Goal: Task Accomplishment & Management: Manage account settings

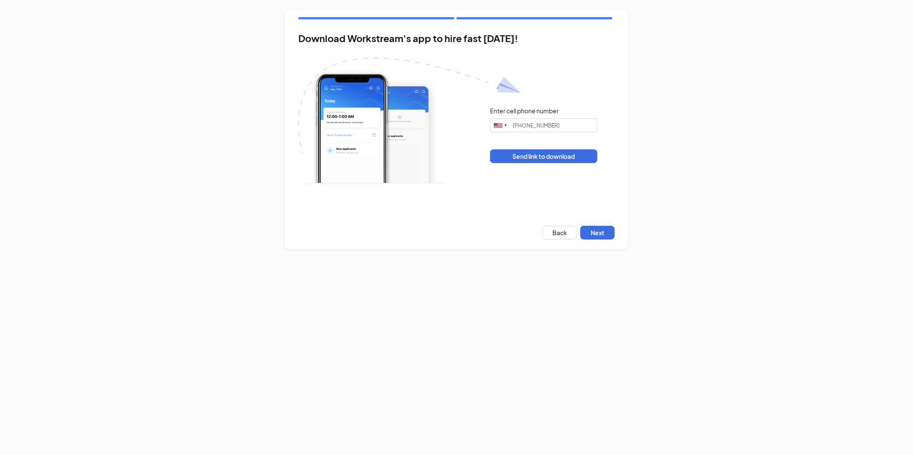
click at [607, 223] on div "Download Workstream's app to hire fast [DATE]! Enter cell phone number [GEOGRAP…" at bounding box center [456, 130] width 344 height 240
click at [604, 229] on button "Next" at bounding box center [597, 233] width 34 height 14
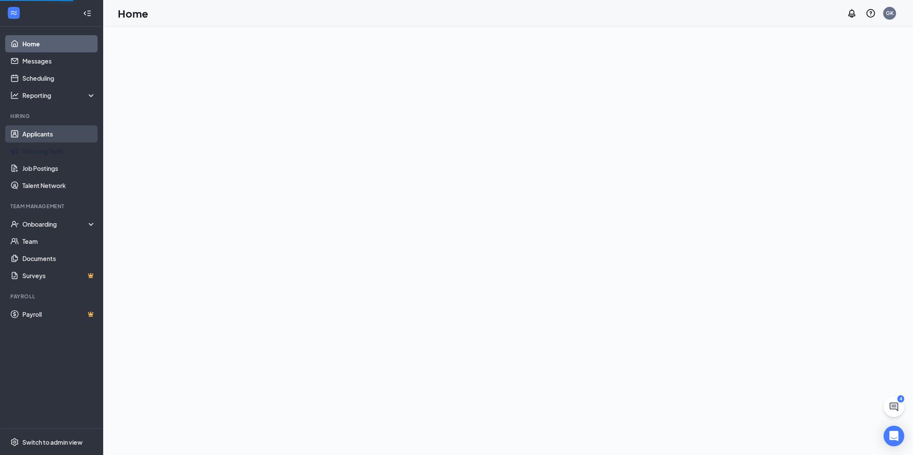
click at [55, 137] on link "Applicants" at bounding box center [58, 133] width 73 height 17
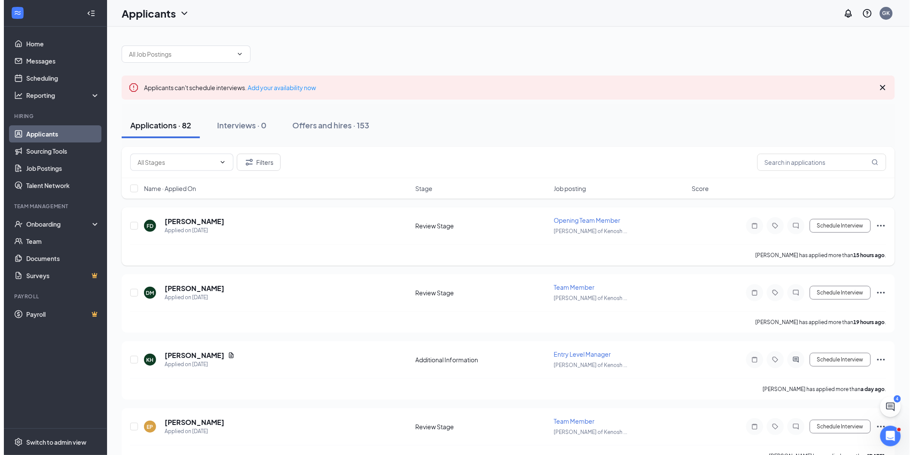
scroll to position [48, 0]
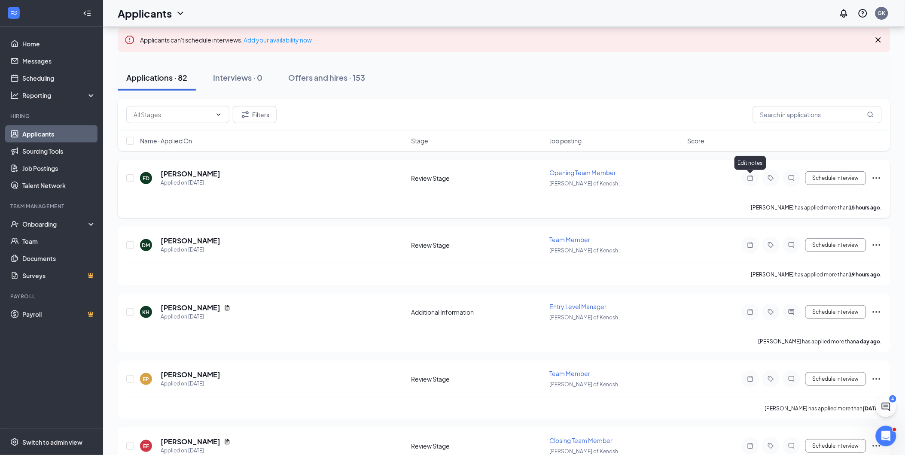
click at [750, 175] on icon "Note" at bounding box center [750, 178] width 5 height 6
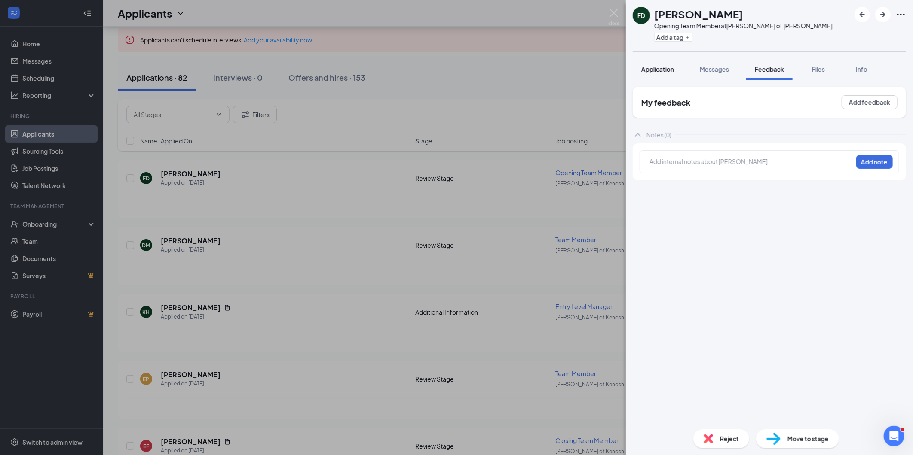
click at [659, 72] on span "Application" at bounding box center [657, 69] width 33 height 8
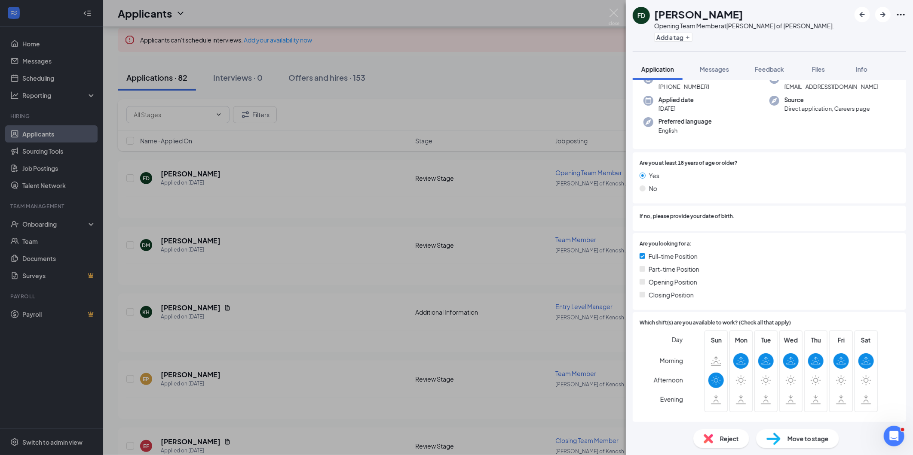
scroll to position [6, 0]
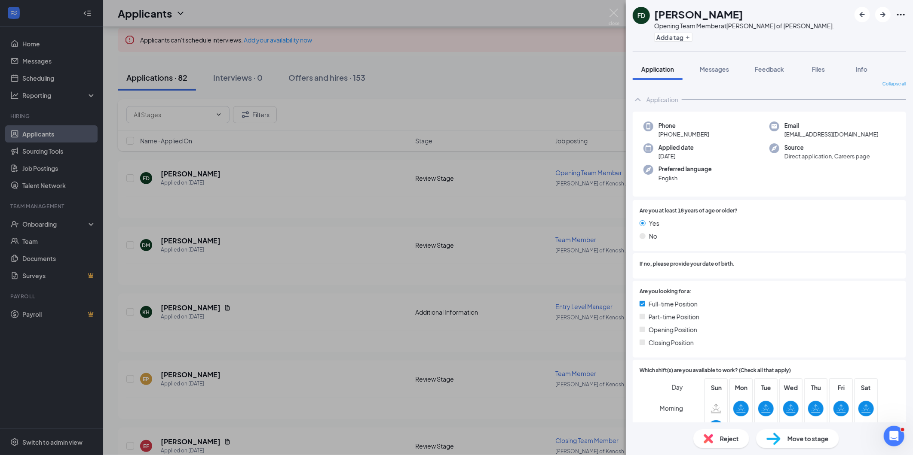
click at [728, 440] on span "Reject" at bounding box center [729, 438] width 19 height 9
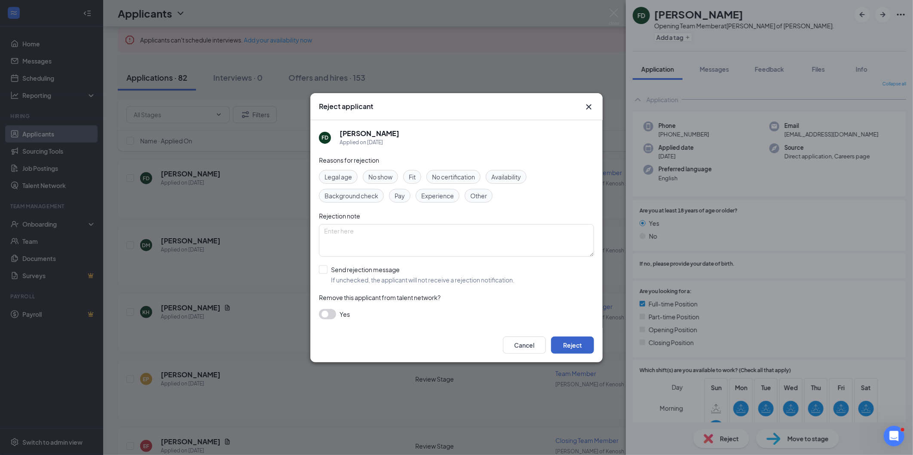
click at [576, 342] on button "Reject" at bounding box center [572, 345] width 43 height 17
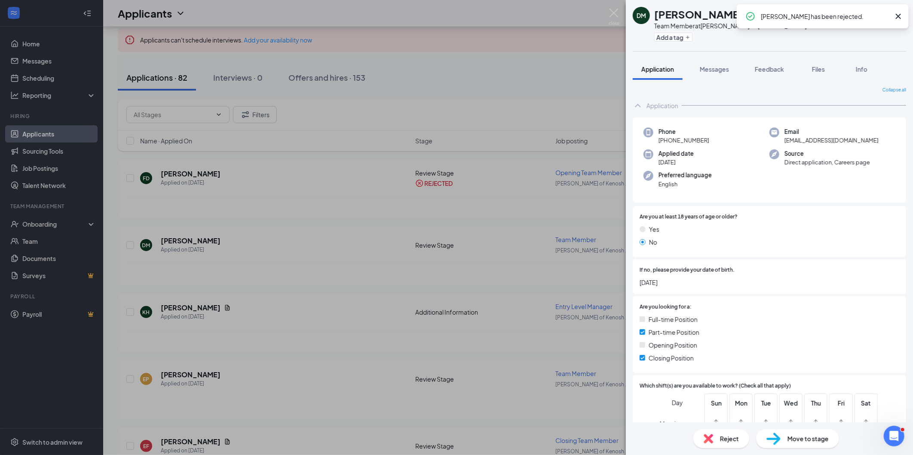
scroll to position [48, 0]
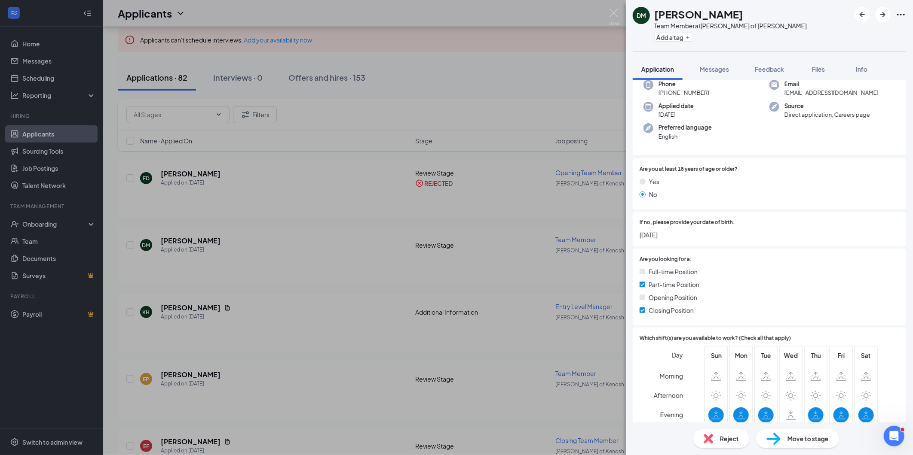
click at [725, 431] on div "Reject" at bounding box center [721, 439] width 56 height 19
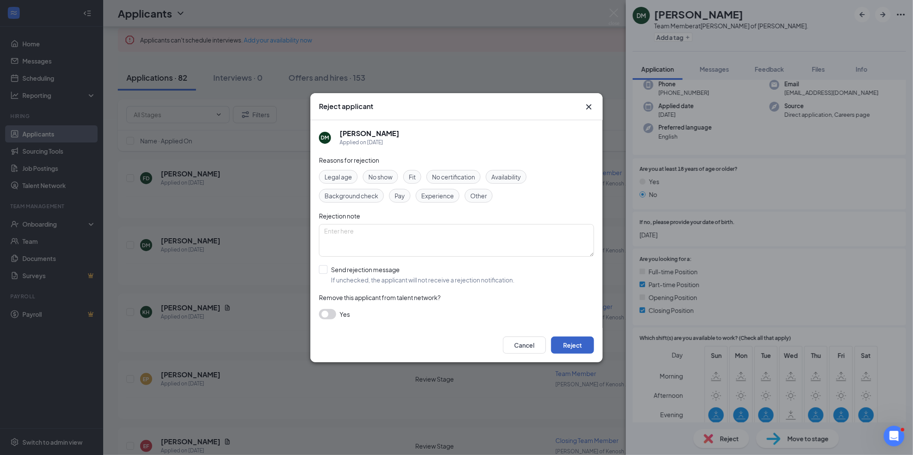
click at [580, 337] on button "Reject" at bounding box center [572, 345] width 43 height 17
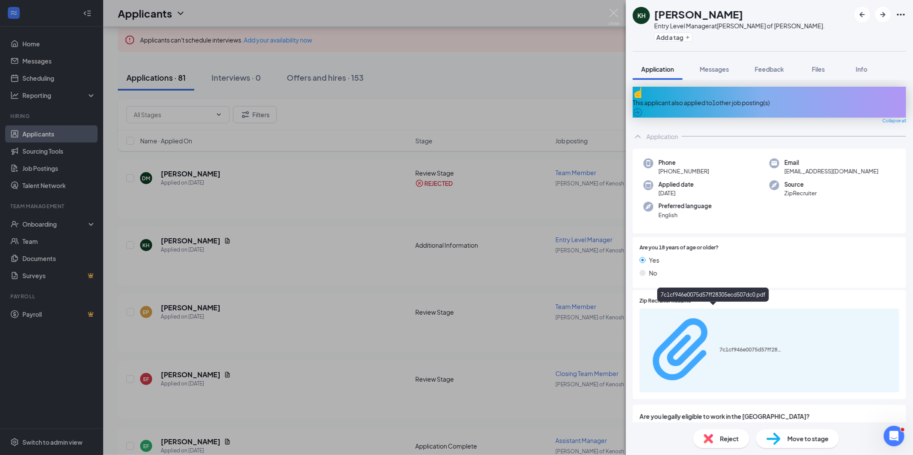
click at [719, 347] on div "7c1cf946e0075d57ff28305ecd507dc0.pdf" at bounding box center [751, 350] width 64 height 7
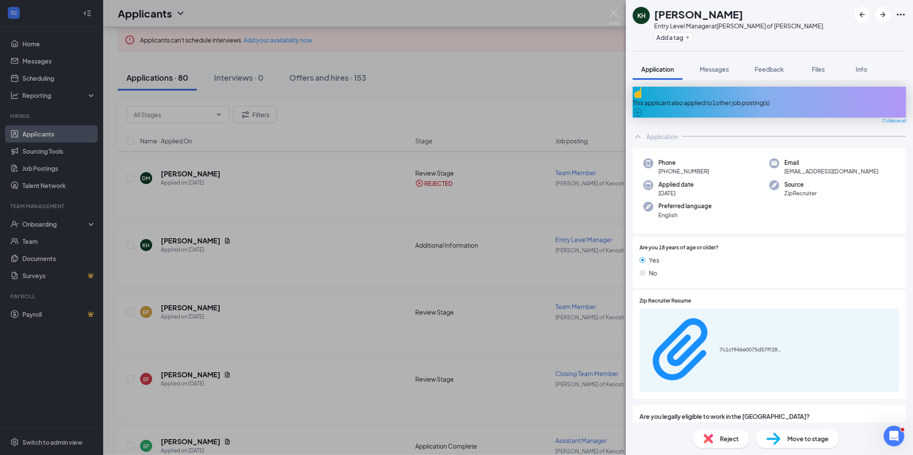
drag, startPoint x: 503, startPoint y: 99, endPoint x: 545, endPoint y: 102, distance: 42.2
click at [503, 99] on div "KH Kaytlin Hampton Entry Level Manager at Culver's of Kenosha Sheridan Rd. Add …" at bounding box center [456, 227] width 913 height 455
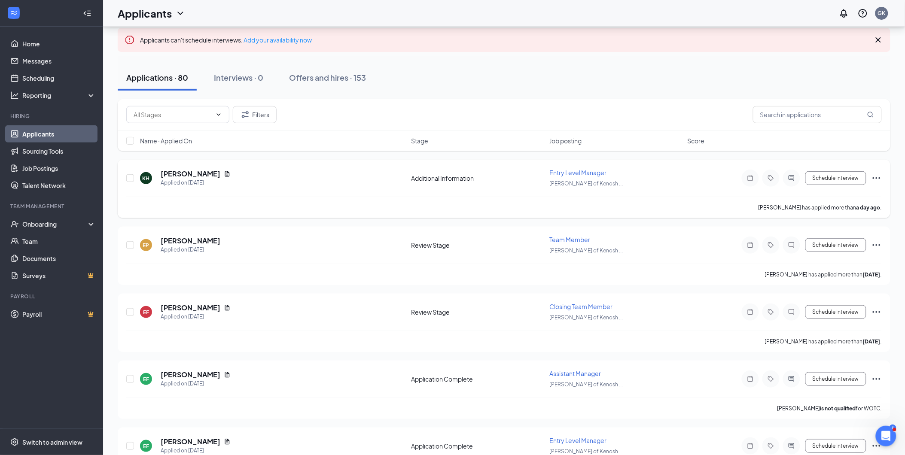
click at [748, 181] on icon "Note" at bounding box center [750, 178] width 10 height 7
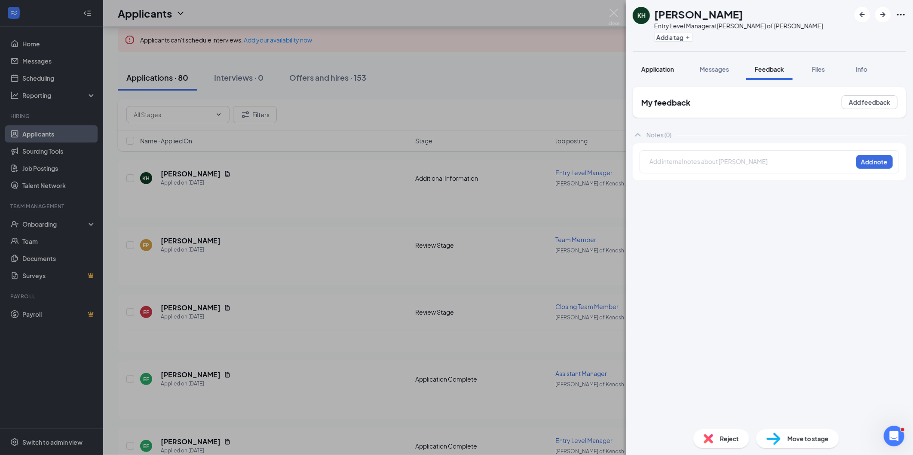
click at [654, 70] on span "Application" at bounding box center [657, 69] width 33 height 8
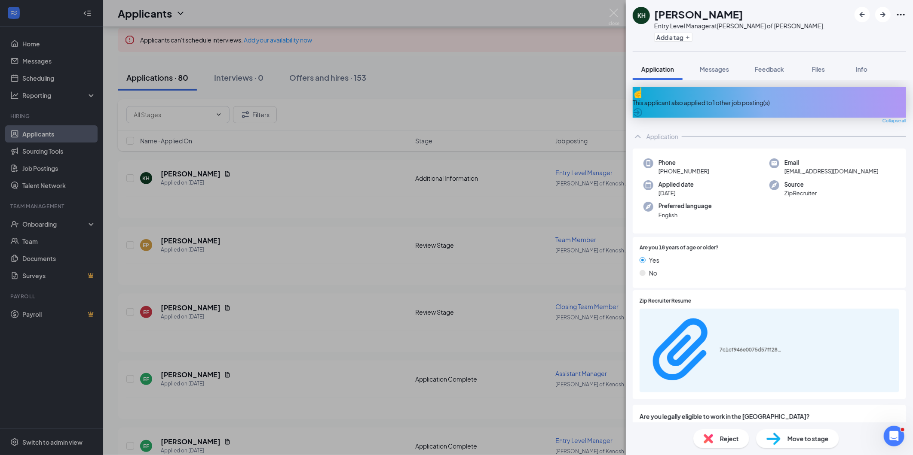
click at [456, 298] on div "KH Kaytlin Hampton Entry Level Manager at Culver's of Kenosha Sheridan Rd. Add …" at bounding box center [456, 227] width 913 height 455
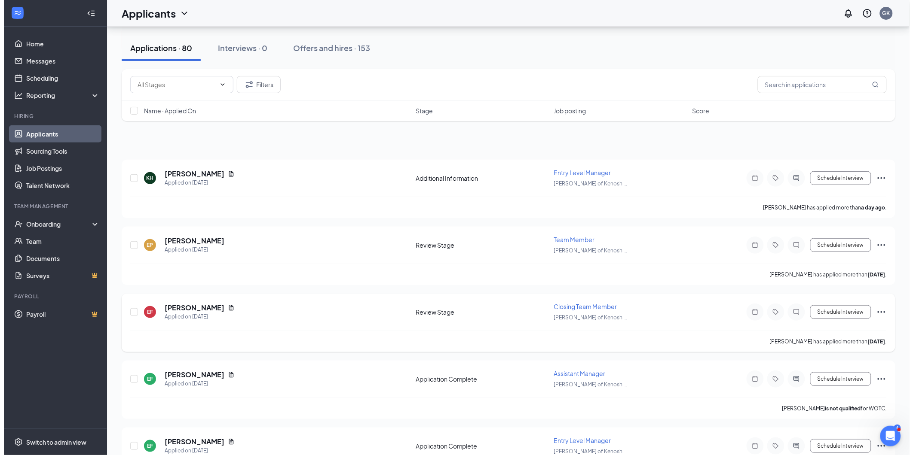
scroll to position [95, 0]
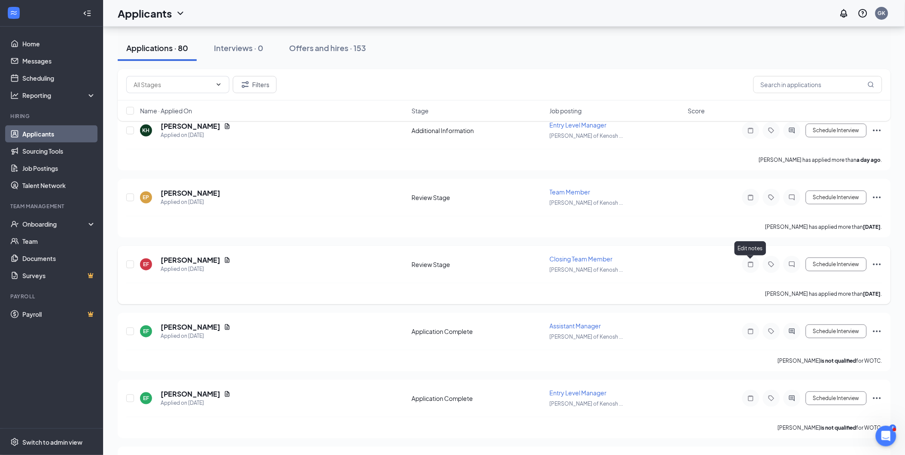
click at [754, 267] on icon "Note" at bounding box center [751, 264] width 10 height 7
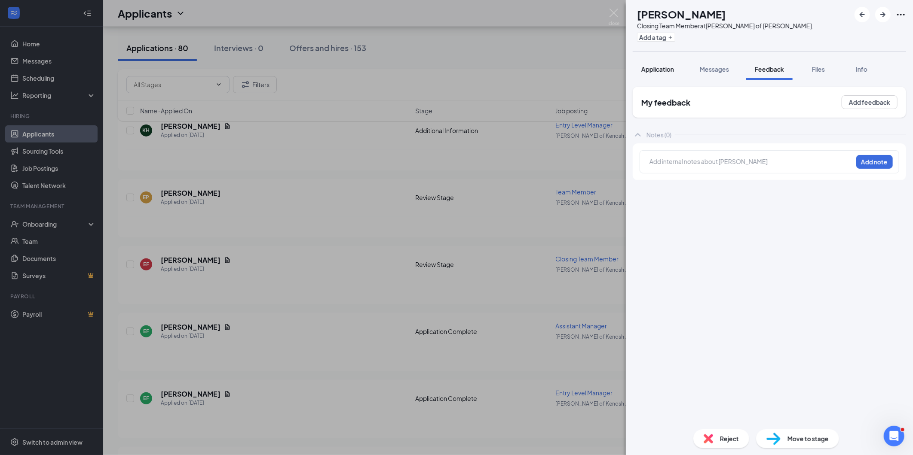
click at [649, 71] on span "Application" at bounding box center [657, 69] width 33 height 8
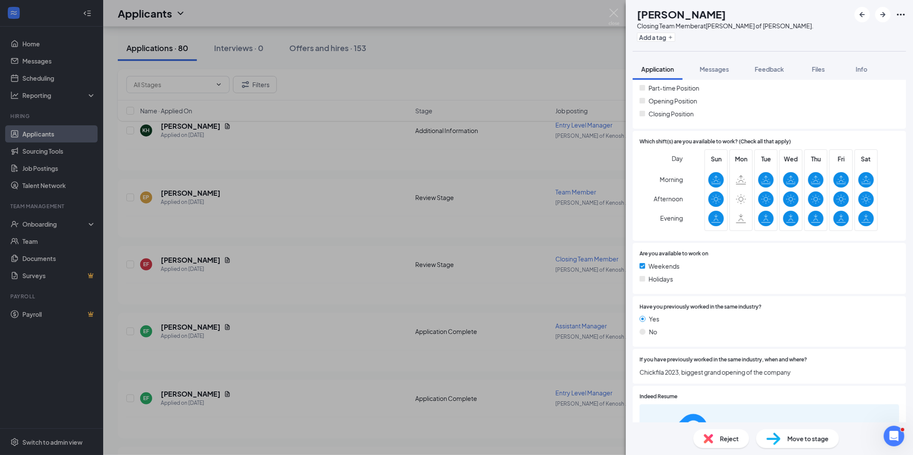
scroll to position [298, 0]
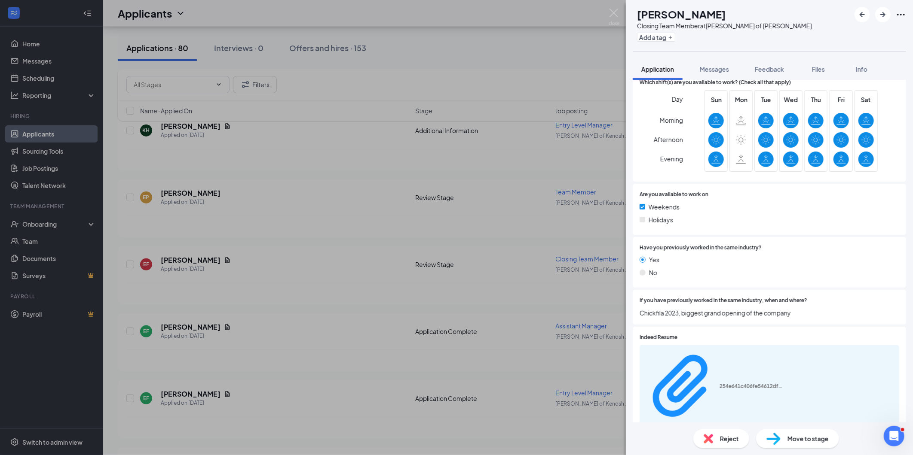
click at [698, 354] on div "254e641c406fe54612dfb01b17e472ec.pdf" at bounding box center [768, 387] width 259 height 84
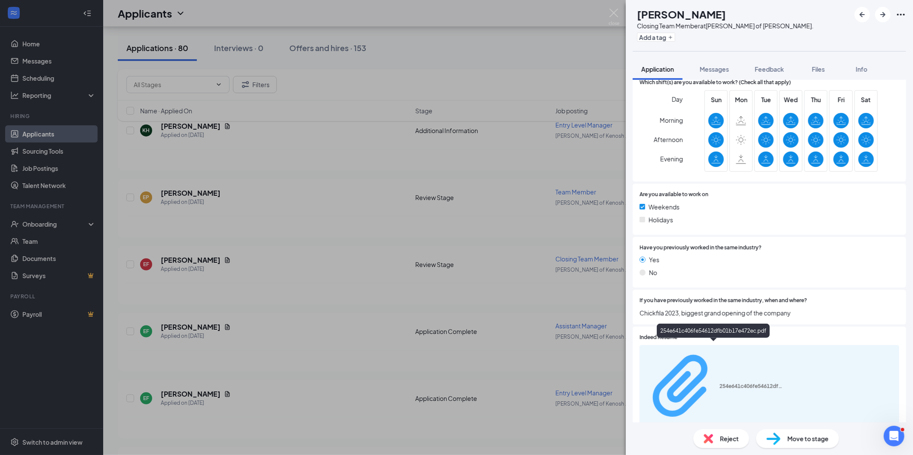
click at [719, 383] on div "254e641c406fe54612dfb01b17e472ec.pdf" at bounding box center [751, 386] width 64 height 7
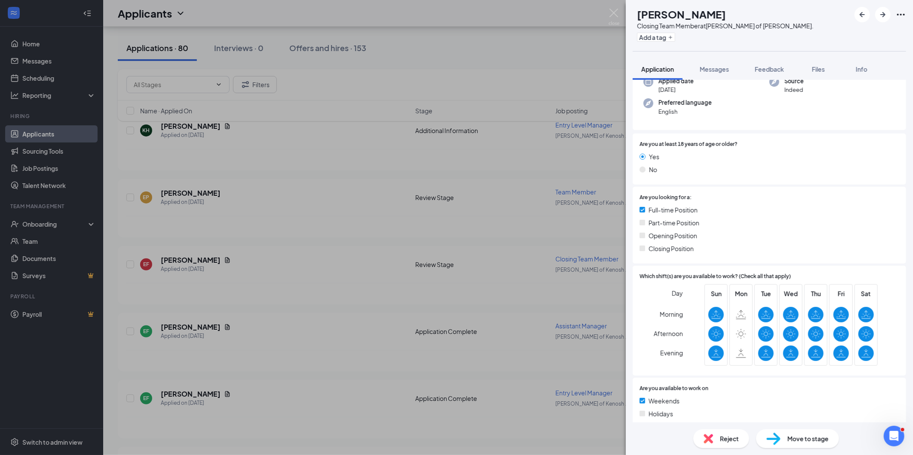
scroll to position [0, 0]
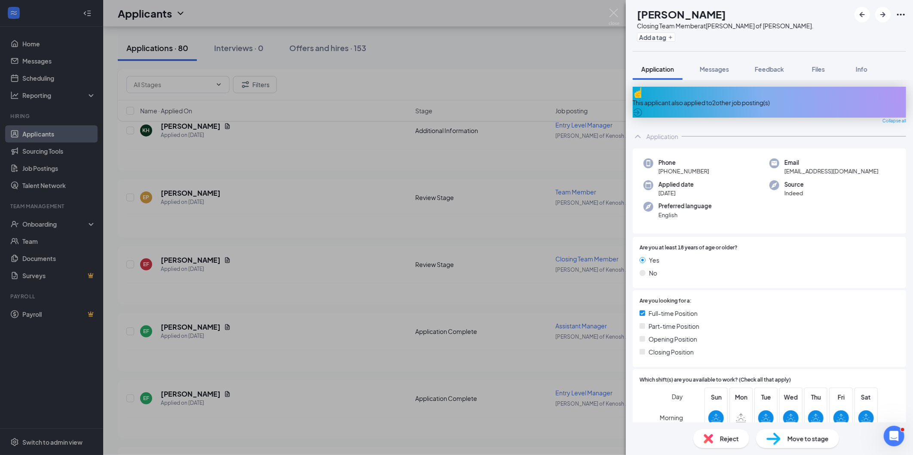
click at [427, 331] on div "EF Ethan France Closing Team Member at Culver's of Kenosha Sheridan Rd. Add a t…" at bounding box center [456, 227] width 913 height 455
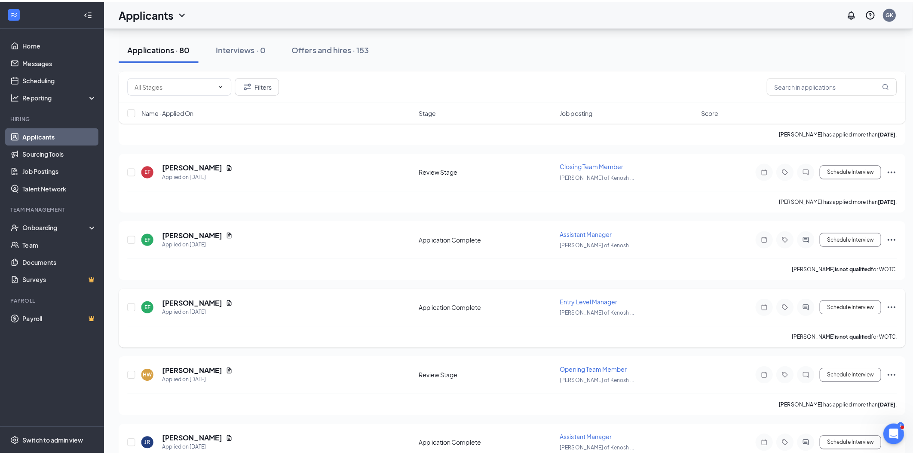
scroll to position [238, 0]
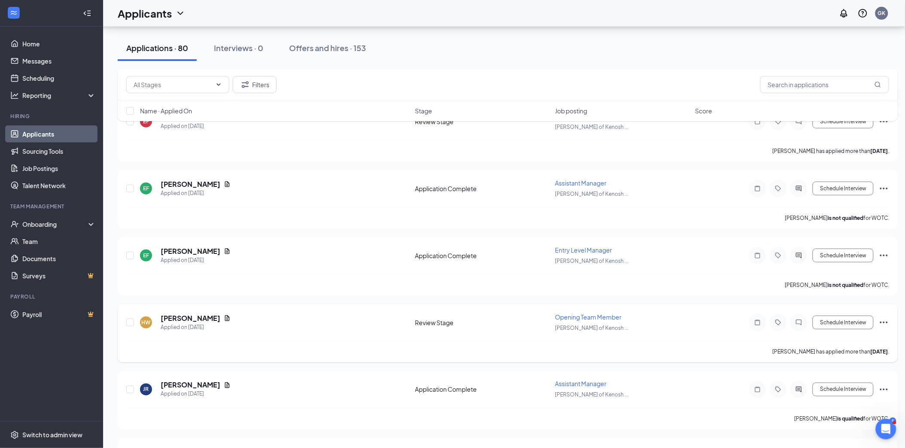
click at [762, 319] on icon "Note" at bounding box center [758, 322] width 10 height 7
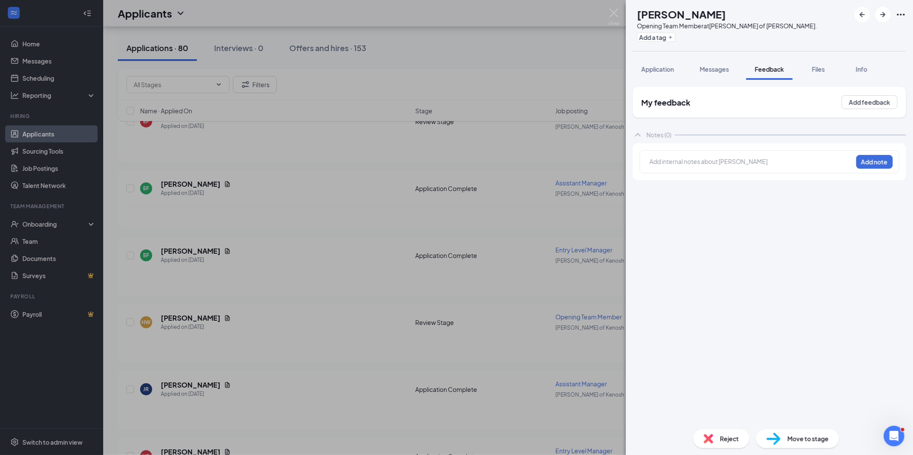
click at [656, 82] on div "My feedback Add feedback Notes (0) Add internal notes about Hannah Wagner Add n…" at bounding box center [769, 251] width 287 height 343
click at [656, 76] on button "Application" at bounding box center [657, 68] width 50 height 21
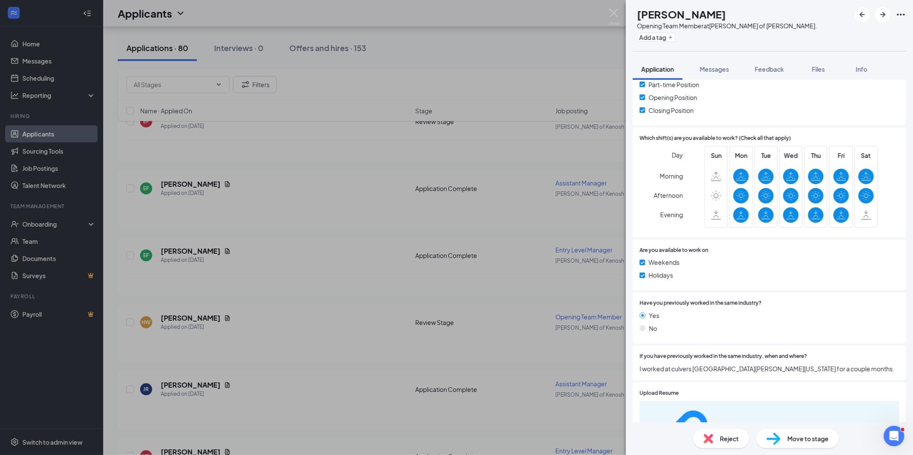
scroll to position [286, 0]
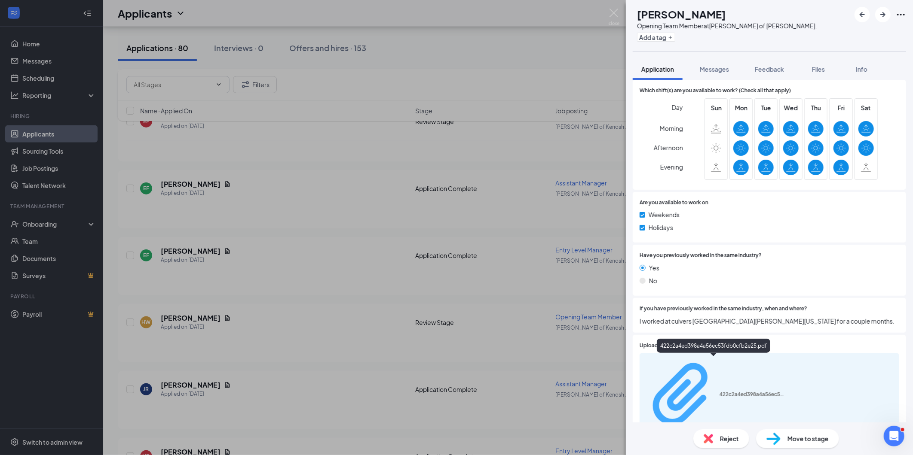
click at [730, 365] on div "422c2a4ed398a4a56ec53fdb0cfb2e25.pdf" at bounding box center [713, 395] width 139 height 76
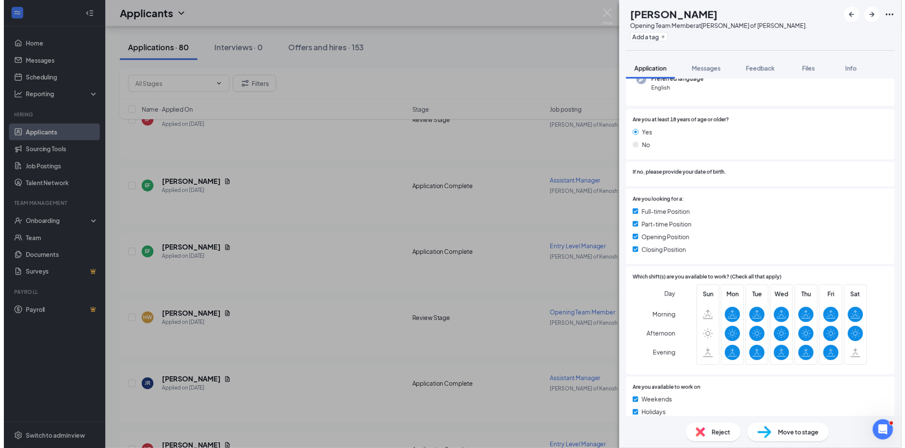
scroll to position [0, 0]
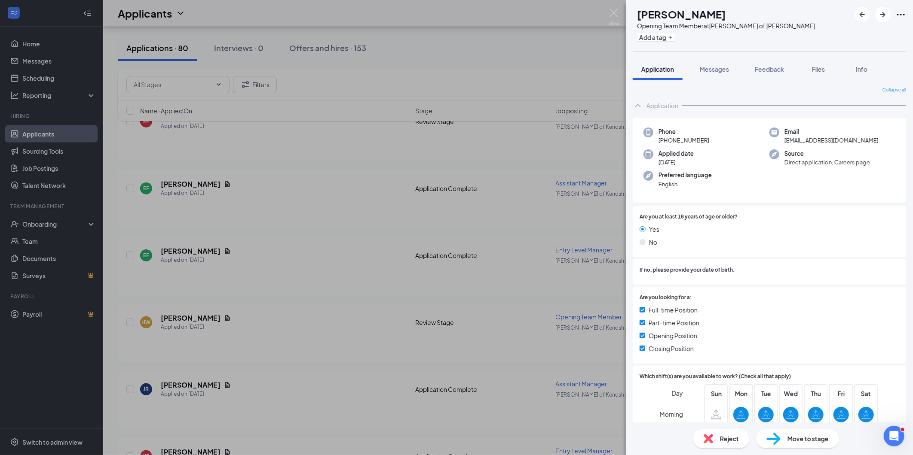
click at [526, 162] on div "HW Hannah Wagner Opening Team Member at Culver's of Kenosha Sheridan Rd. Add a …" at bounding box center [456, 227] width 913 height 455
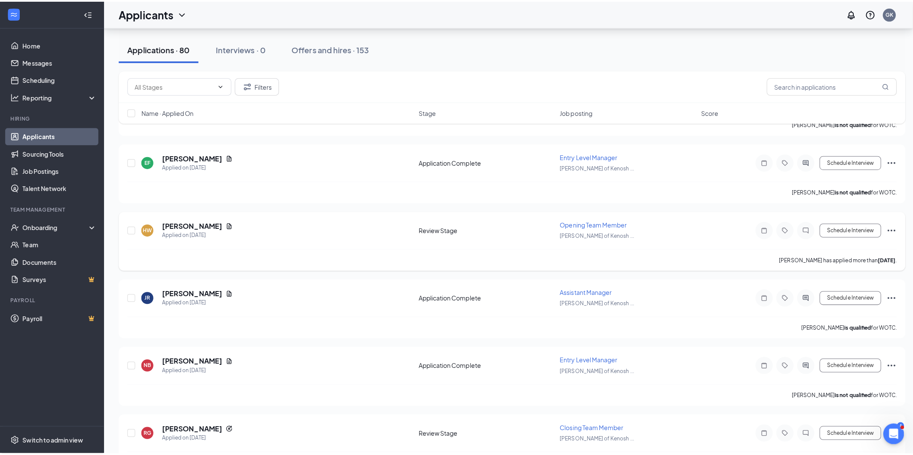
scroll to position [382, 0]
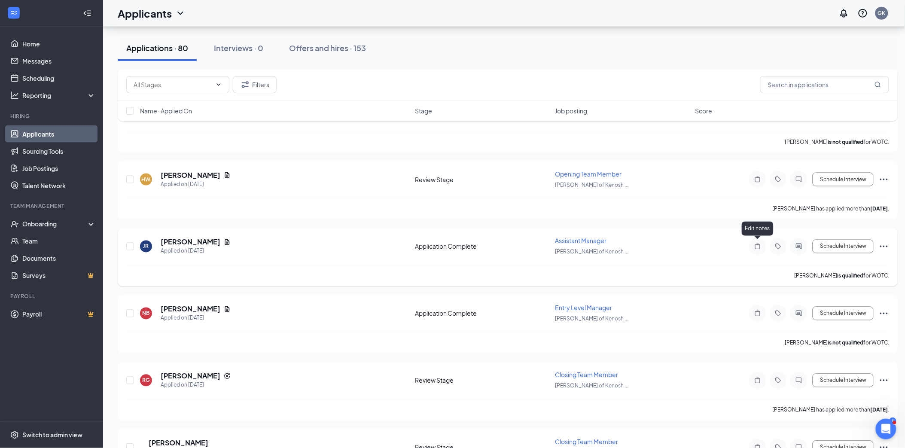
click at [757, 243] on icon "Note" at bounding box center [758, 246] width 10 height 7
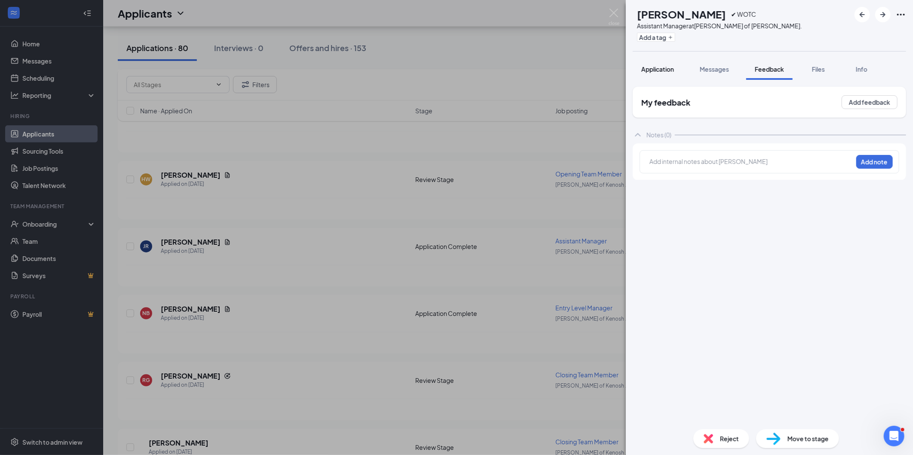
click at [668, 66] on span "Application" at bounding box center [657, 69] width 33 height 8
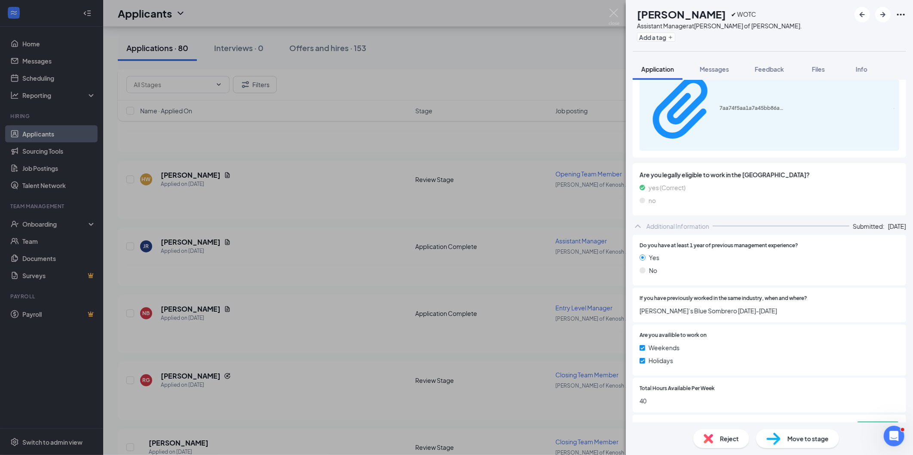
scroll to position [191, 0]
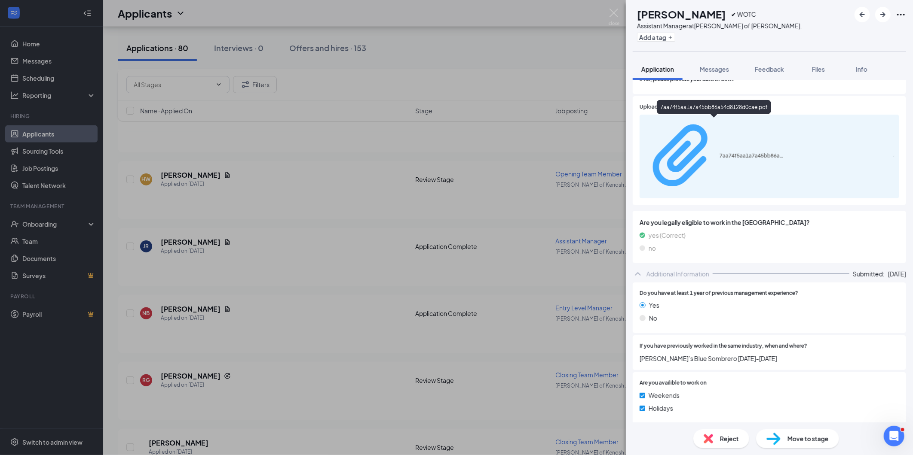
click at [719, 153] on div "7aa74f5aa1a7a45bb86a54d8128d0cae.pdf" at bounding box center [751, 156] width 64 height 7
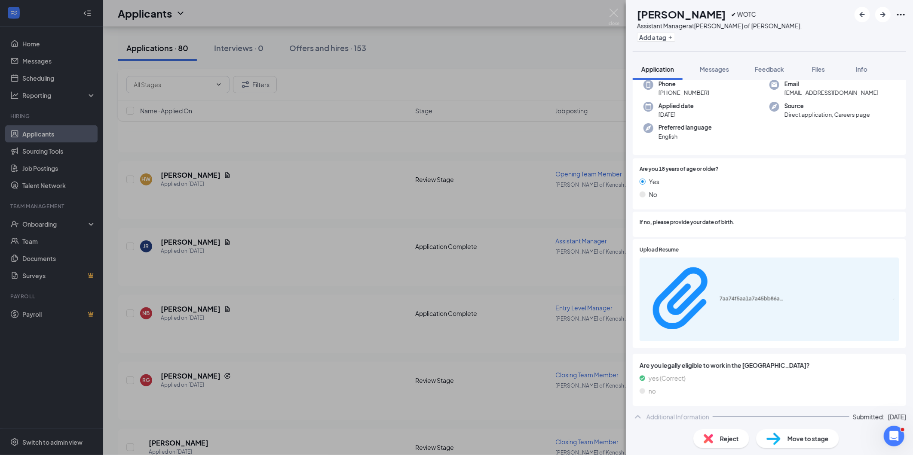
scroll to position [0, 0]
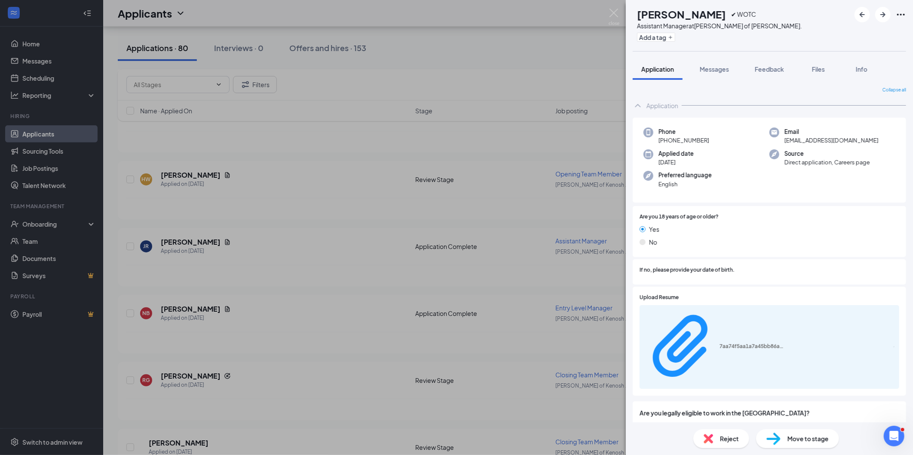
click at [307, 284] on div "JR Jessica Roediger ✔ WOTC Assistant Manager at Culver's of Kenosha Sheridan Rd…" at bounding box center [456, 227] width 913 height 455
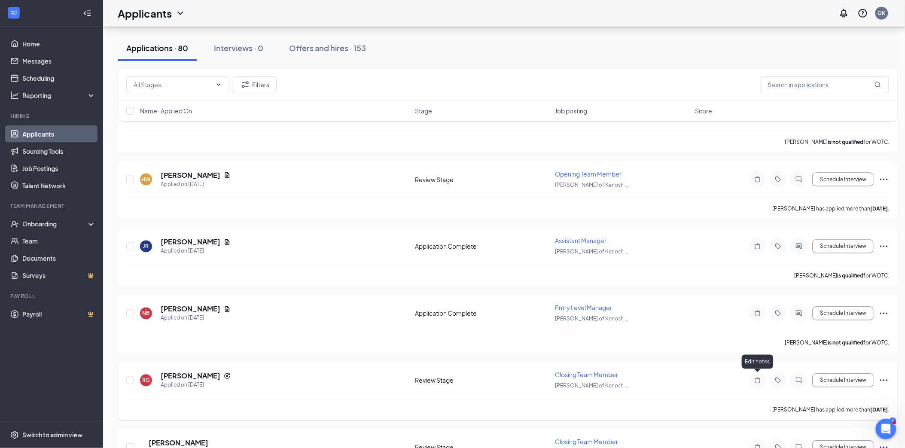
click at [754, 379] on icon "Note" at bounding box center [758, 380] width 10 height 7
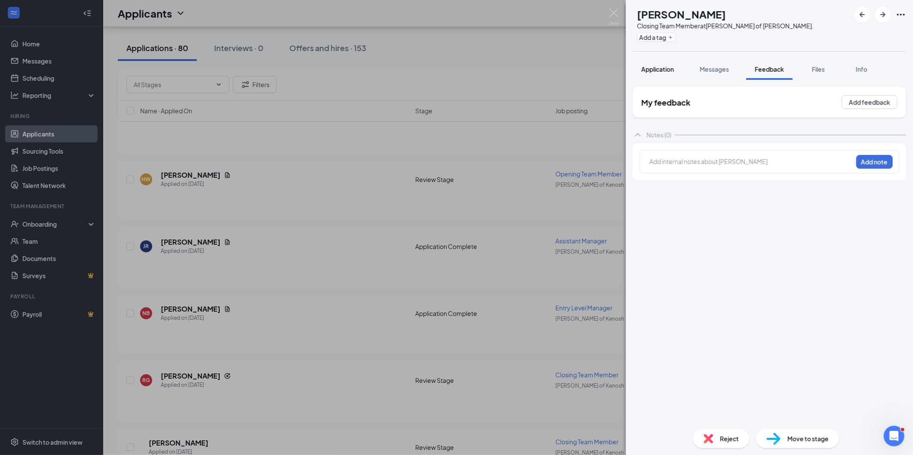
click at [681, 67] on button "Application" at bounding box center [657, 68] width 50 height 21
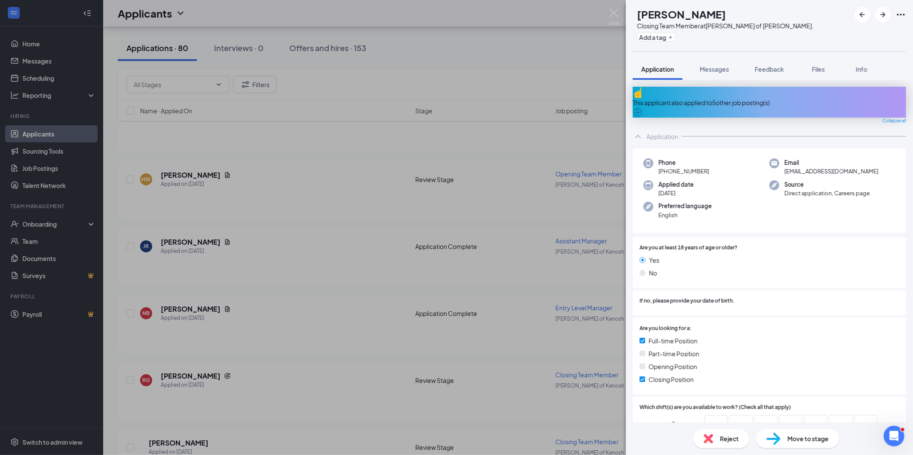
click at [547, 265] on div "RG Rodney Green Closing Team Member at Culver's of Kenosha Sheridan Rd. Add a t…" at bounding box center [456, 227] width 913 height 455
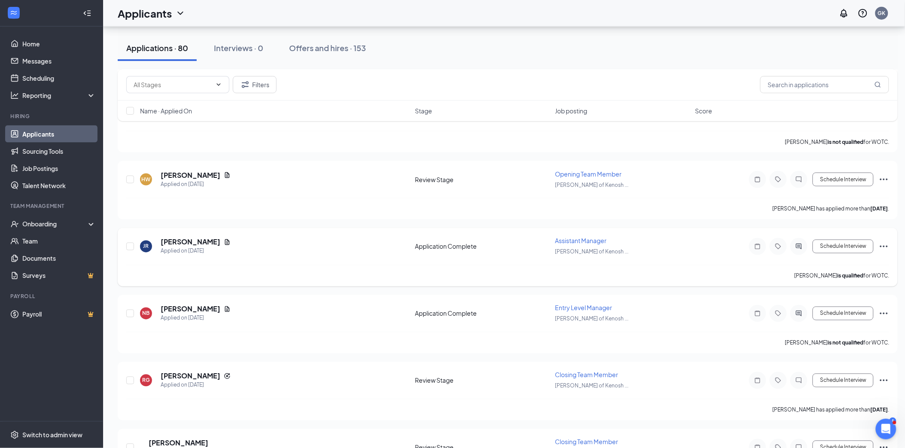
scroll to position [430, 0]
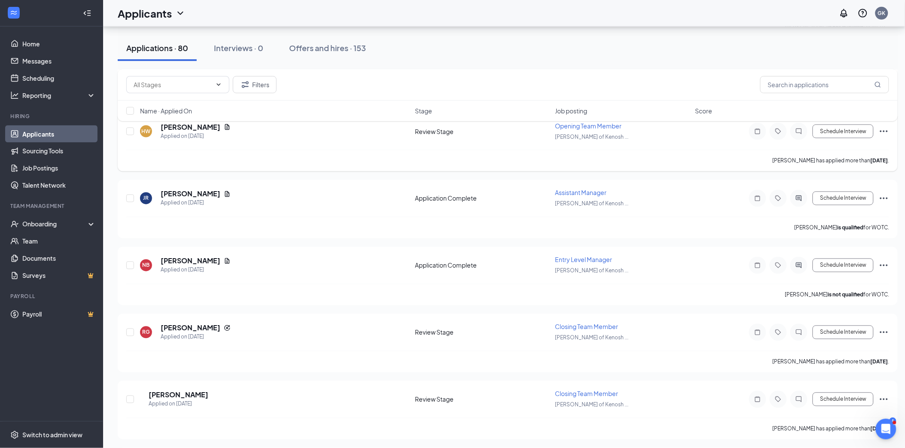
click at [763, 130] on div at bounding box center [757, 131] width 17 height 17
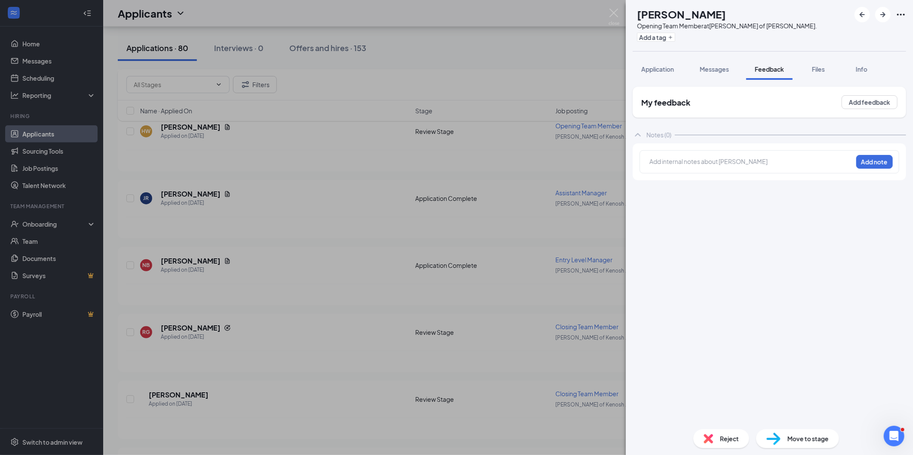
click at [724, 436] on span "Reject" at bounding box center [729, 438] width 19 height 9
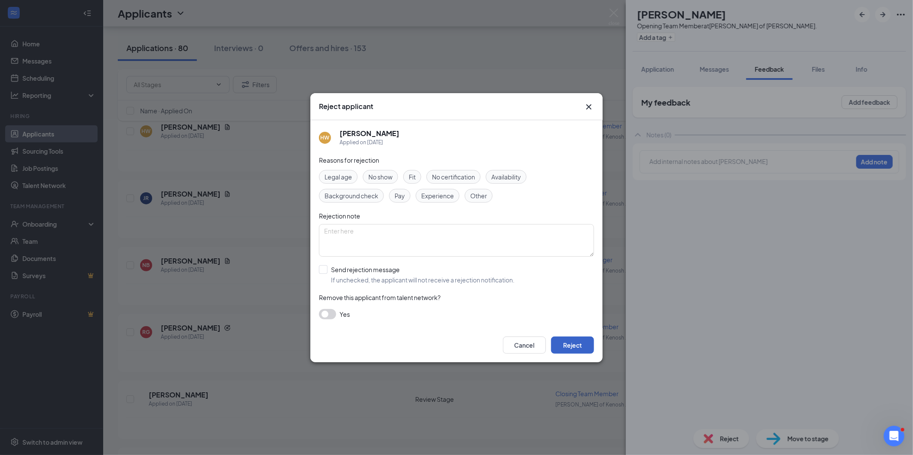
click at [573, 343] on button "Reject" at bounding box center [572, 345] width 43 height 17
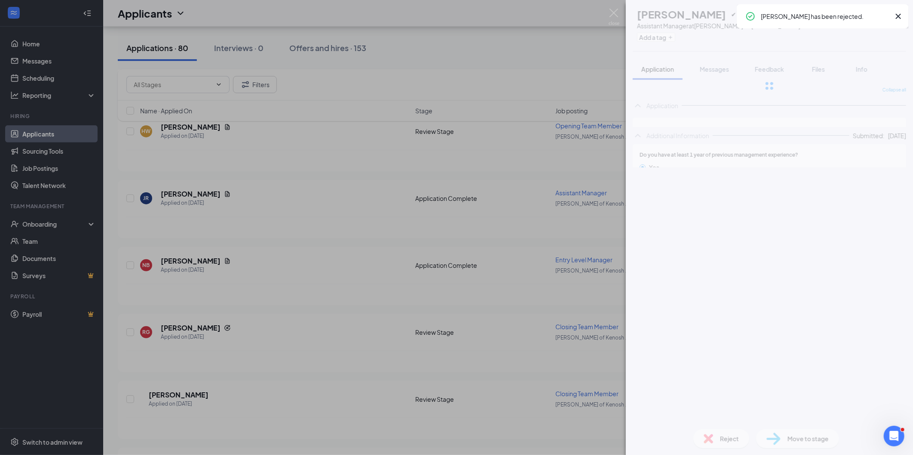
click at [421, 248] on div "JR Jessica Roediger ✔ WOTC Assistant Manager at Culver's of Kenosha Sheridan Rd…" at bounding box center [456, 227] width 913 height 455
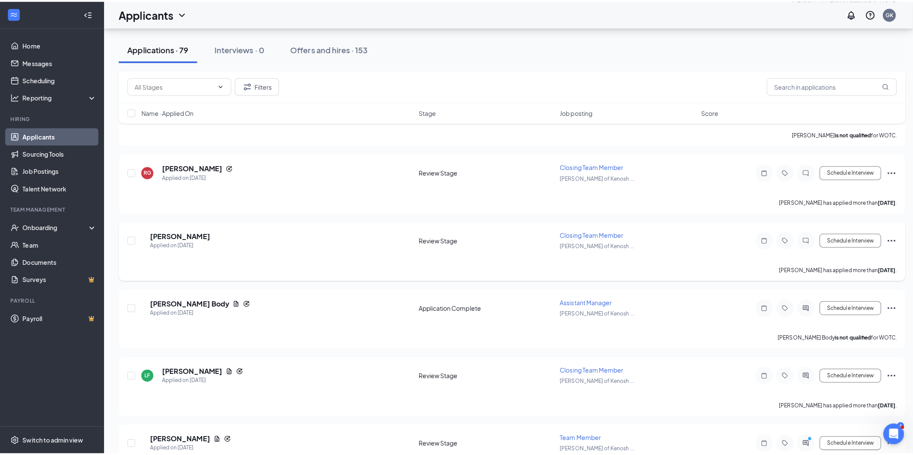
scroll to position [620, 0]
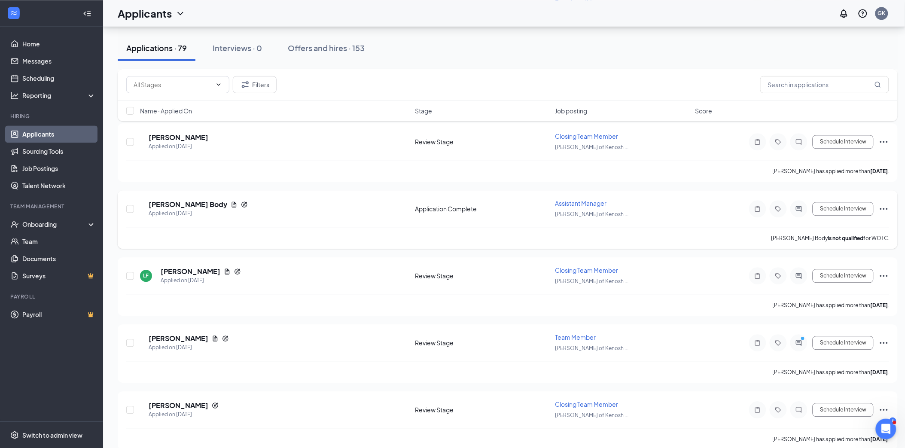
click at [752, 209] on div at bounding box center [757, 208] width 17 height 17
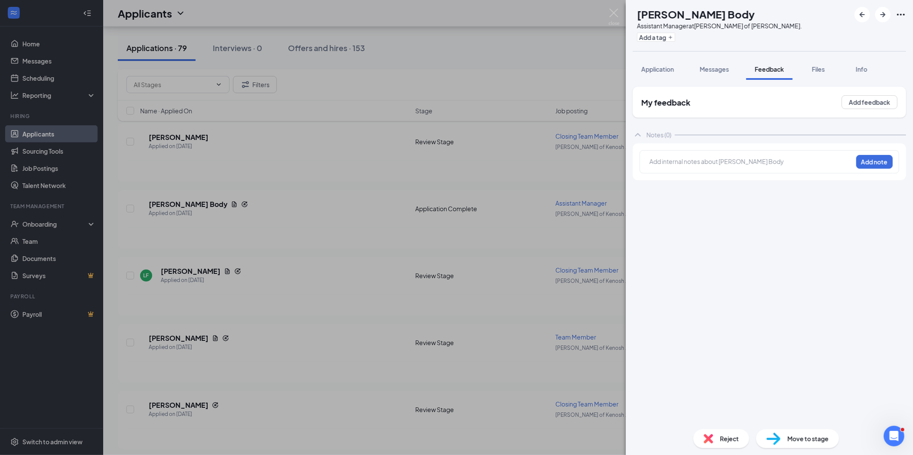
click at [672, 80] on div "My feedback Add feedback Notes (0) Add internal notes about Yolanda Body Add no…" at bounding box center [769, 251] width 287 height 343
click at [669, 74] on button "Application" at bounding box center [657, 68] width 50 height 21
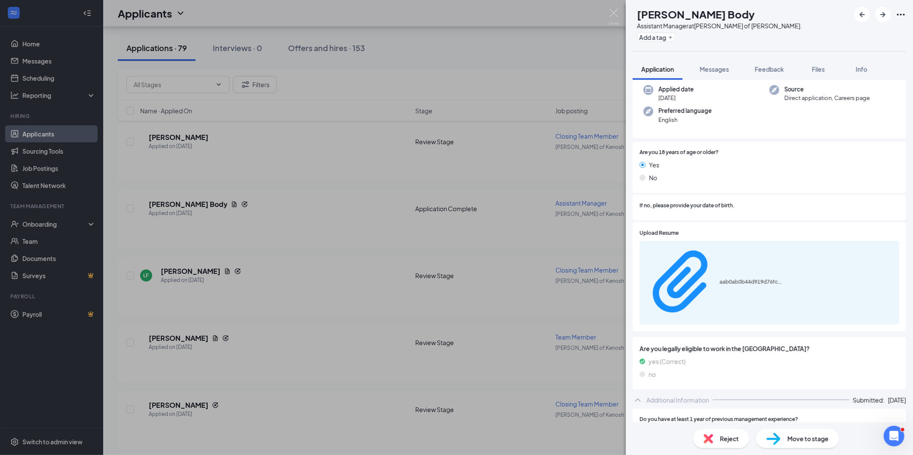
scroll to position [48, 0]
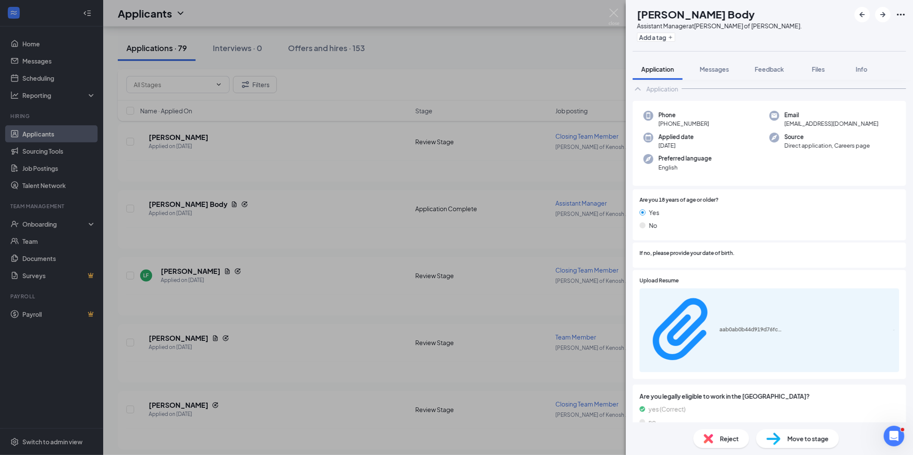
click at [699, 289] on div "aab0ab0b44d919d76fcd3456a27d0cb5.pdf" at bounding box center [768, 331] width 259 height 84
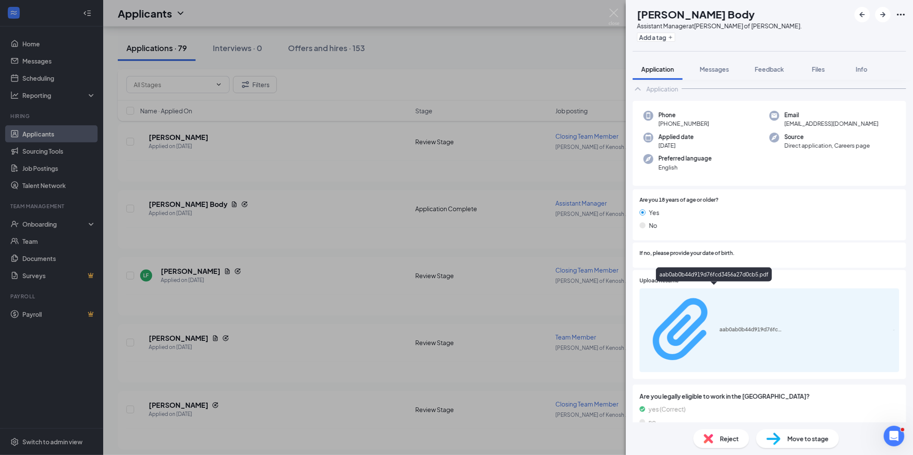
click at [719, 327] on div "aab0ab0b44d919d76fcd3456a27d0cb5.pdf" at bounding box center [751, 330] width 64 height 7
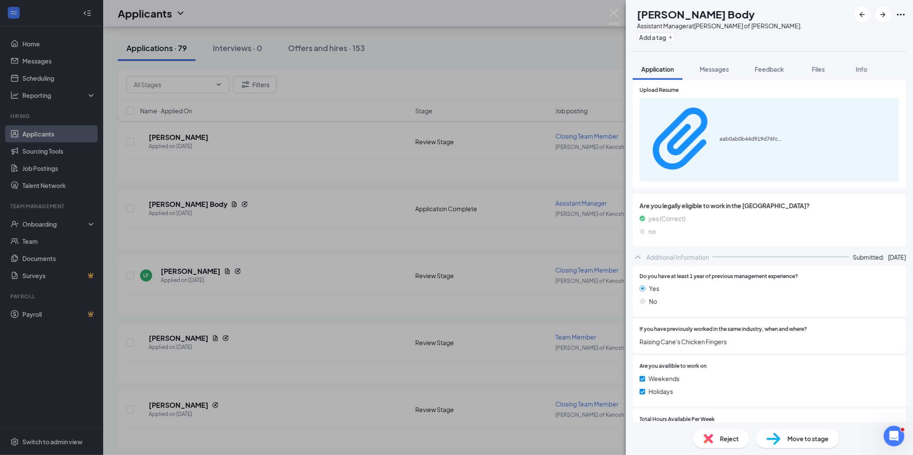
scroll to position [382, 0]
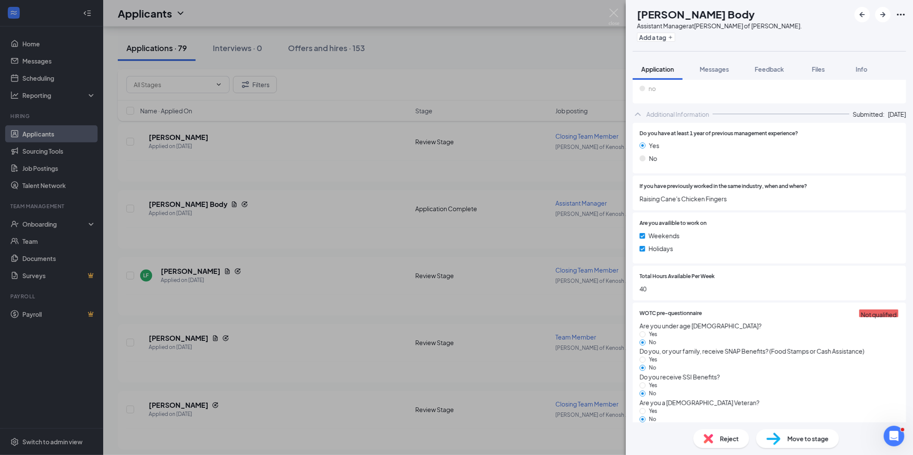
click at [515, 276] on div "YB Yolanda Body Assistant Manager at Culver's of Kenosha Sheridan Rd. Add a tag…" at bounding box center [456, 227] width 913 height 455
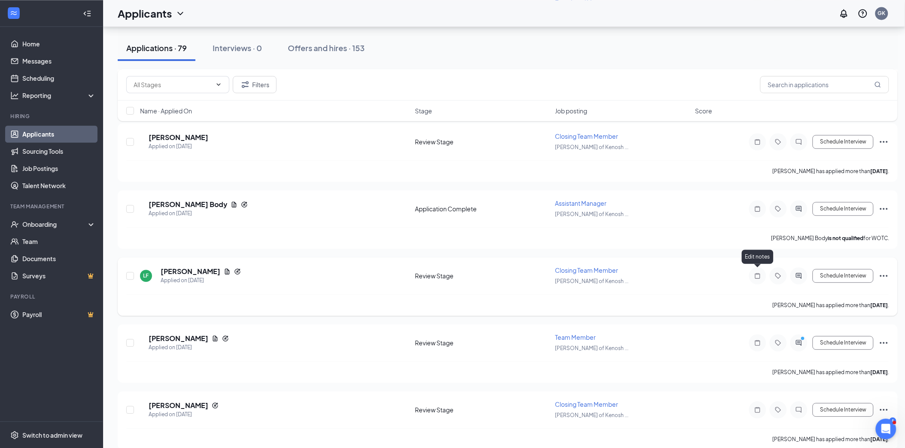
click at [760, 274] on icon "Note" at bounding box center [757, 276] width 5 height 6
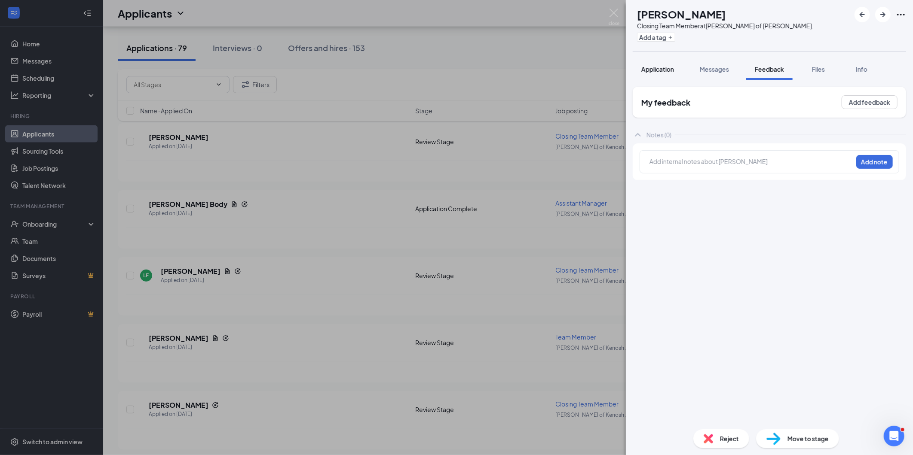
click at [660, 65] on div "Application" at bounding box center [657, 69] width 33 height 9
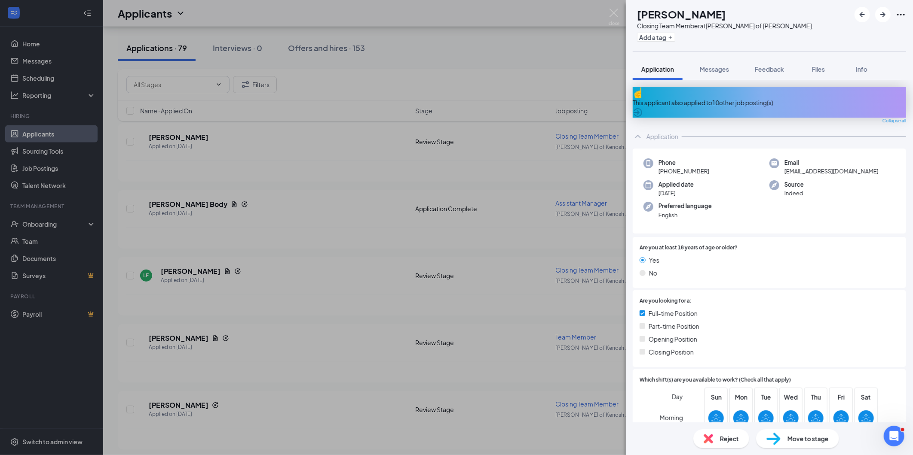
click at [714, 424] on div "Reject Move to stage" at bounding box center [769, 439] width 287 height 33
click at [714, 434] on div "Reject" at bounding box center [721, 439] width 56 height 19
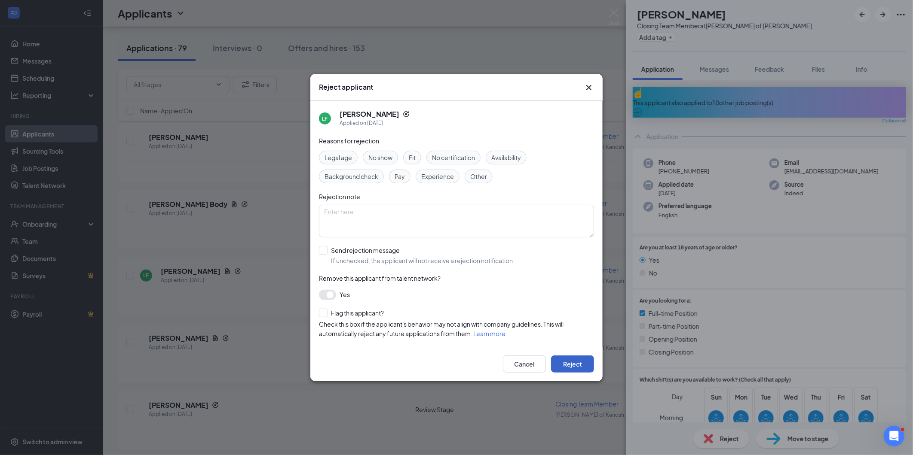
click at [564, 364] on button "Reject" at bounding box center [572, 364] width 43 height 17
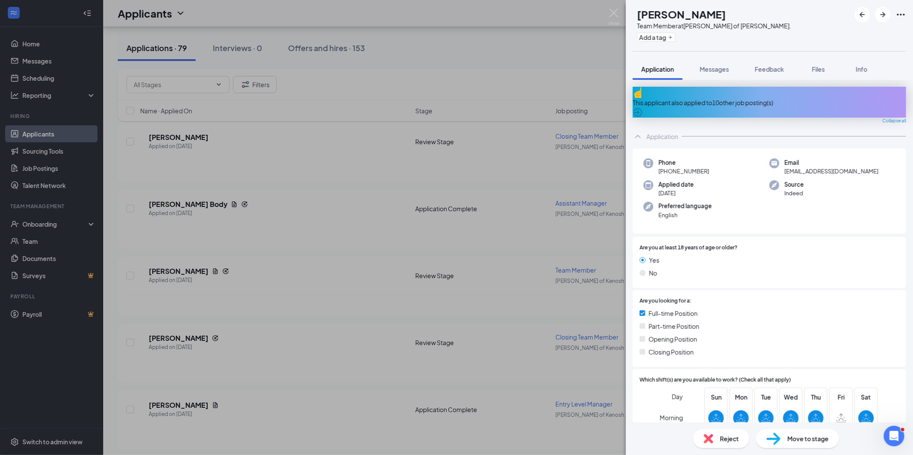
click at [705, 430] on div "Reject" at bounding box center [721, 439] width 56 height 19
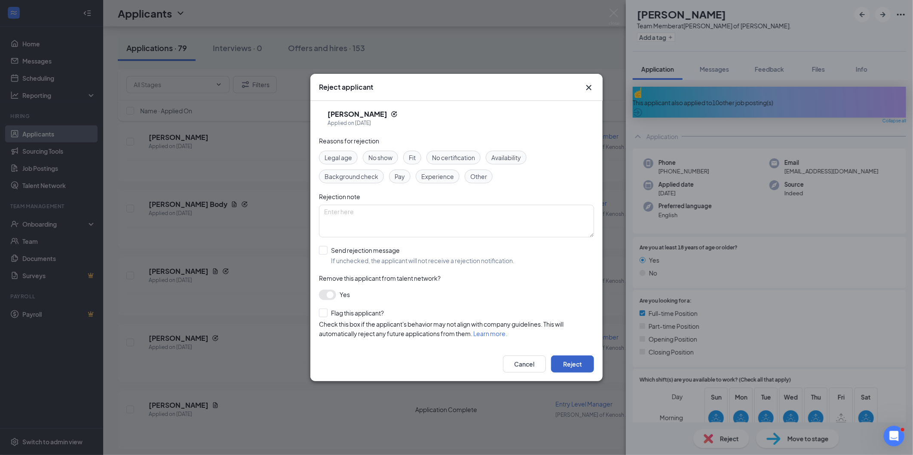
click at [589, 359] on button "Reject" at bounding box center [572, 364] width 43 height 17
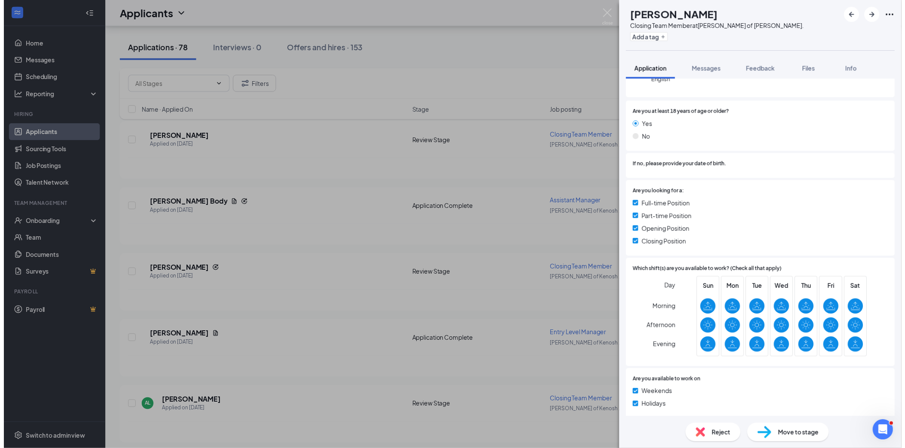
scroll to position [40, 0]
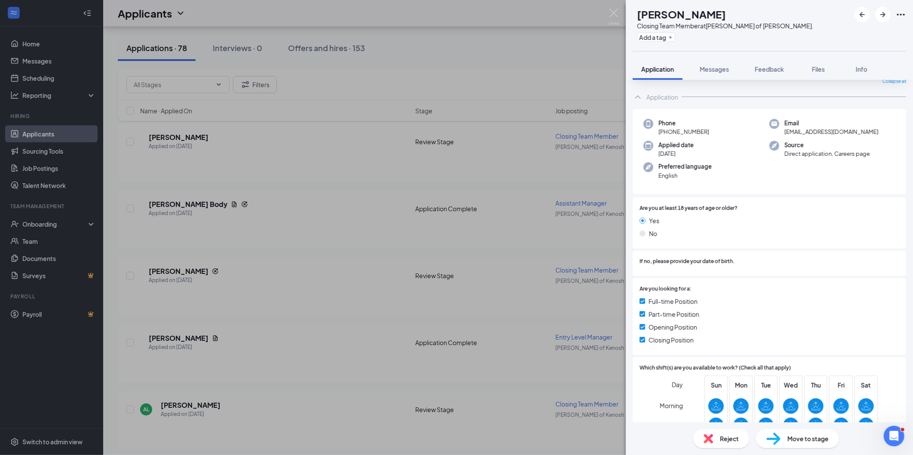
click at [447, 277] on div "MS Mark Schneider Closing Team Member at Culver's of Kenosha Sheridan Rd. Add a…" at bounding box center [456, 227] width 913 height 455
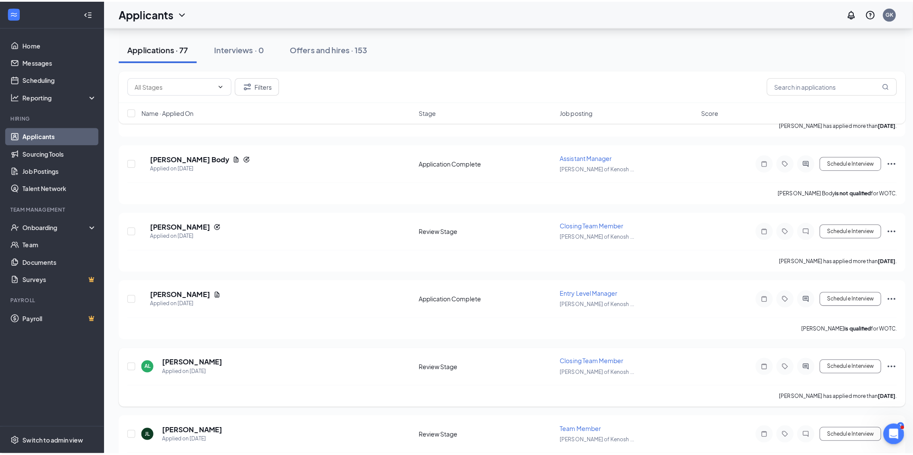
scroll to position [716, 0]
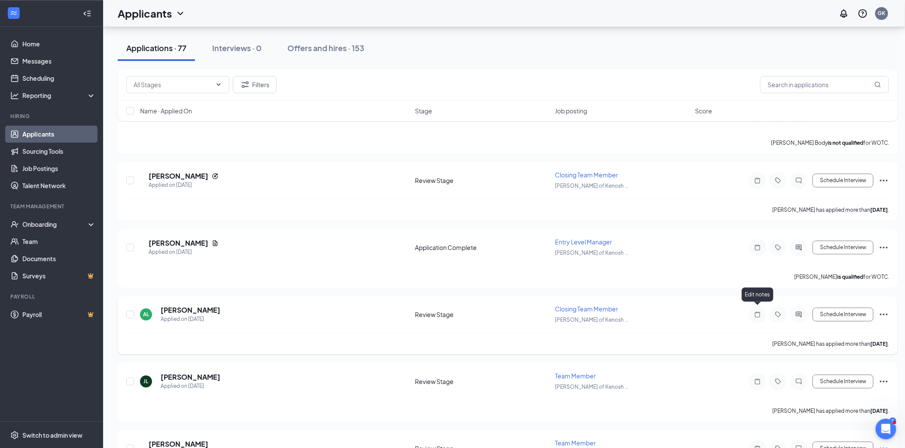
click at [757, 311] on icon "Note" at bounding box center [758, 314] width 10 height 7
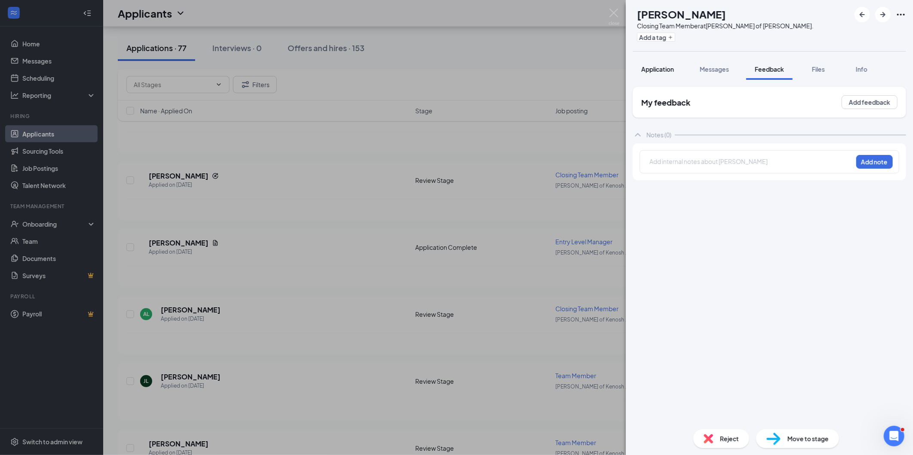
click at [650, 61] on button "Application" at bounding box center [657, 68] width 50 height 21
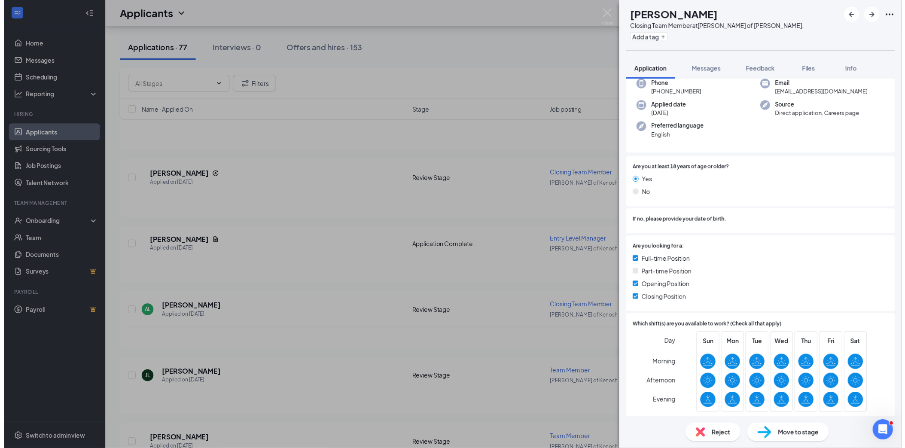
scroll to position [95, 0]
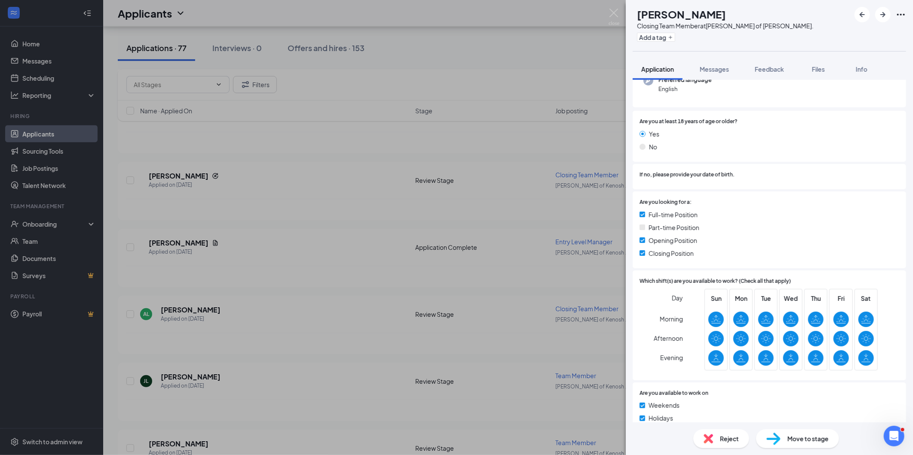
click at [473, 307] on div "AL Aj Lea jr Closing Team Member at Culver's of Kenosha Sheridan Rd. Add a tag …" at bounding box center [456, 227] width 913 height 455
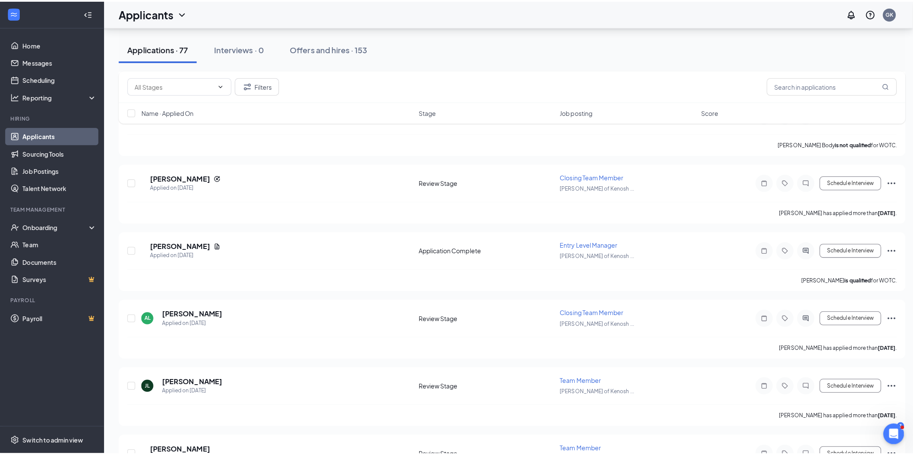
scroll to position [811, 0]
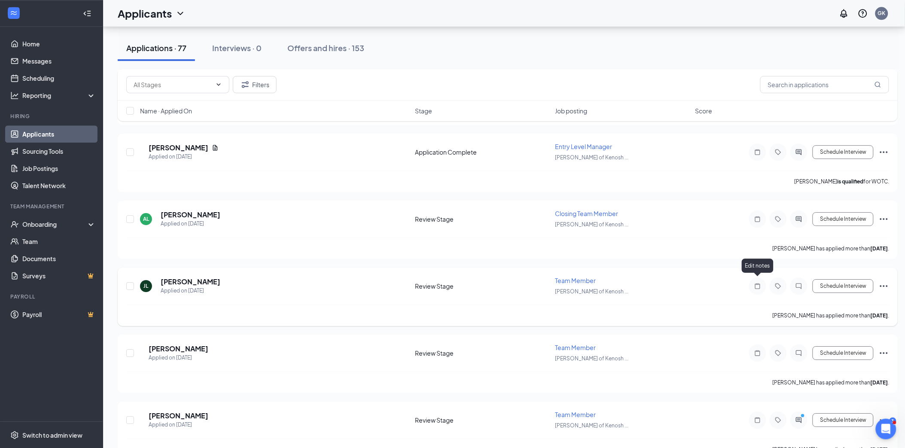
click at [755, 283] on icon "Note" at bounding box center [758, 286] width 10 height 7
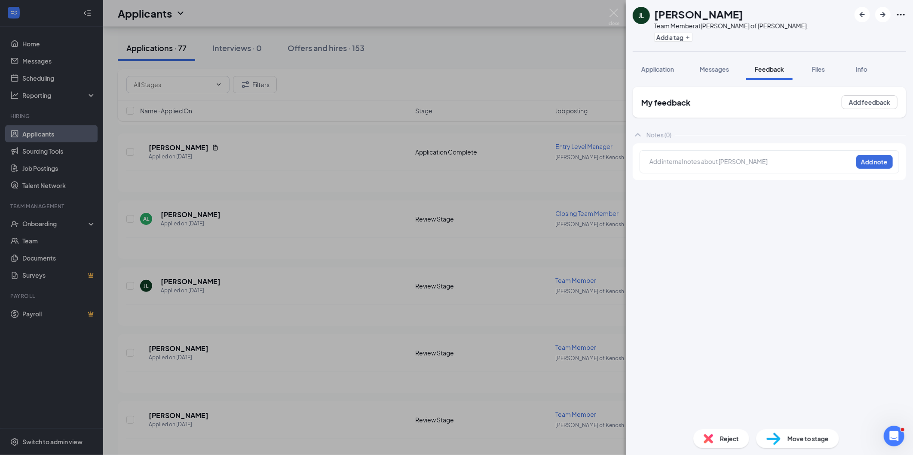
click at [656, 80] on div "My feedback Add feedback Notes (0) Add internal notes about Jesse Lopez Add note" at bounding box center [769, 251] width 287 height 343
click at [656, 74] on button "Application" at bounding box center [657, 68] width 50 height 21
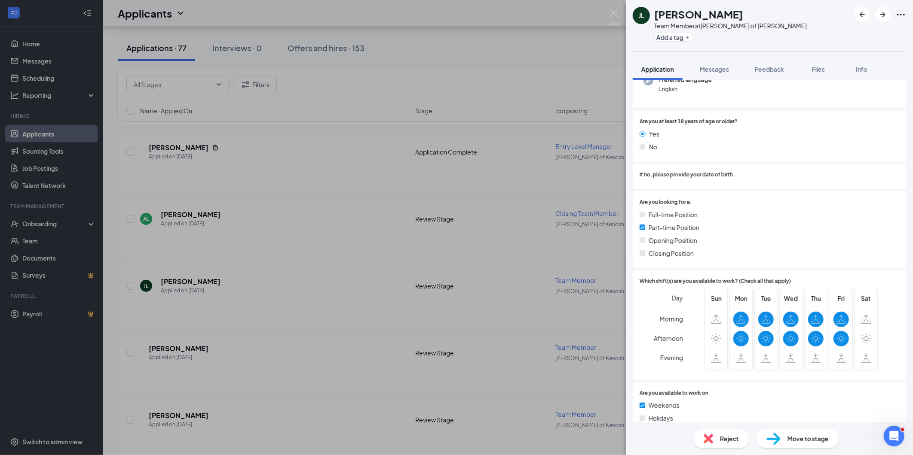
scroll to position [191, 0]
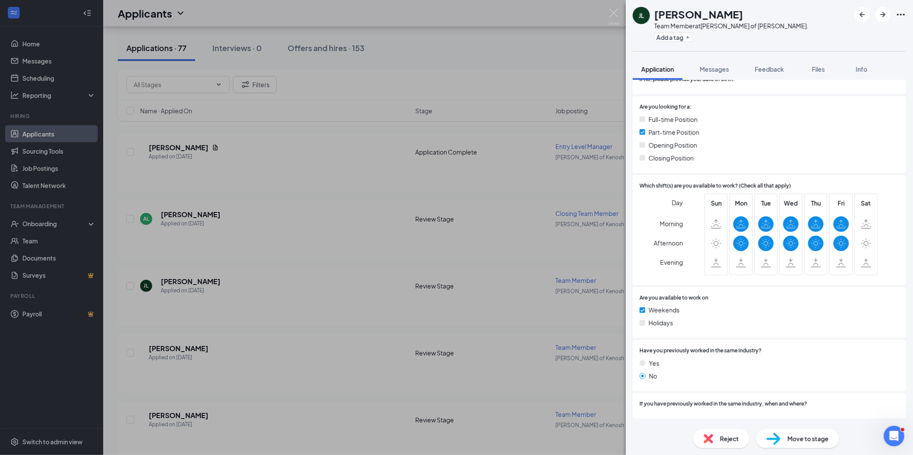
click at [714, 445] on div "Reject" at bounding box center [721, 439] width 56 height 19
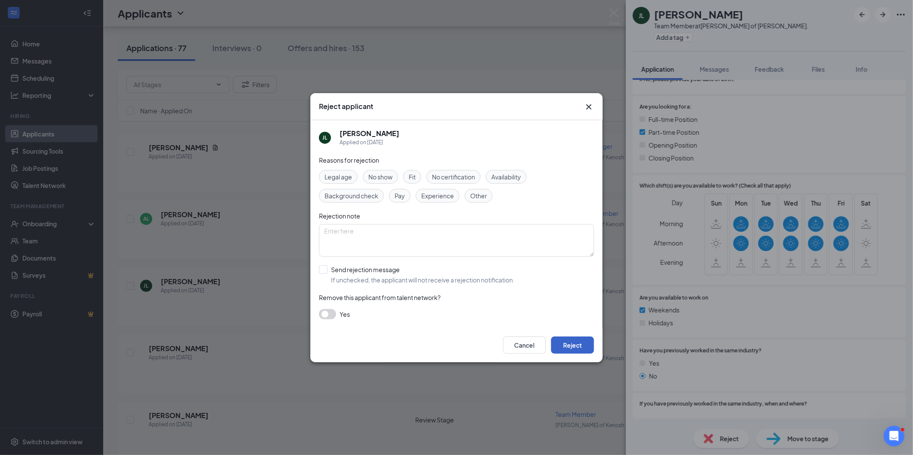
click at [574, 340] on button "Reject" at bounding box center [572, 345] width 43 height 17
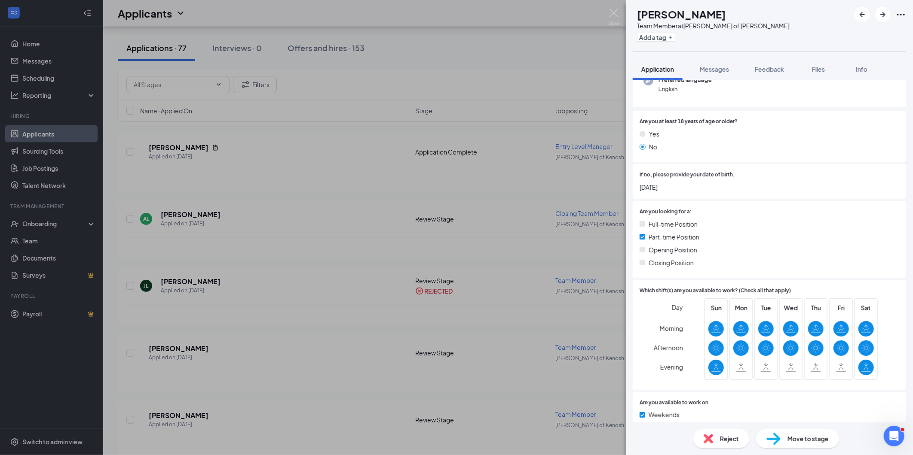
scroll to position [48, 0]
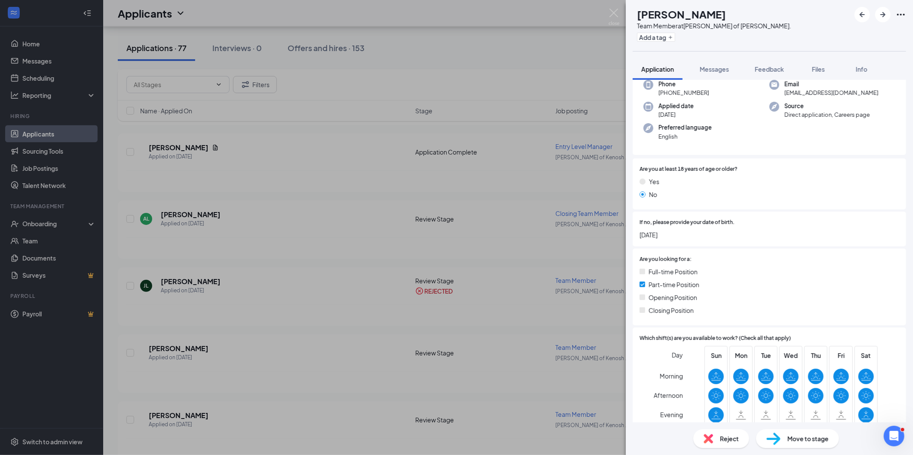
click at [729, 437] on span "Reject" at bounding box center [729, 438] width 19 height 9
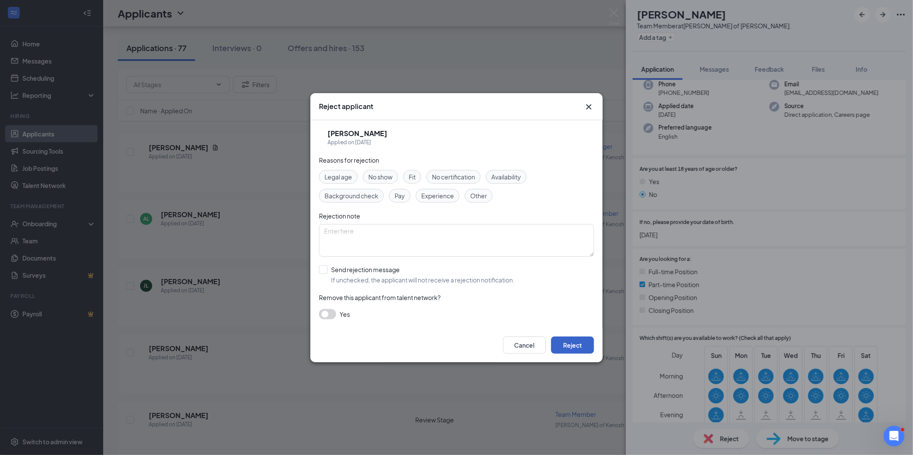
click at [573, 351] on button "Reject" at bounding box center [572, 345] width 43 height 17
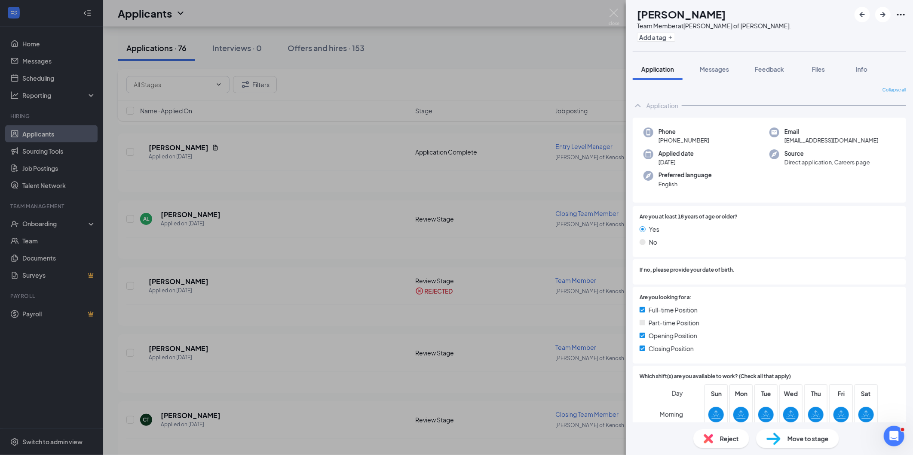
click at [709, 428] on div "Reject Move to stage" at bounding box center [769, 439] width 287 height 33
click at [708, 434] on img at bounding box center [707, 438] width 9 height 9
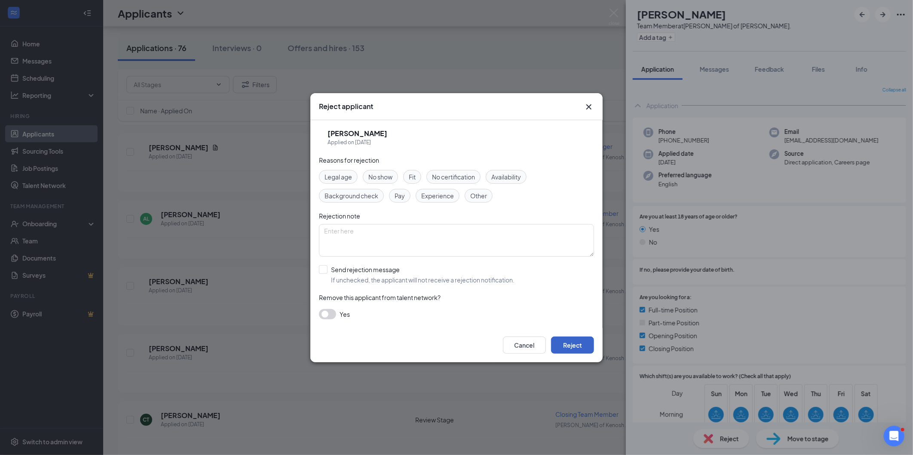
click at [565, 349] on button "Reject" at bounding box center [572, 345] width 43 height 17
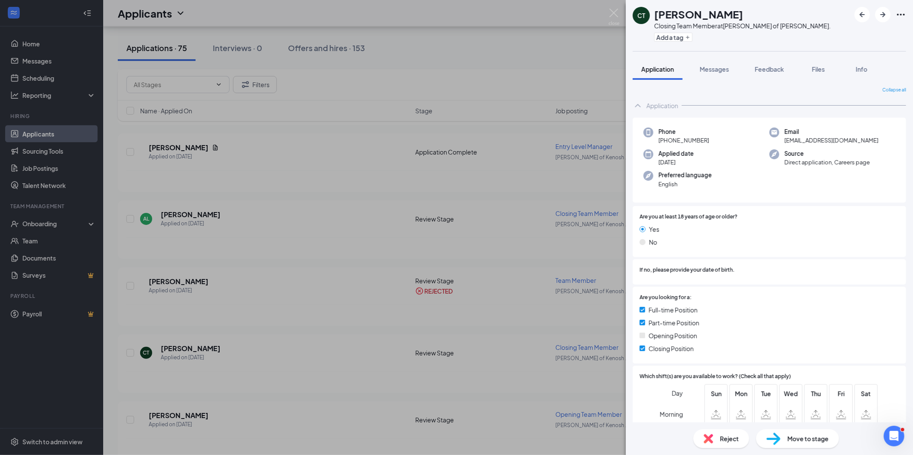
scroll to position [143, 0]
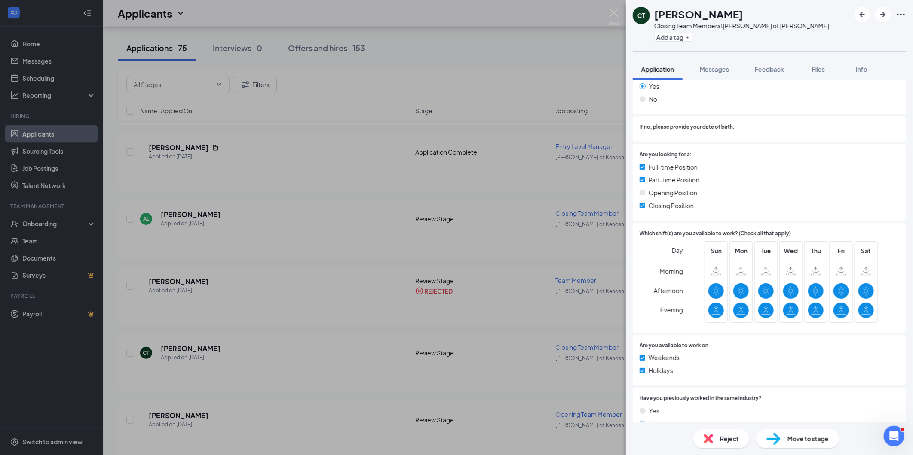
click at [340, 288] on div "CT Caleb Tucker Closing Team Member at Culver's of Kenosha Sheridan Rd. Add a t…" at bounding box center [456, 227] width 913 height 455
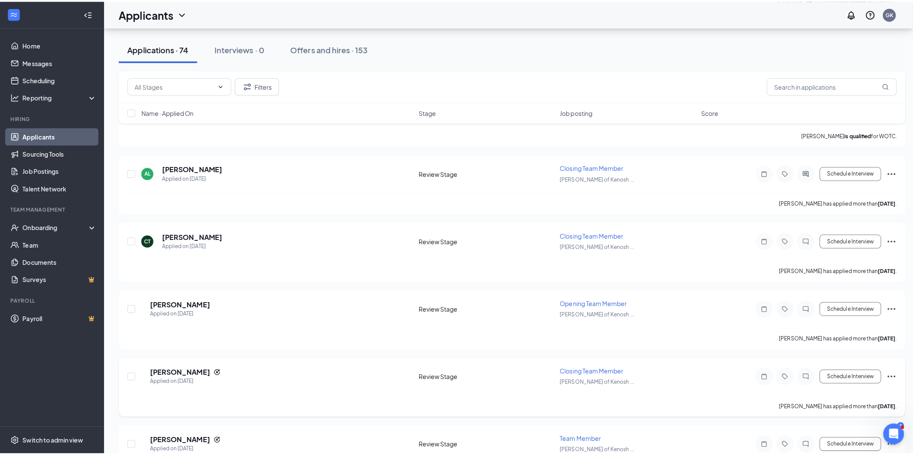
scroll to position [955, 0]
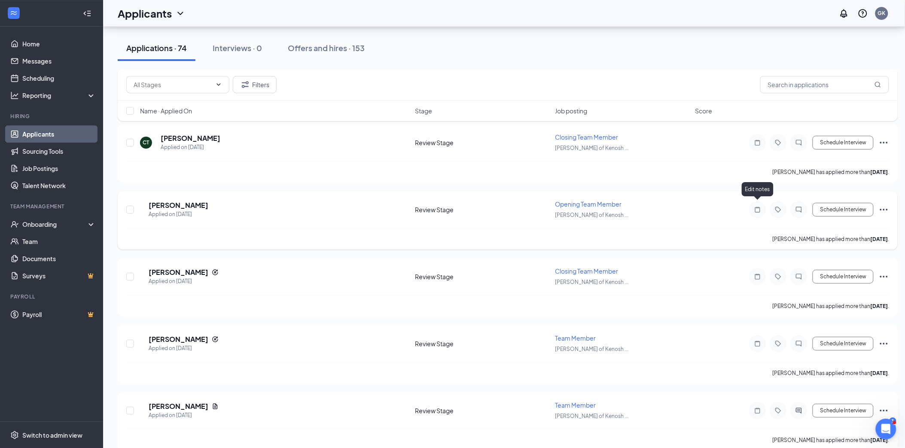
click at [762, 206] on icon "Note" at bounding box center [758, 209] width 10 height 7
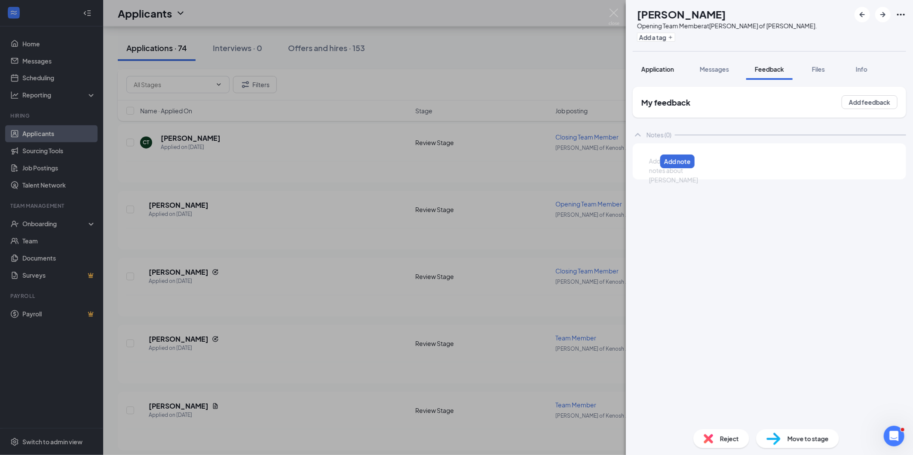
click at [655, 68] on span "Application" at bounding box center [657, 69] width 33 height 8
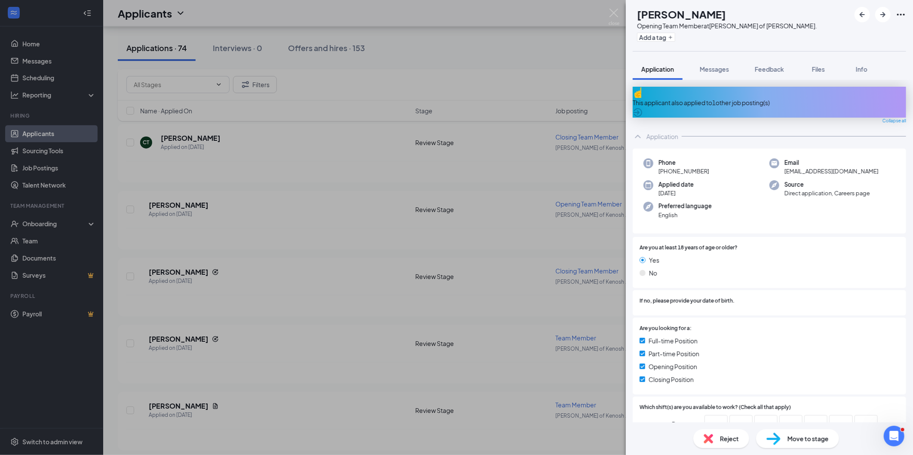
click at [364, 306] on div "DH Donna Hitchcock Opening Team Member at Culver's of Kenosha Sheridan Rd. Add …" at bounding box center [456, 227] width 913 height 455
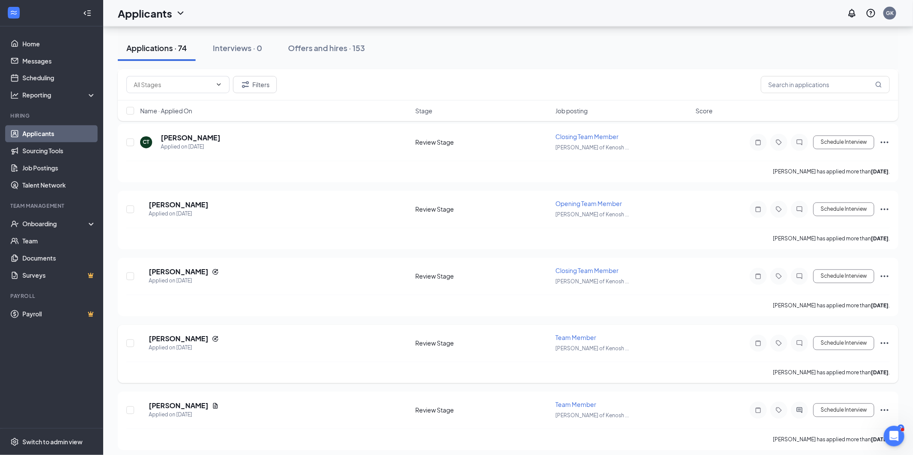
scroll to position [1002, 0]
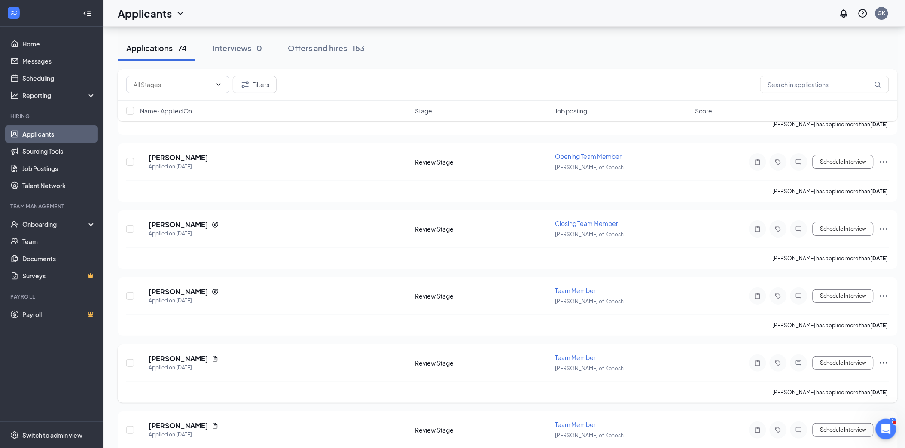
click at [755, 354] on div at bounding box center [757, 362] width 17 height 17
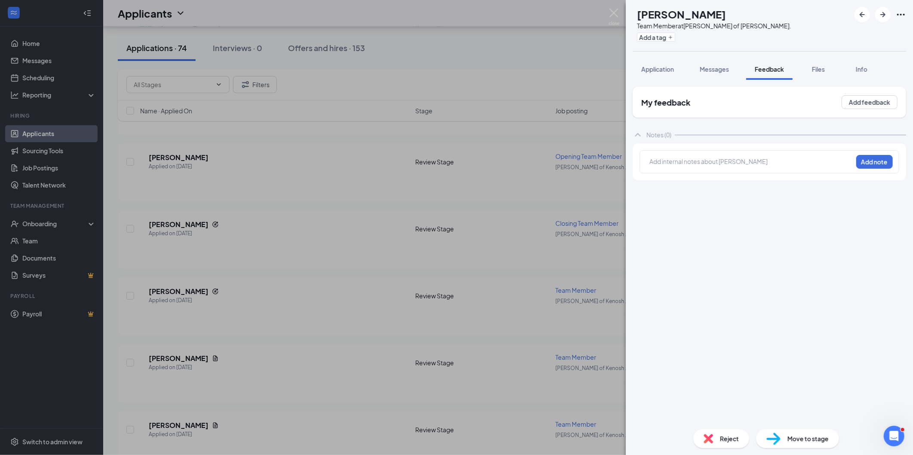
click at [728, 441] on span "Reject" at bounding box center [729, 438] width 19 height 9
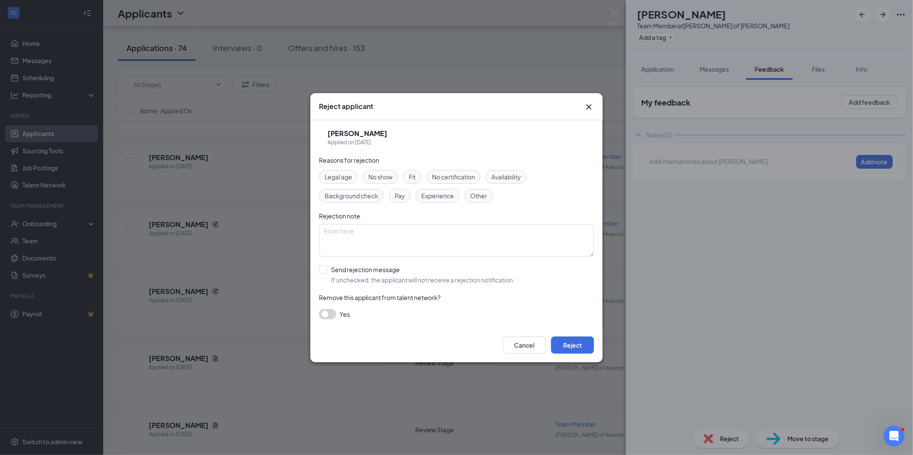
click at [415, 178] on span "Fit" at bounding box center [412, 176] width 7 height 9
click at [575, 342] on button "Reject" at bounding box center [572, 345] width 43 height 17
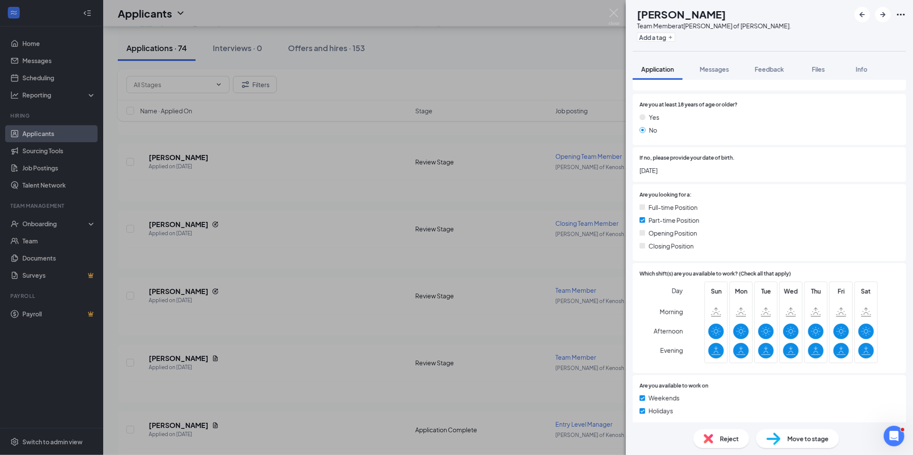
scroll to position [191, 0]
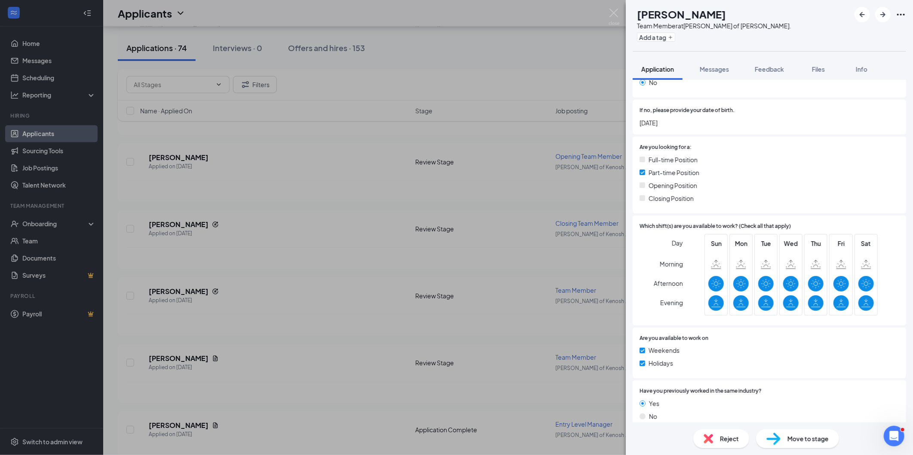
click at [718, 434] on div "Reject" at bounding box center [721, 439] width 56 height 19
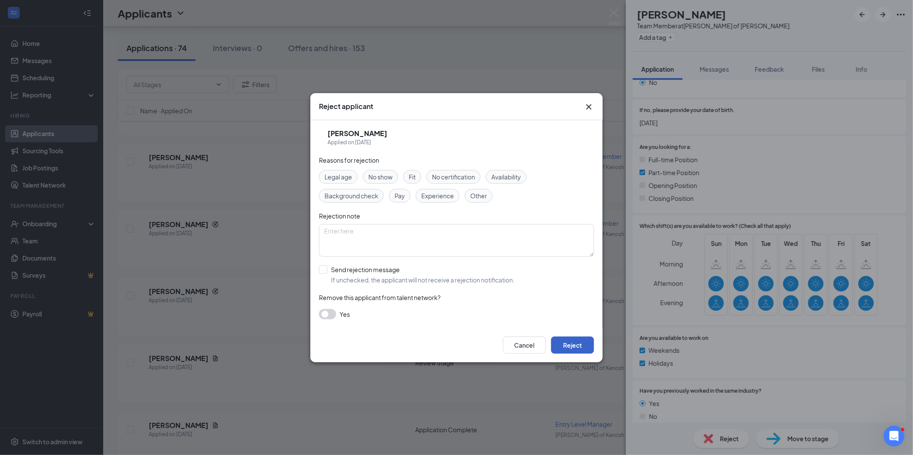
click at [588, 354] on button "Reject" at bounding box center [572, 345] width 43 height 17
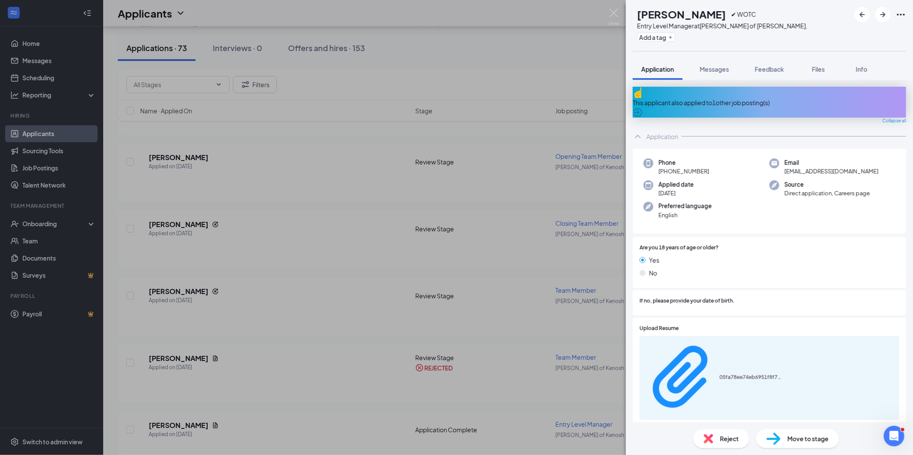
click at [710, 443] on img at bounding box center [707, 438] width 9 height 9
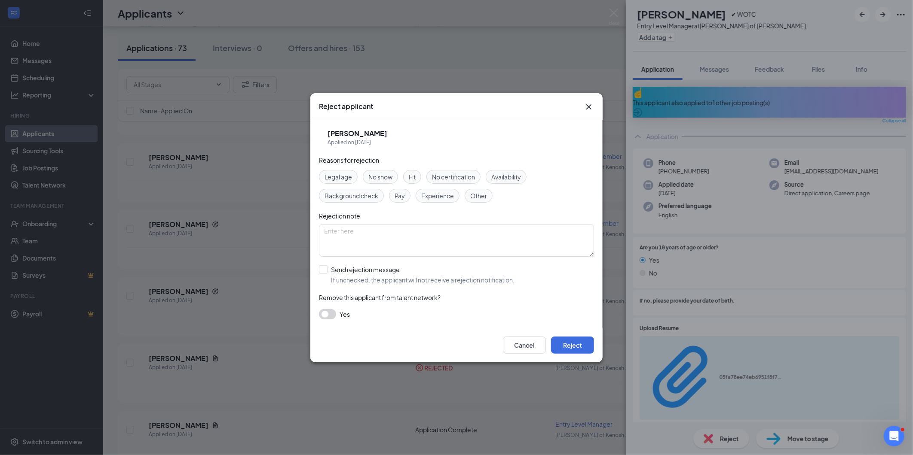
click at [504, 175] on span "Availability" at bounding box center [506, 176] width 30 height 9
click at [565, 345] on button "Reject" at bounding box center [572, 345] width 43 height 17
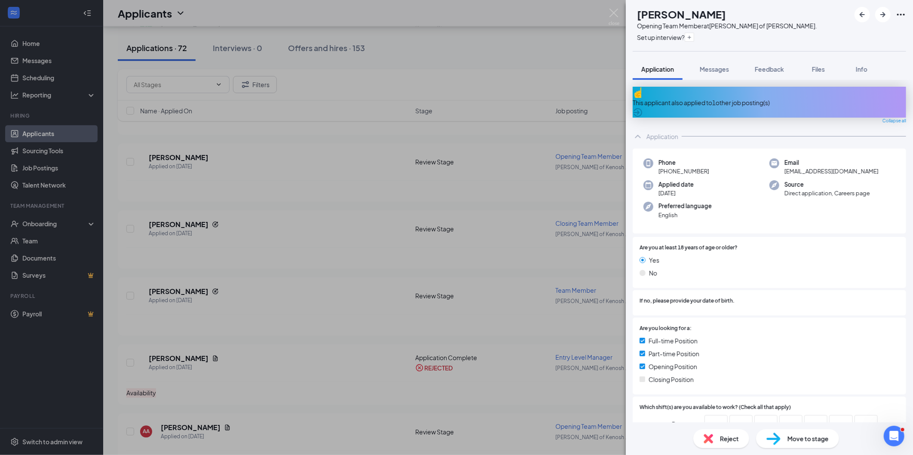
click at [718, 436] on div "Reject" at bounding box center [721, 439] width 56 height 19
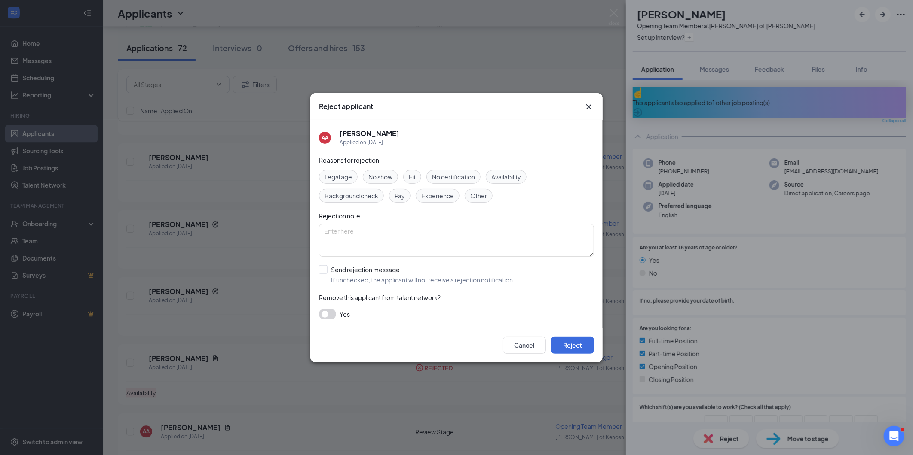
click at [516, 177] on span "Availability" at bounding box center [506, 176] width 30 height 9
click at [579, 342] on button "Reject" at bounding box center [572, 345] width 43 height 17
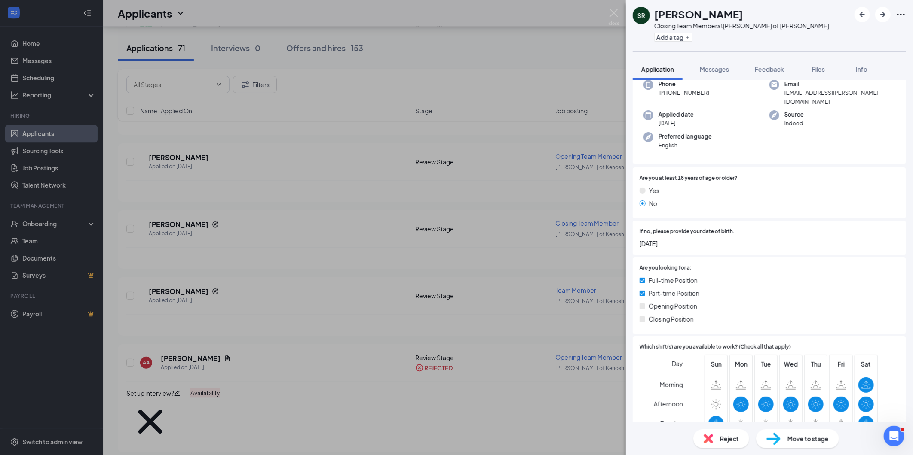
scroll to position [143, 0]
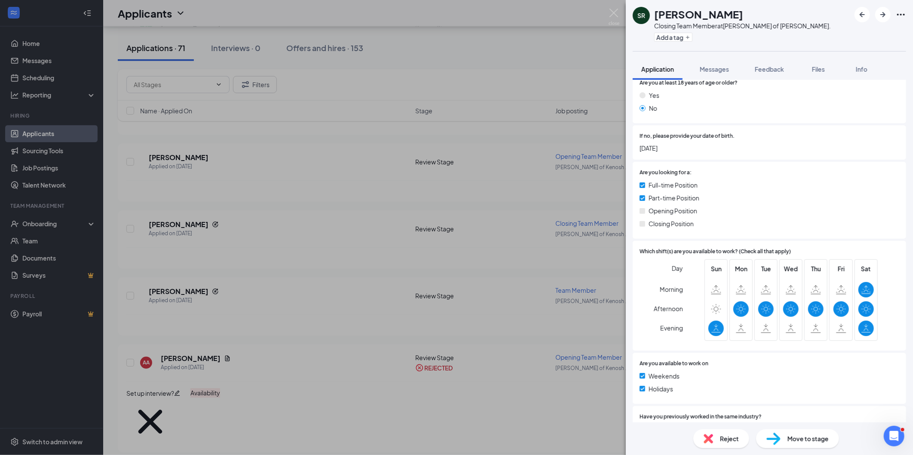
click at [733, 434] on span "Reject" at bounding box center [729, 438] width 19 height 9
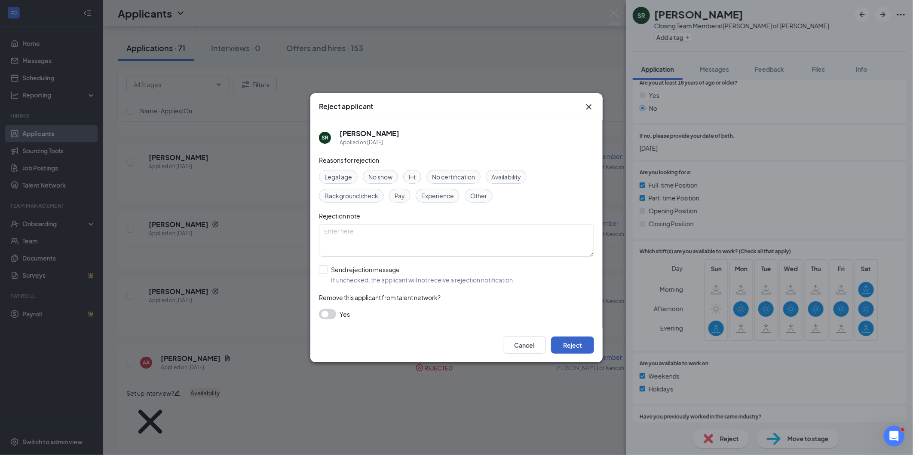
click at [578, 344] on button "Reject" at bounding box center [572, 345] width 43 height 17
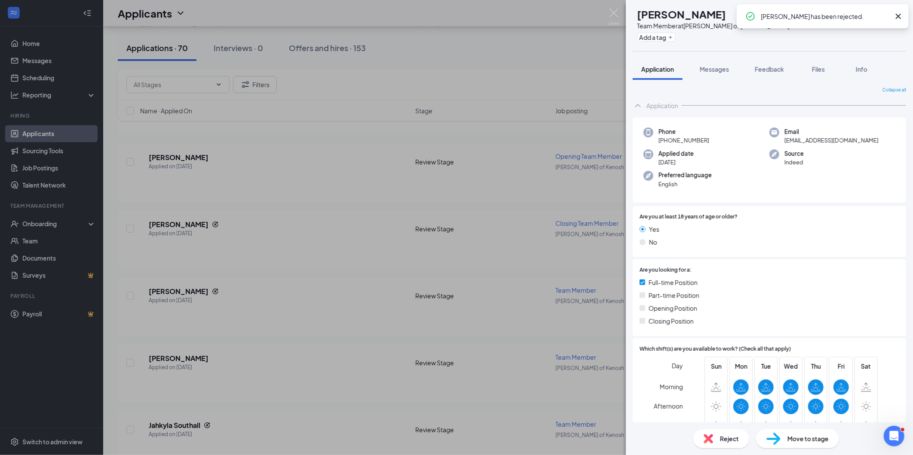
scroll to position [143, 0]
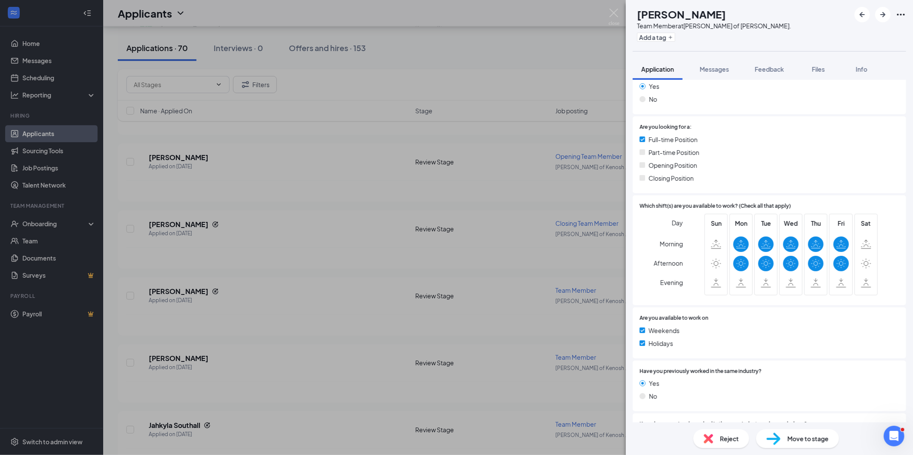
click at [727, 439] on span "Reject" at bounding box center [729, 438] width 19 height 9
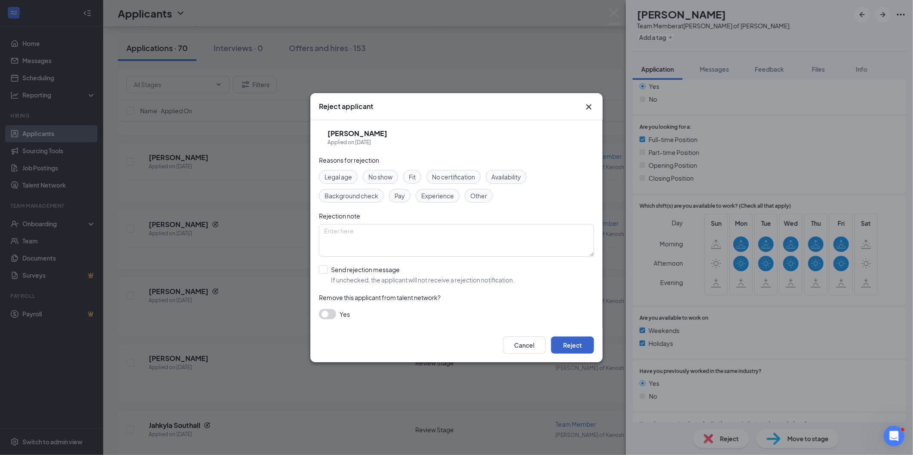
click at [573, 343] on button "Reject" at bounding box center [572, 345] width 43 height 17
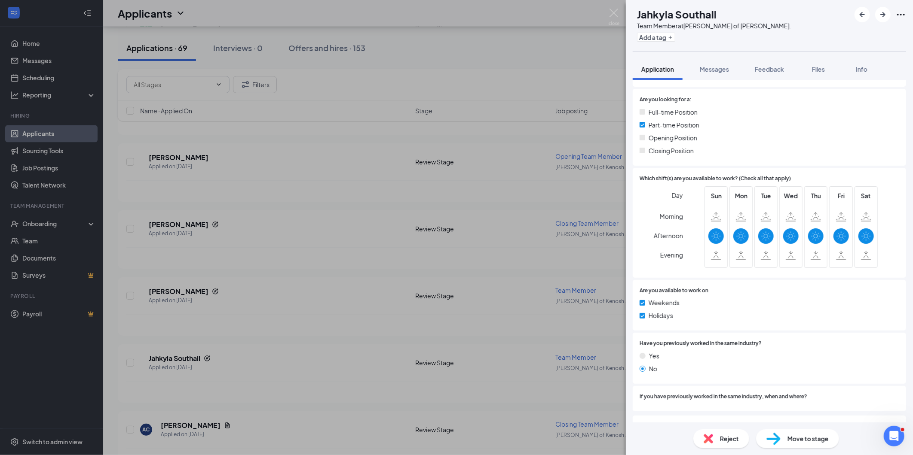
scroll to position [48, 0]
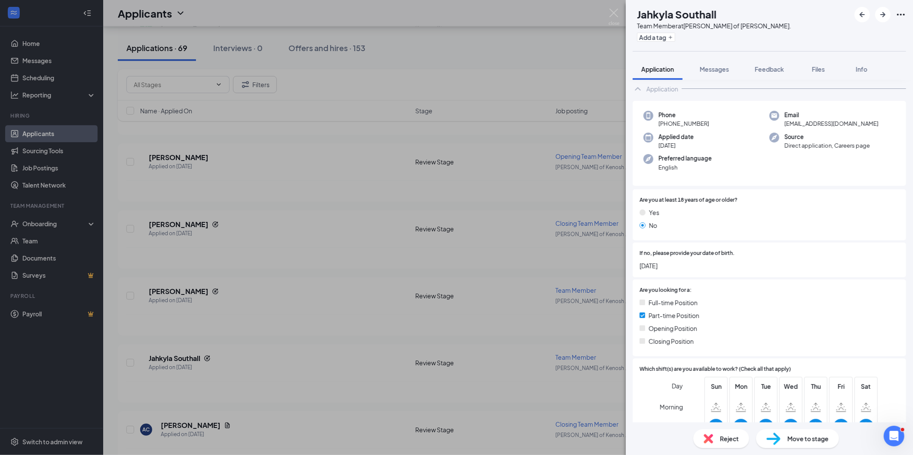
click at [723, 434] on span "Reject" at bounding box center [729, 438] width 19 height 9
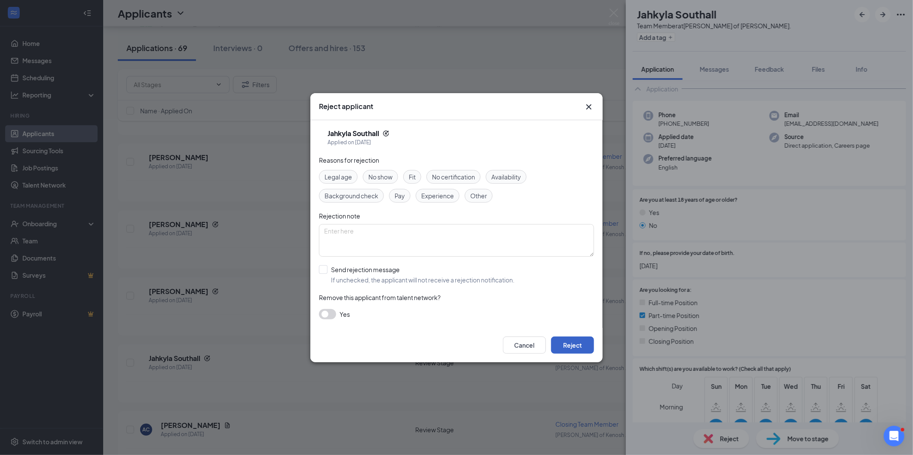
click at [588, 342] on button "Reject" at bounding box center [572, 345] width 43 height 17
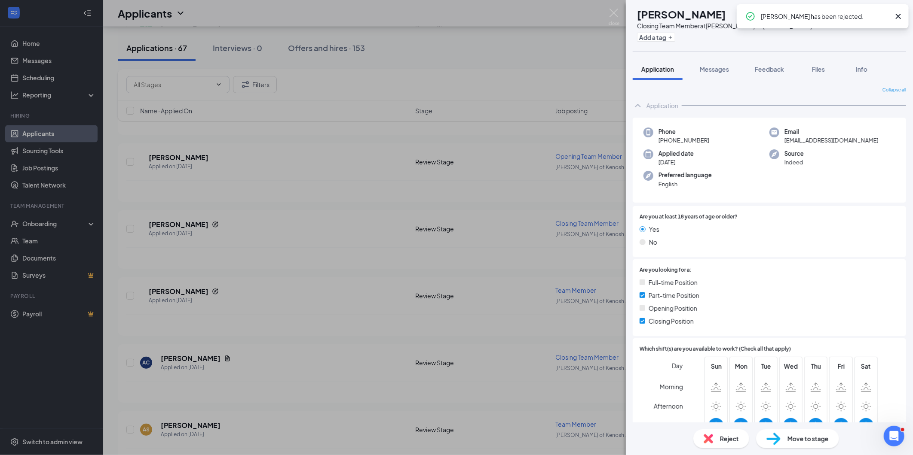
scroll to position [95, 0]
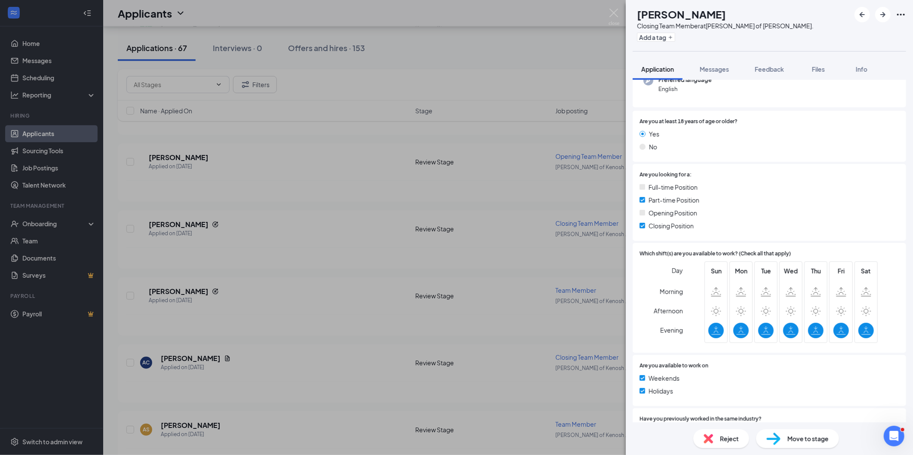
click at [727, 433] on div "Reject" at bounding box center [721, 439] width 56 height 19
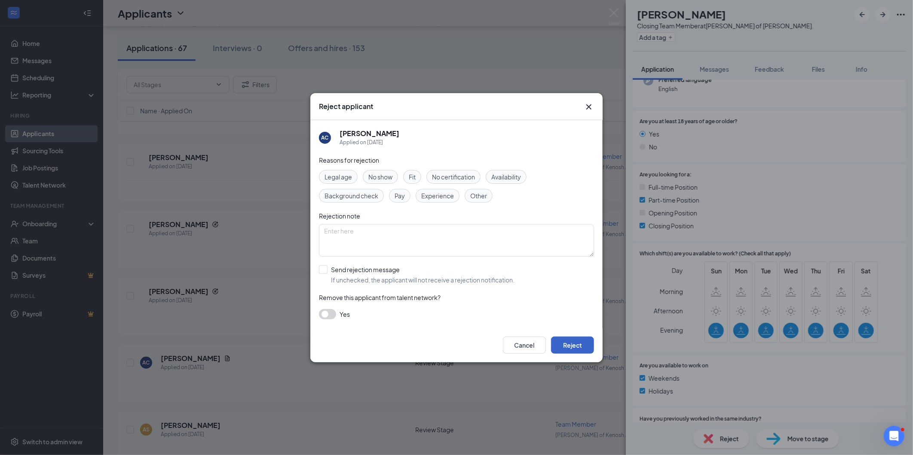
click at [574, 345] on button "Reject" at bounding box center [572, 345] width 43 height 17
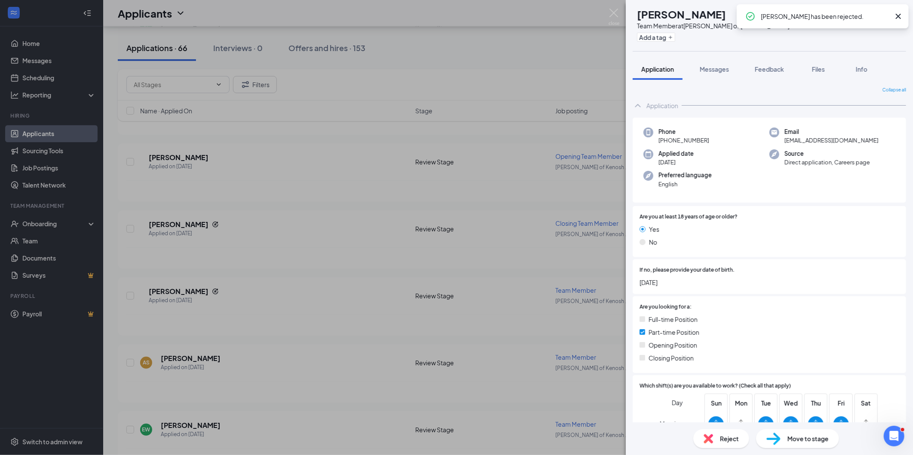
scroll to position [95, 0]
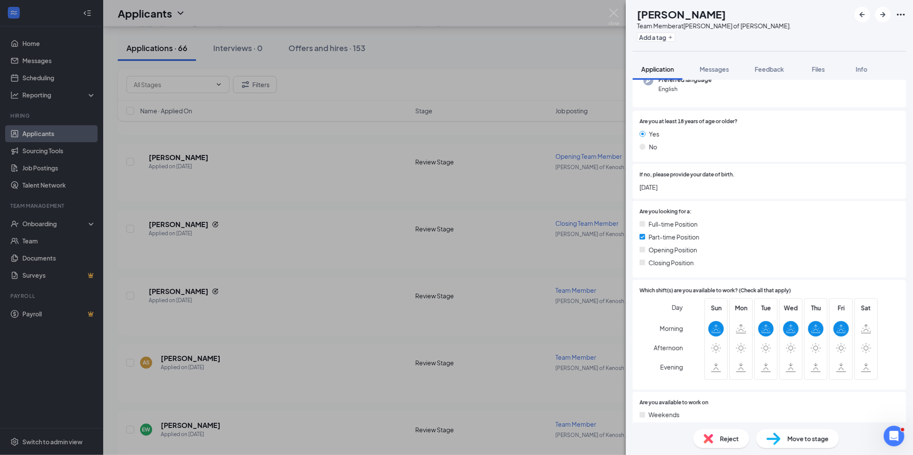
click at [702, 434] on div "Reject" at bounding box center [721, 439] width 56 height 19
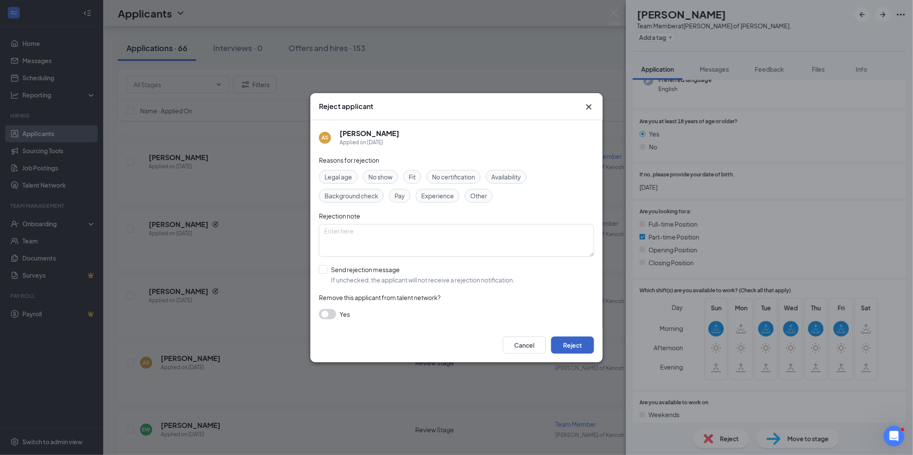
click at [565, 349] on button "Reject" at bounding box center [572, 345] width 43 height 17
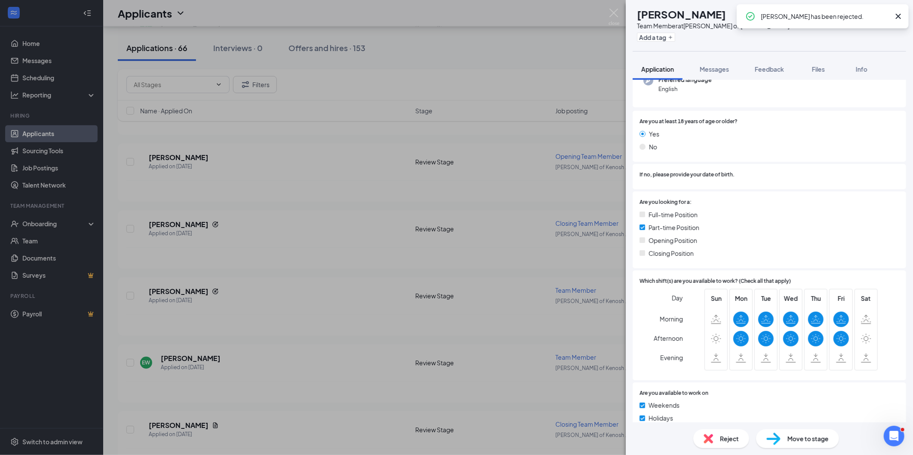
scroll to position [143, 0]
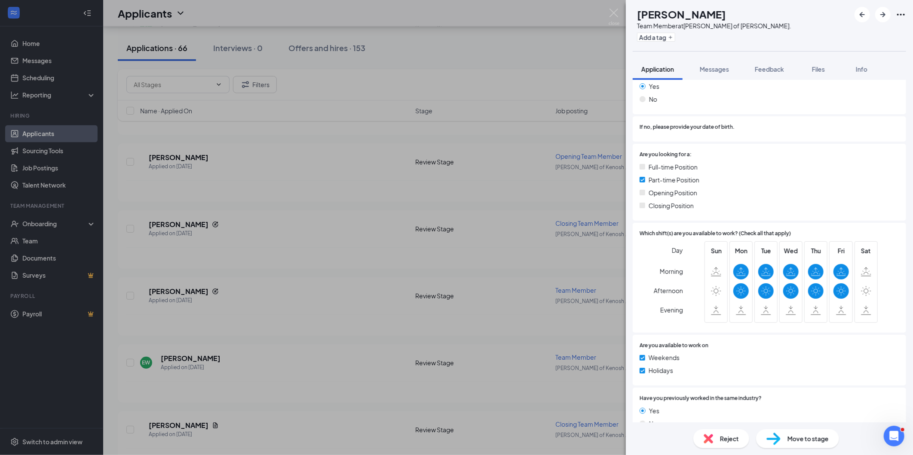
click at [726, 434] on span "Reject" at bounding box center [729, 438] width 19 height 9
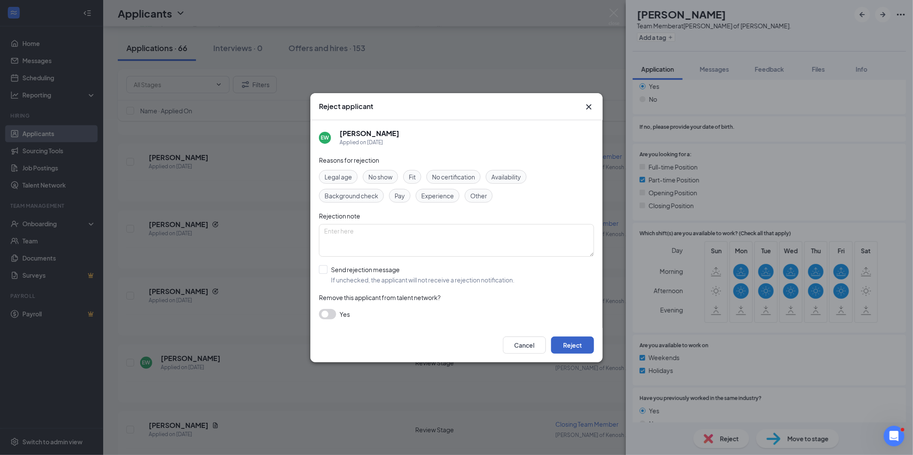
click at [578, 351] on button "Reject" at bounding box center [572, 345] width 43 height 17
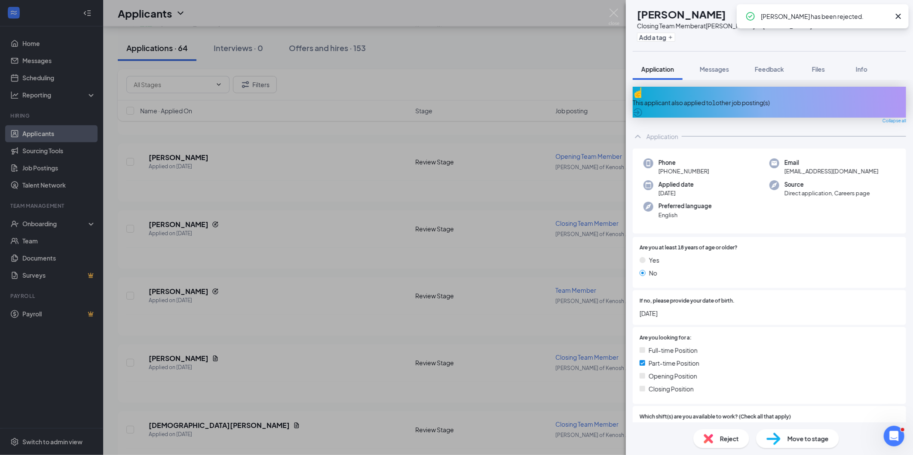
scroll to position [143, 0]
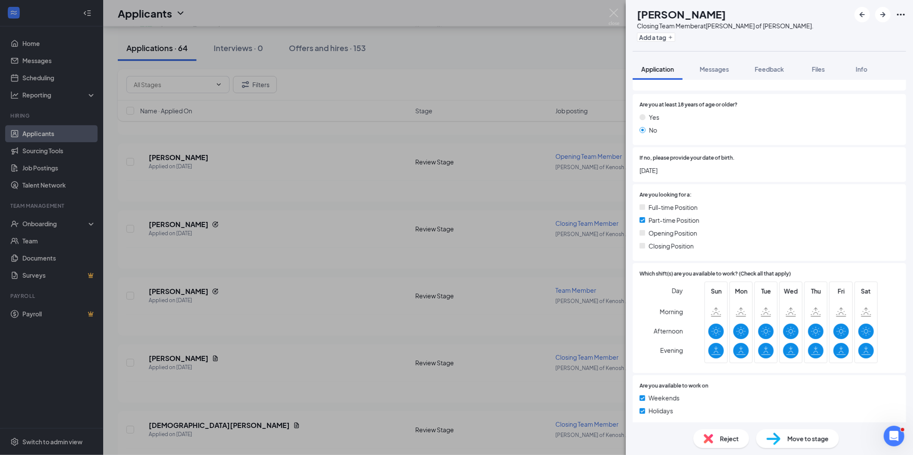
click at [729, 442] on span "Reject" at bounding box center [729, 438] width 19 height 9
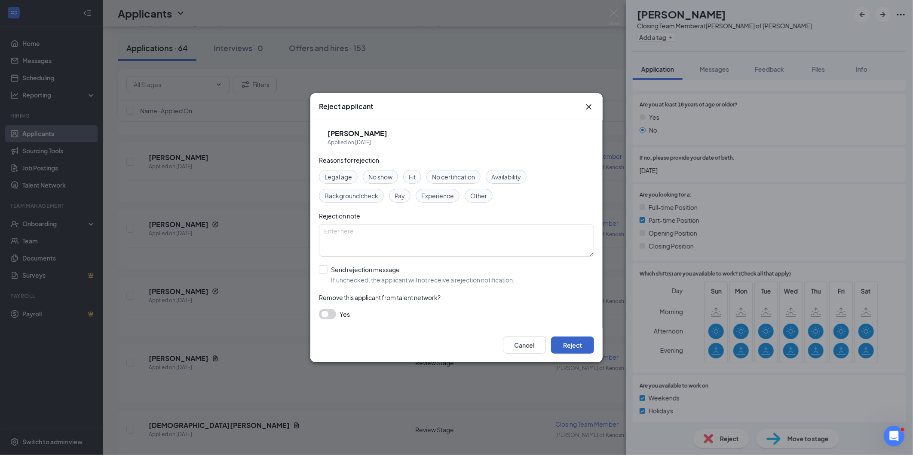
click at [581, 351] on button "Reject" at bounding box center [572, 345] width 43 height 17
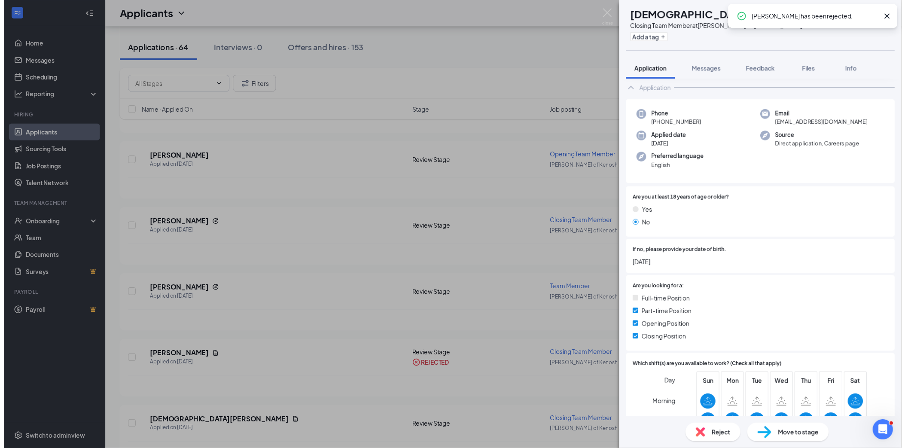
scroll to position [143, 0]
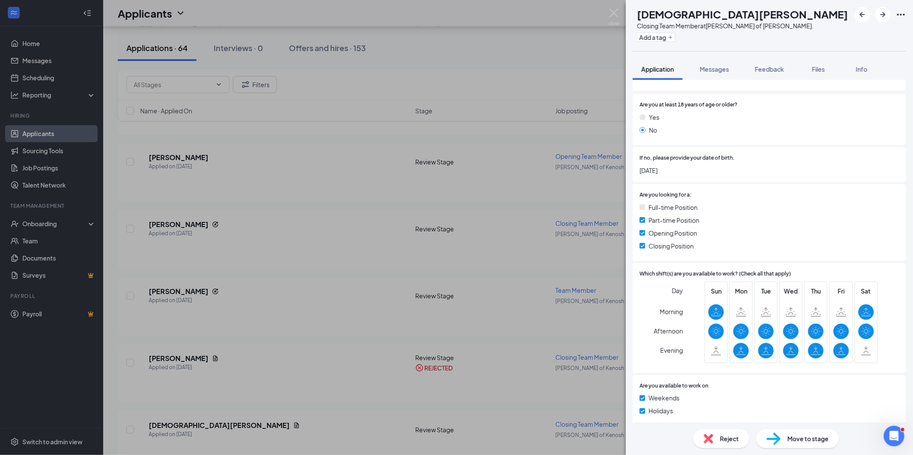
click at [726, 427] on div "Reject Move to stage" at bounding box center [769, 439] width 287 height 33
click at [717, 440] on div "Reject" at bounding box center [721, 439] width 56 height 19
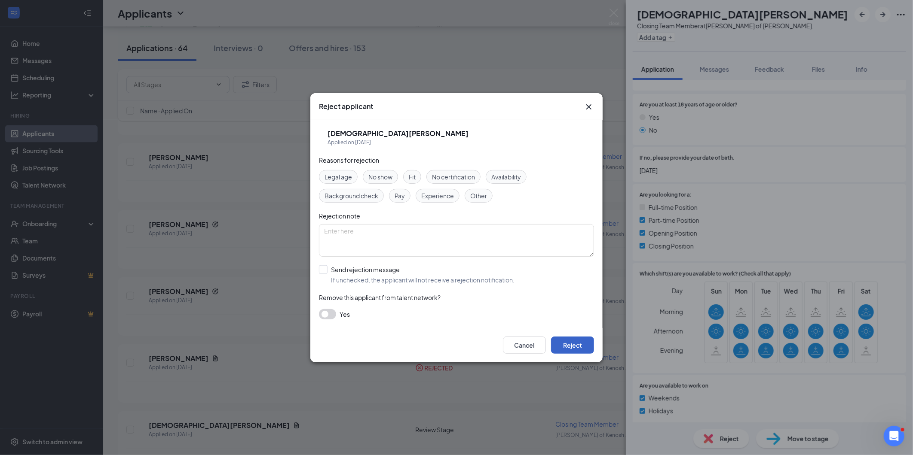
click at [573, 349] on button "Reject" at bounding box center [572, 345] width 43 height 17
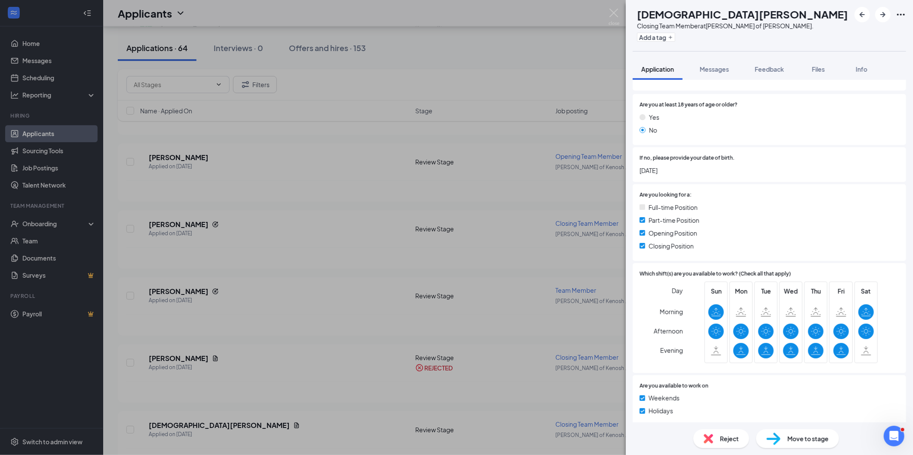
click at [366, 85] on div "AW Alayga Williams Closing Team Member at Culver's of Kenosha Sheridan Rd. Add …" at bounding box center [456, 227] width 913 height 455
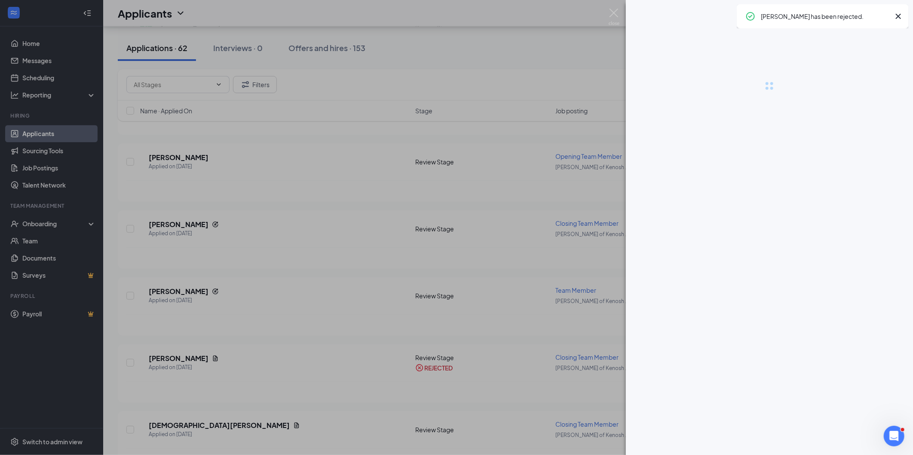
click at [256, 86] on button "Filters" at bounding box center [255, 84] width 44 height 17
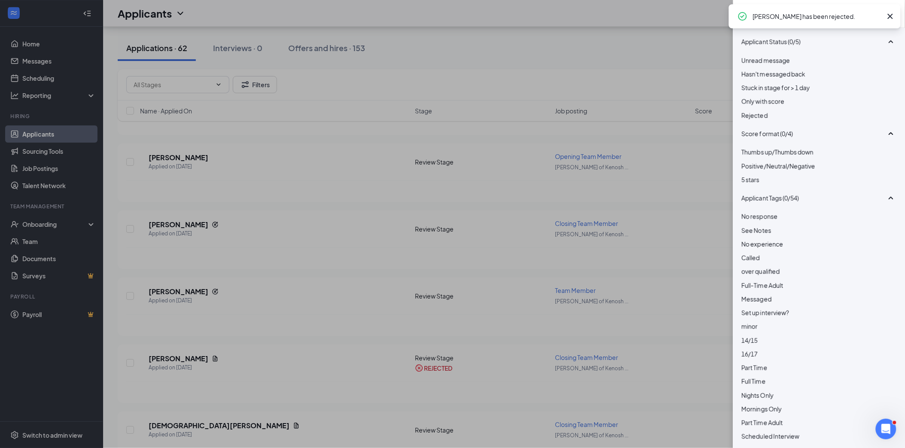
click at [259, 84] on div "Filters Applicant Status (0/5) Unread message Hasn't messaged back Stuck in sta…" at bounding box center [452, 224] width 905 height 448
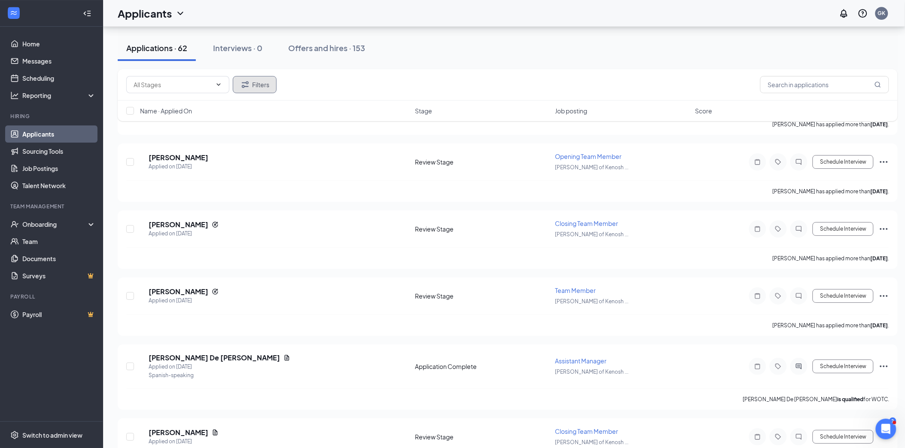
click at [260, 85] on button "Filters" at bounding box center [255, 84] width 44 height 17
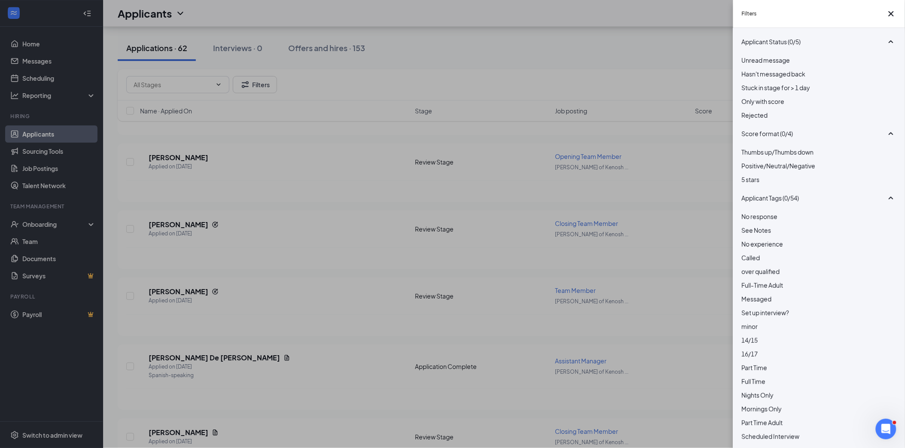
click at [757, 385] on span "Full Time" at bounding box center [754, 382] width 24 height 8
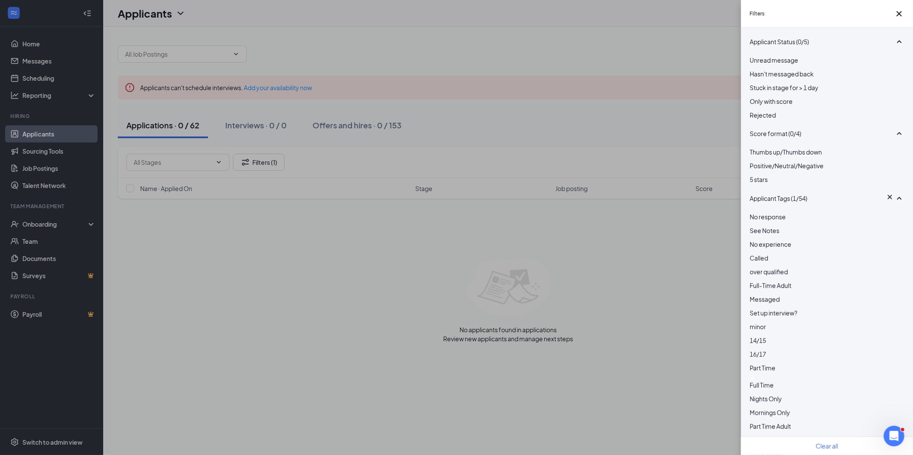
click at [757, 381] on div at bounding box center [826, 378] width 155 height 3
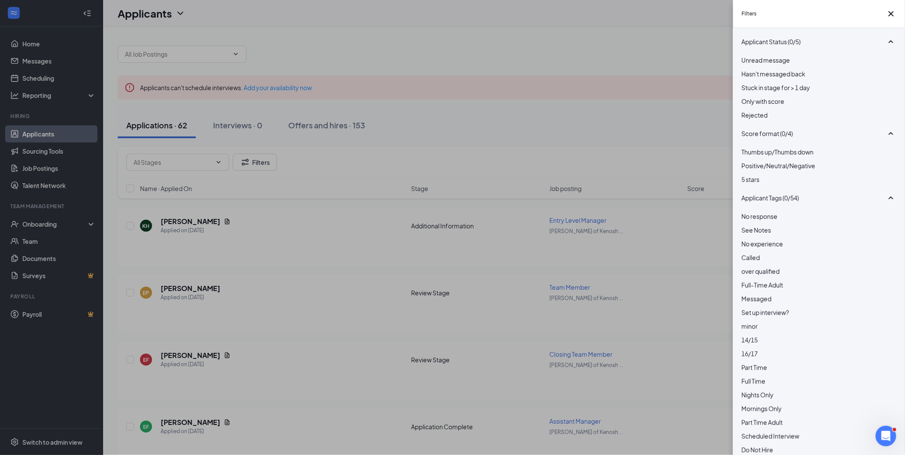
click at [757, 372] on span "Part Time" at bounding box center [755, 368] width 26 height 8
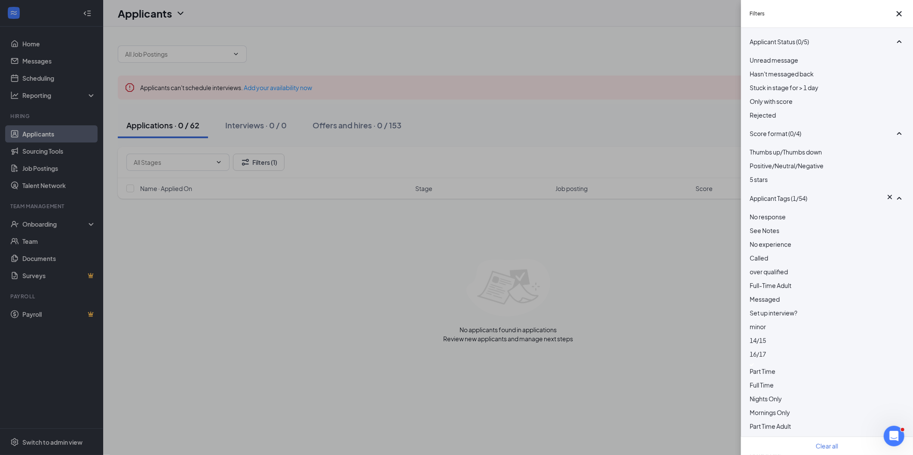
click at [757, 367] on div at bounding box center [826, 364] width 155 height 3
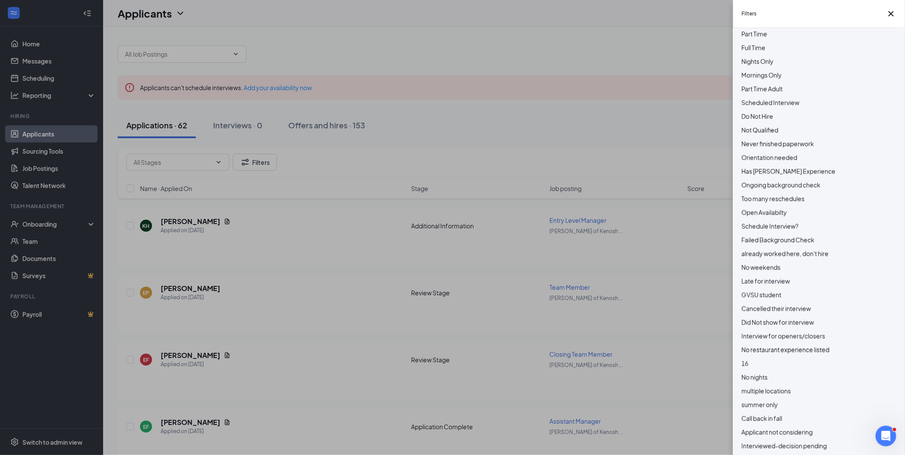
scroll to position [430, 0]
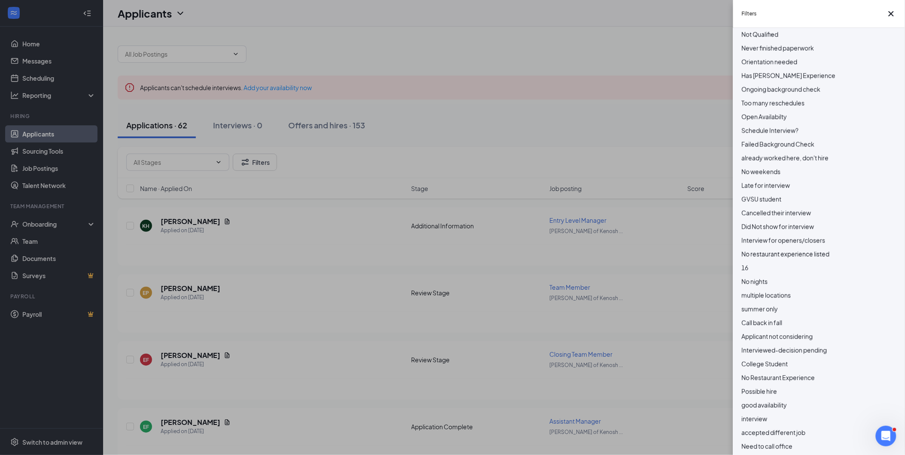
click at [772, 244] on span "Interview for openers/closers" at bounding box center [784, 241] width 84 height 8
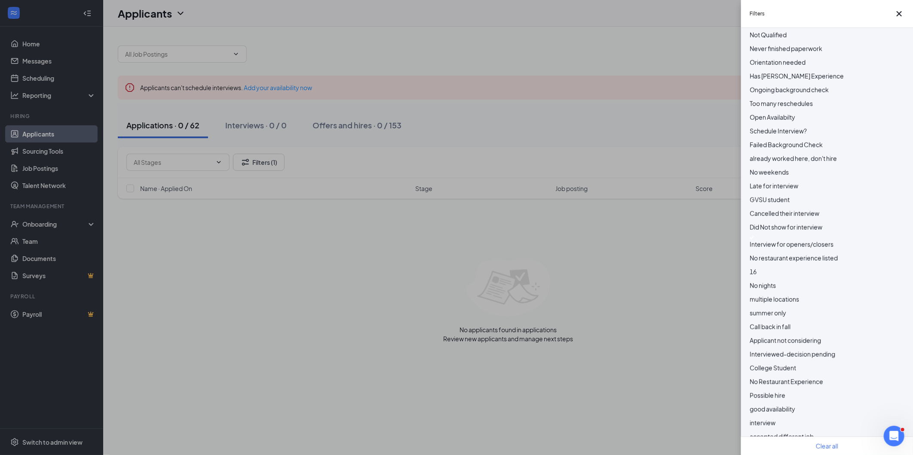
click at [762, 248] on span "Interview for openers/closers" at bounding box center [791, 245] width 84 height 8
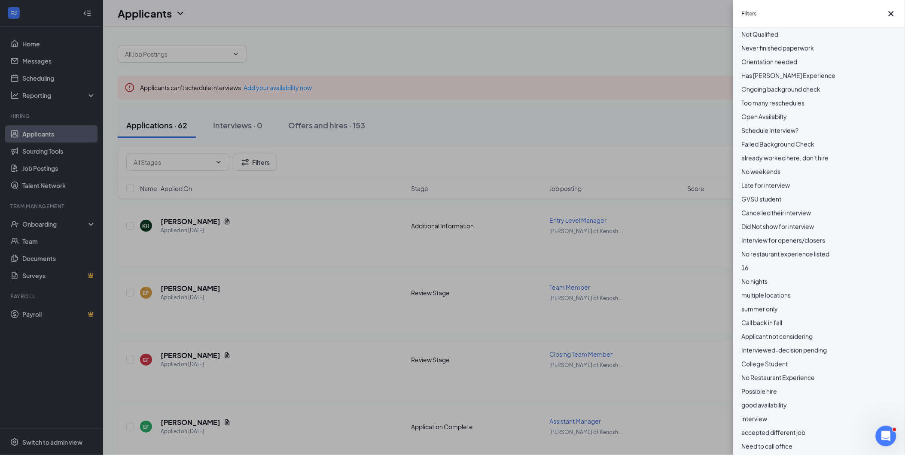
click at [338, 162] on div "Filters Applicant Status (0/5) Unread message Hasn't messaged back Stuck in sta…" at bounding box center [452, 227] width 905 height 455
click at [195, 157] on div "Filters Applicant Status (0/5) Unread message Hasn't messaged back Stuck in sta…" at bounding box center [452, 227] width 905 height 455
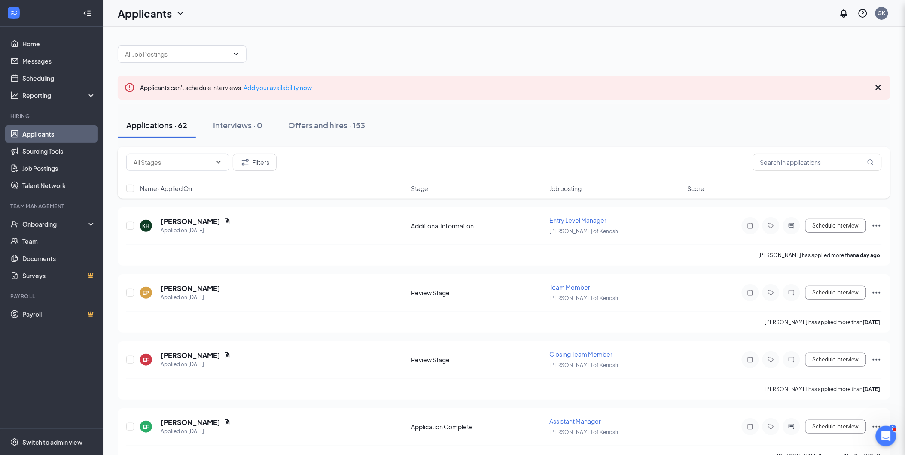
click at [198, 158] on div "Filters Applicant Status (0/5) Unread message Hasn't messaged back Stuck in sta…" at bounding box center [452, 227] width 905 height 455
click at [207, 163] on input "text" at bounding box center [173, 162] width 78 height 9
click at [152, 206] on div "Review Stage (5606)" at bounding box center [162, 201] width 57 height 9
type input "Review Stage (5606)"
click at [205, 169] on span "Review Stage (5606) Additional Information (164) Application (7) Application Co…" at bounding box center [177, 162] width 103 height 17
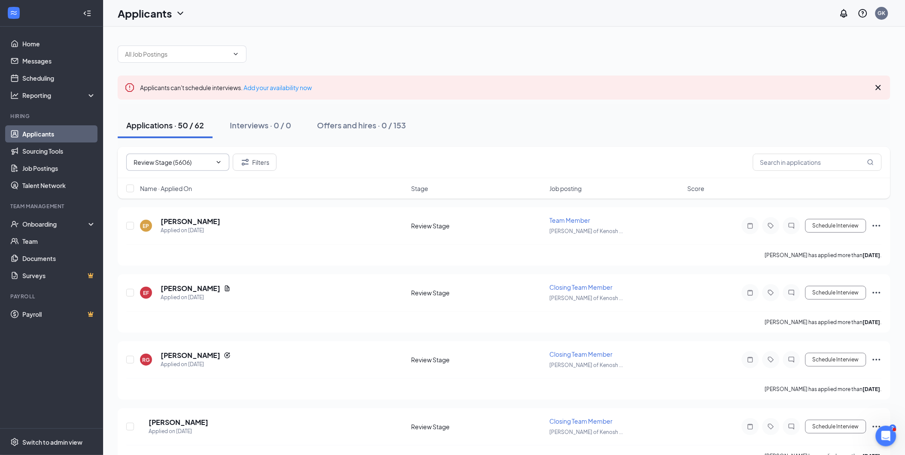
click at [214, 162] on icon "Cross" at bounding box center [214, 162] width 0 height 0
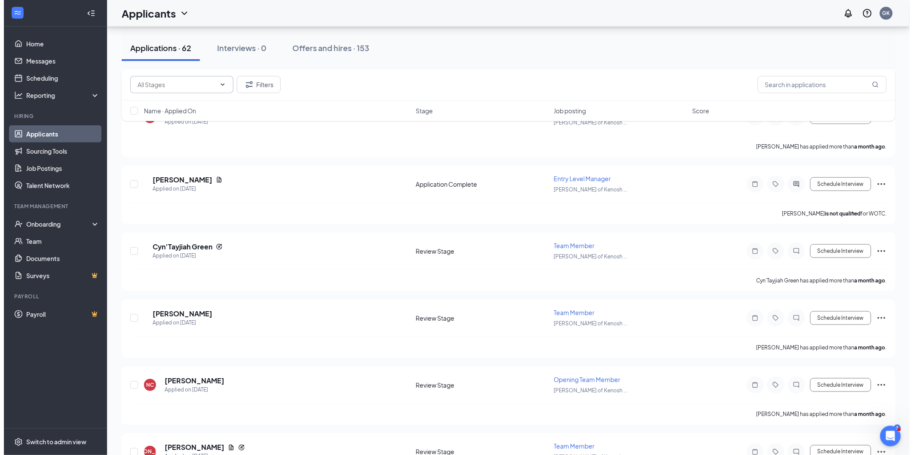
scroll to position [3902, 0]
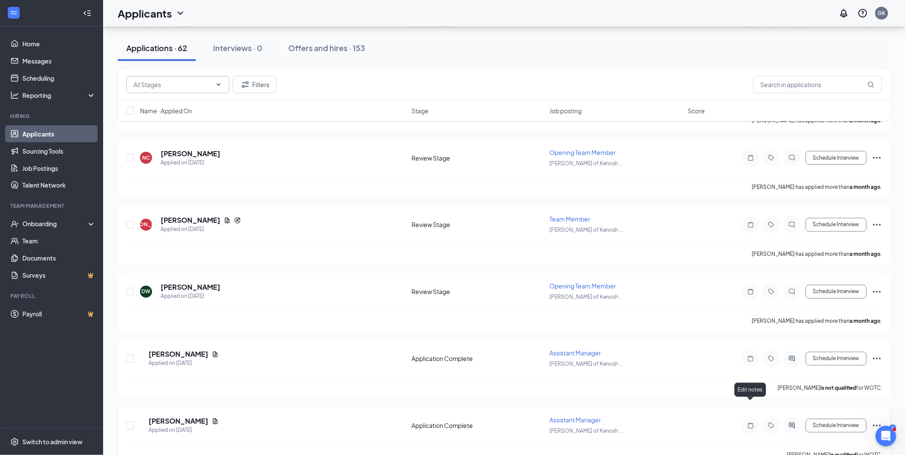
click at [746, 423] on icon "Note" at bounding box center [751, 426] width 10 height 7
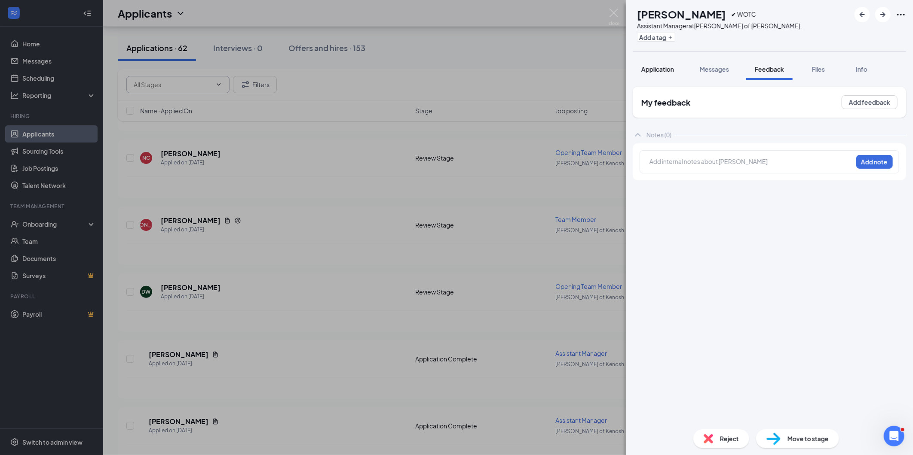
click at [668, 75] on button "Application" at bounding box center [657, 68] width 50 height 21
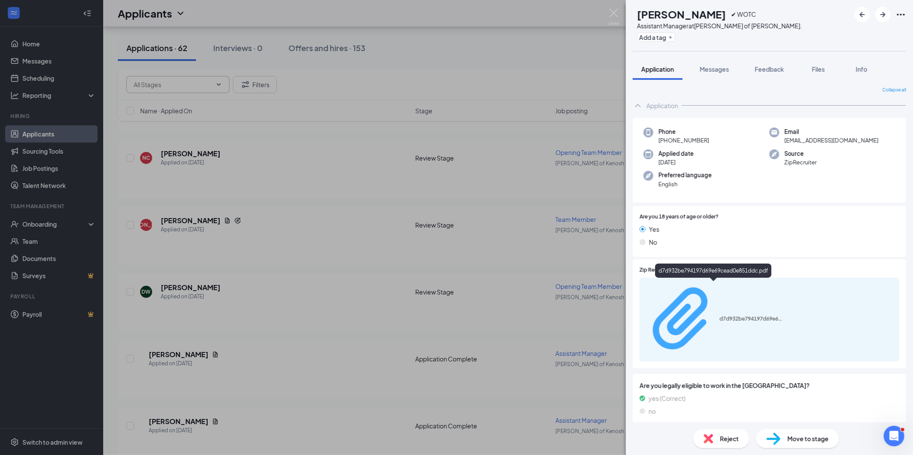
click at [724, 316] on div "d7d932be794197d69e69cead0e851ddc.pdf" at bounding box center [751, 319] width 64 height 7
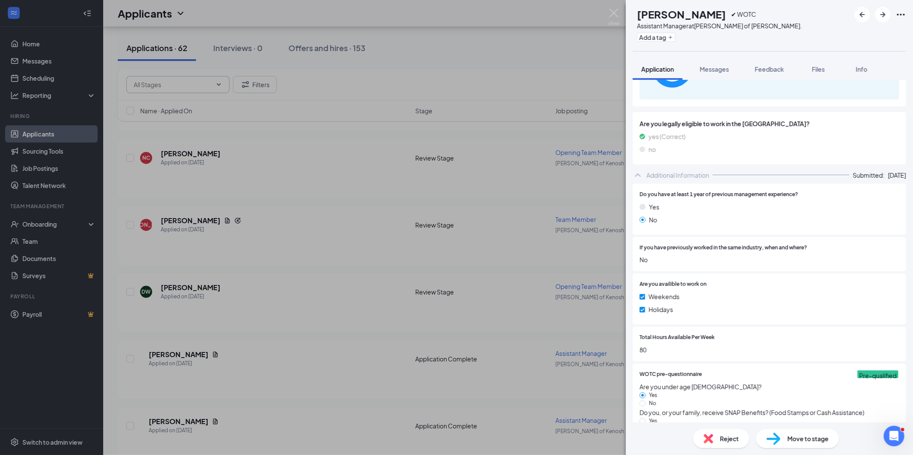
scroll to position [119, 0]
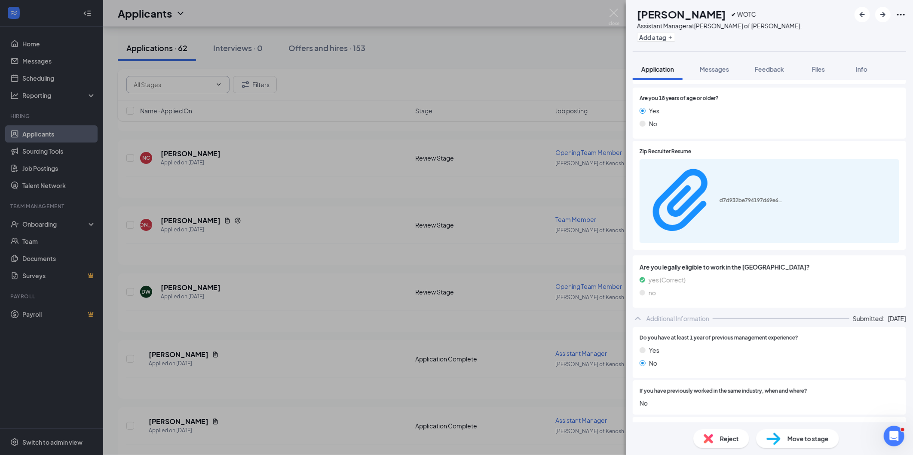
click at [529, 319] on div "WL Wonnie Lminggio ✔ WOTC Assistant Manager at Culver's of Kenosha Sheridan Rd.…" at bounding box center [456, 227] width 913 height 455
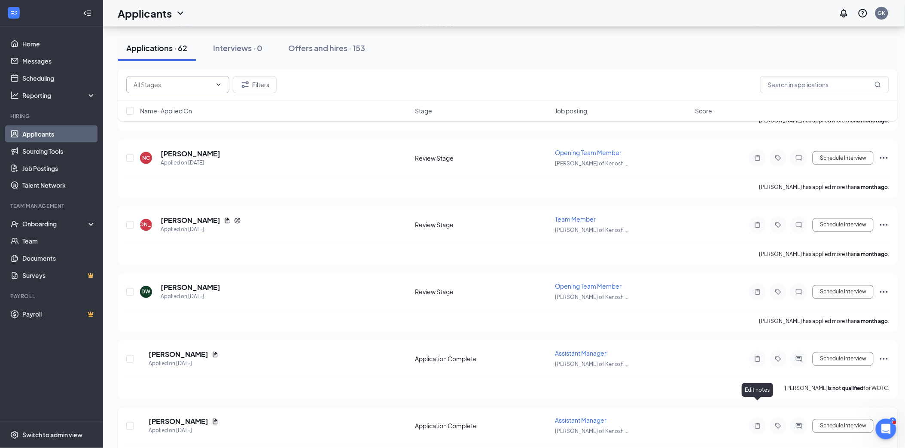
click at [761, 423] on icon "Note" at bounding box center [758, 426] width 10 height 7
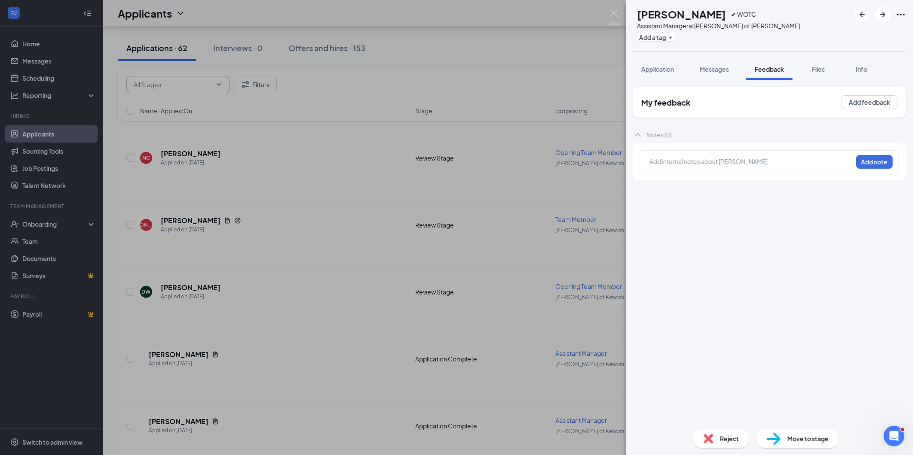
click at [727, 434] on span "Reject" at bounding box center [729, 438] width 19 height 9
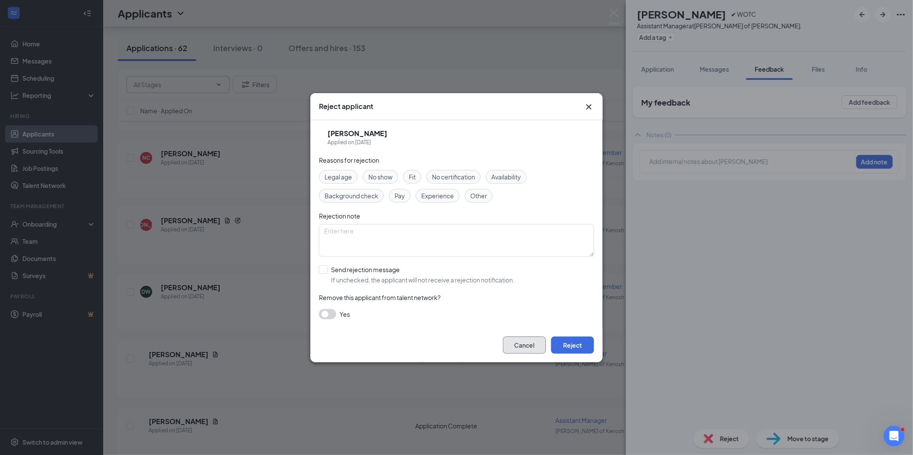
click at [506, 341] on button "Cancel" at bounding box center [524, 345] width 43 height 17
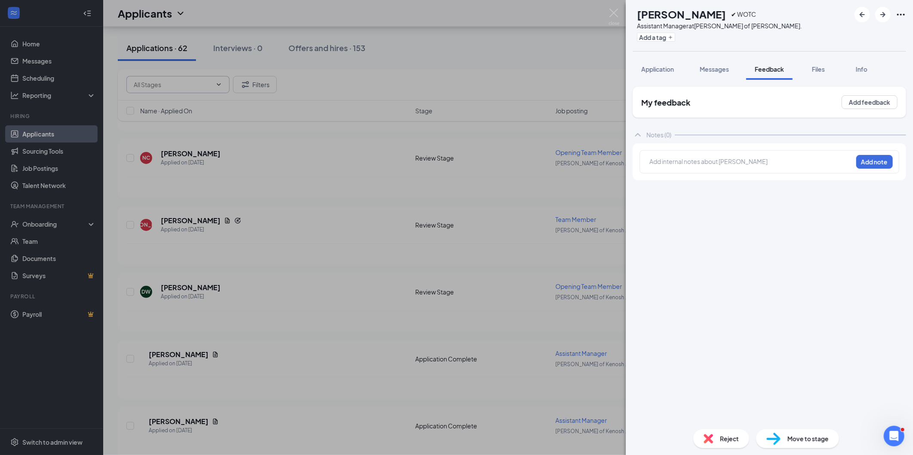
click at [485, 310] on div "WL Wonnie Lminggio ✔ WOTC Assistant Manager at Culver's of Kenosha Sheridan Rd.…" at bounding box center [456, 227] width 913 height 455
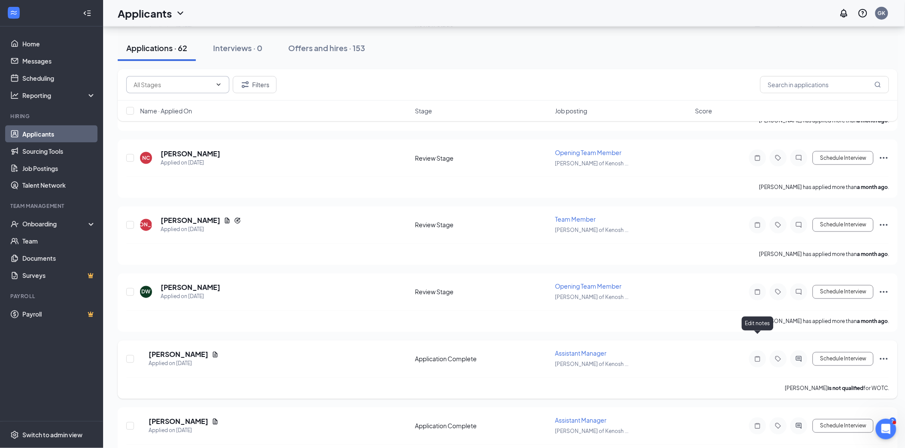
click at [755, 356] on icon "Note" at bounding box center [757, 359] width 5 height 6
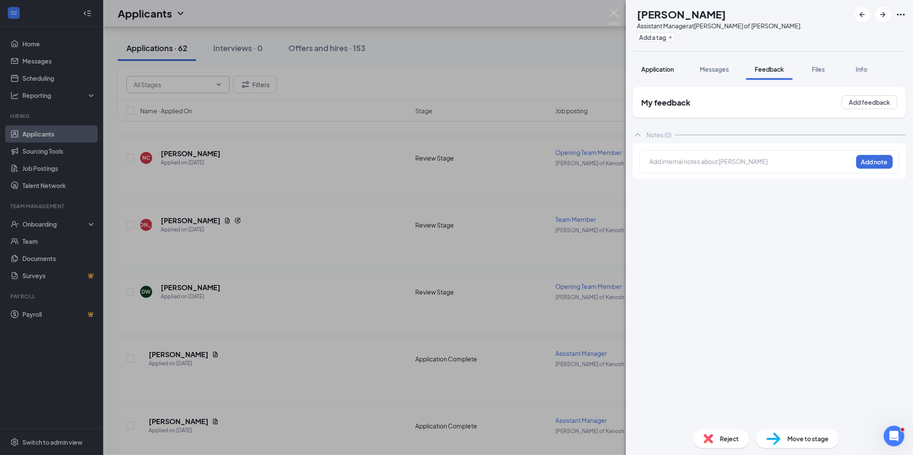
click at [654, 73] on button "Application" at bounding box center [657, 68] width 50 height 21
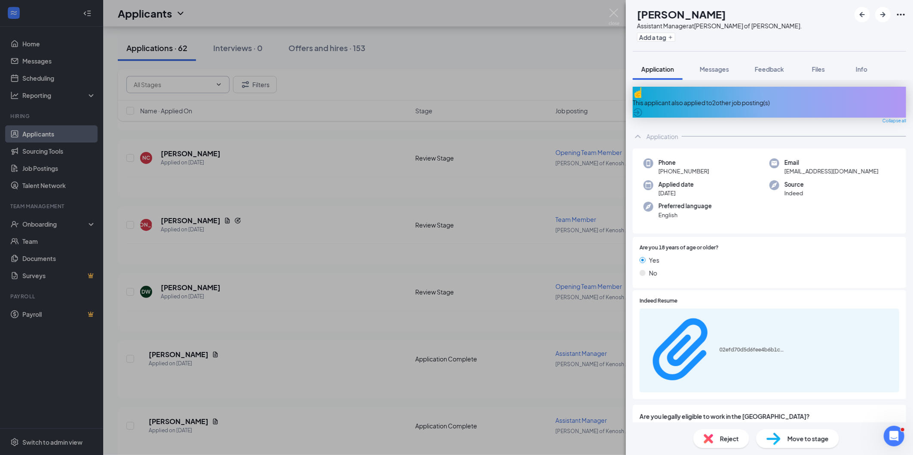
click at [520, 244] on div "NW Natasha Wooten Assistant Manager at Culver's of Kenosha Sheridan Rd. Add a t…" at bounding box center [456, 227] width 913 height 455
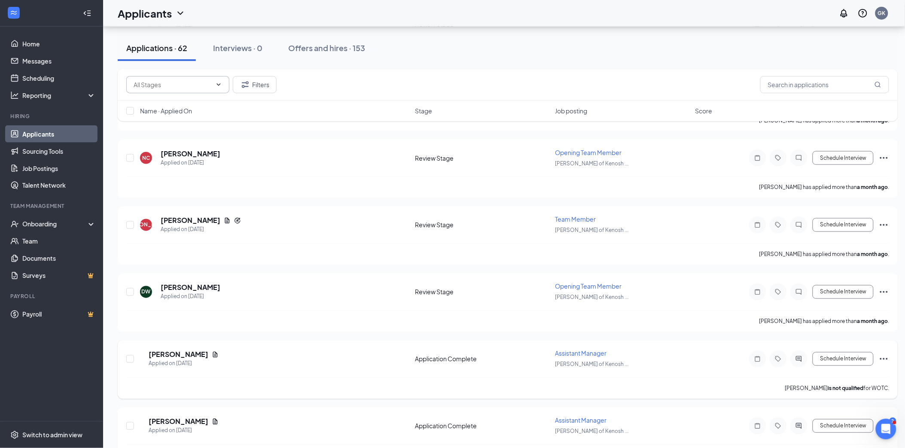
click at [751, 351] on div at bounding box center [757, 359] width 17 height 17
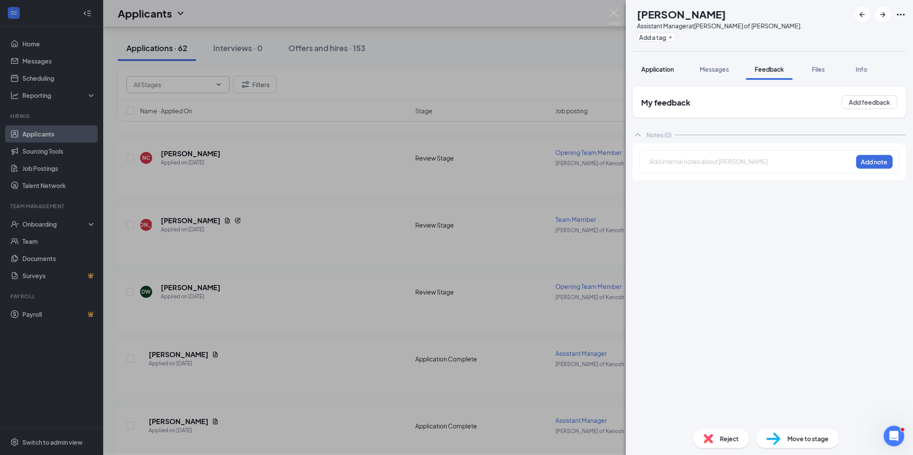
drag, startPoint x: 646, startPoint y: 61, endPoint x: 650, endPoint y: 75, distance: 14.9
click at [647, 61] on button "Application" at bounding box center [657, 68] width 50 height 21
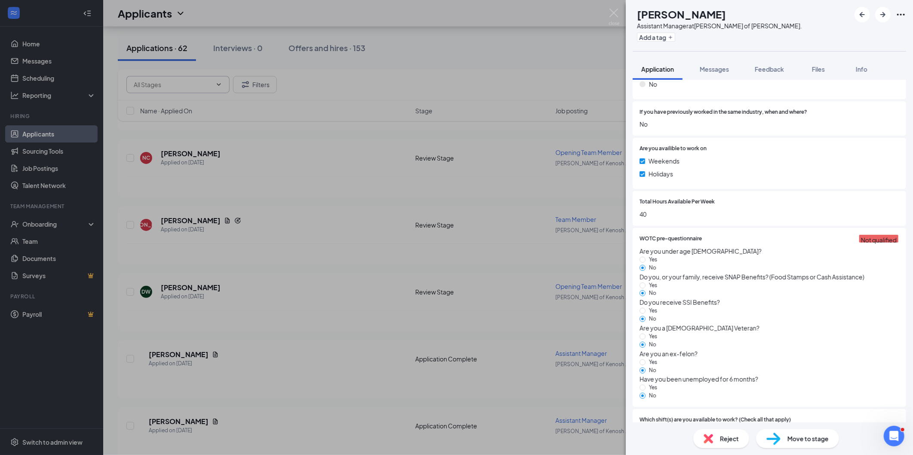
scroll to position [381, 0]
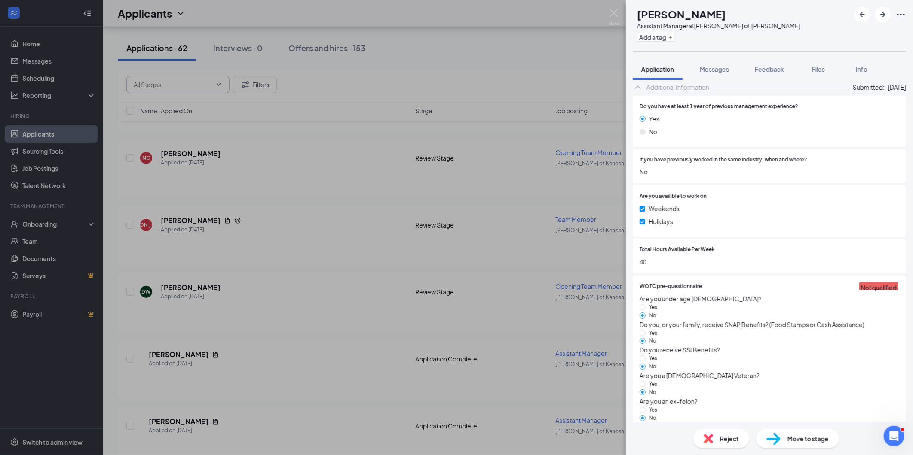
click at [720, 444] on div "Reject" at bounding box center [721, 439] width 56 height 19
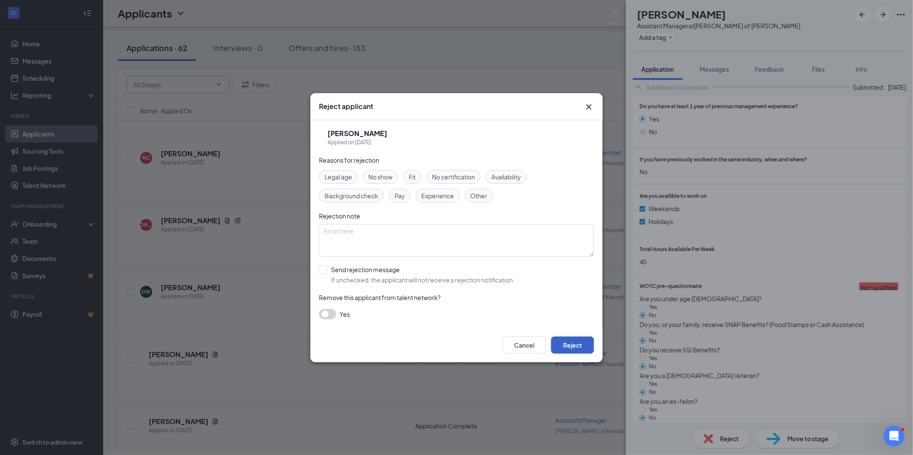
click at [559, 342] on button "Reject" at bounding box center [572, 345] width 43 height 17
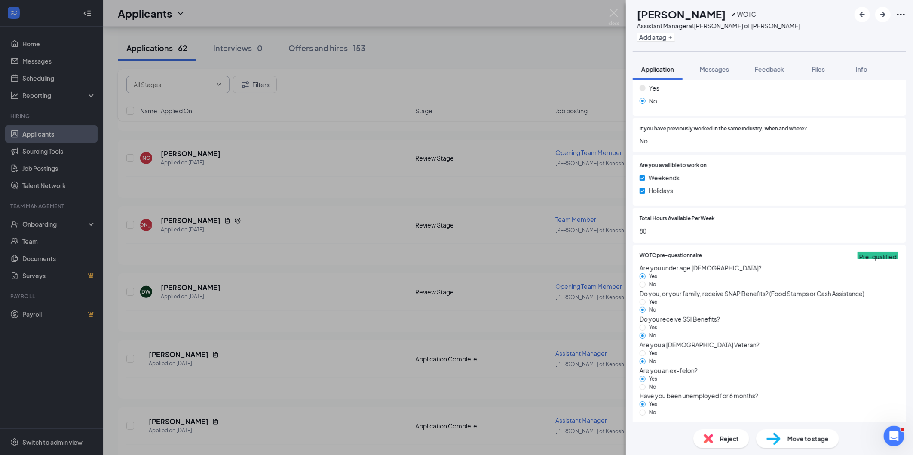
click at [448, 220] on div "WL Wonnie Lminggio ✔ WOTC Assistant Manager at Culver's of Kenosha Sheridan Rd.…" at bounding box center [456, 227] width 913 height 455
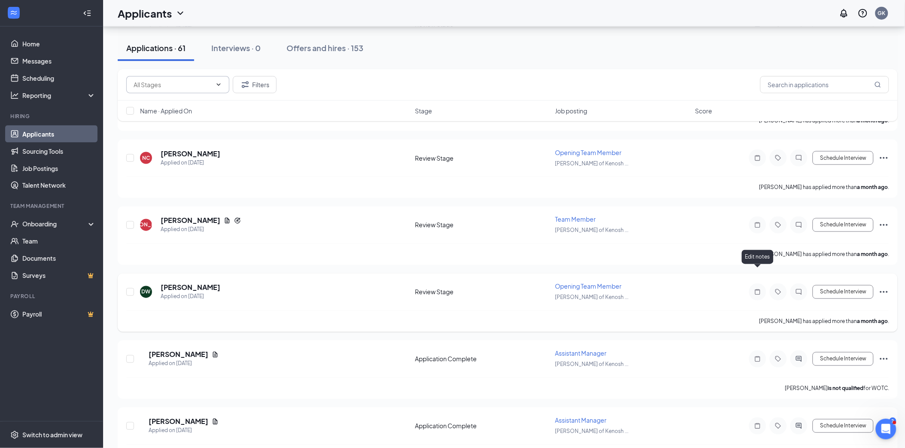
click at [754, 289] on icon "Note" at bounding box center [758, 292] width 10 height 7
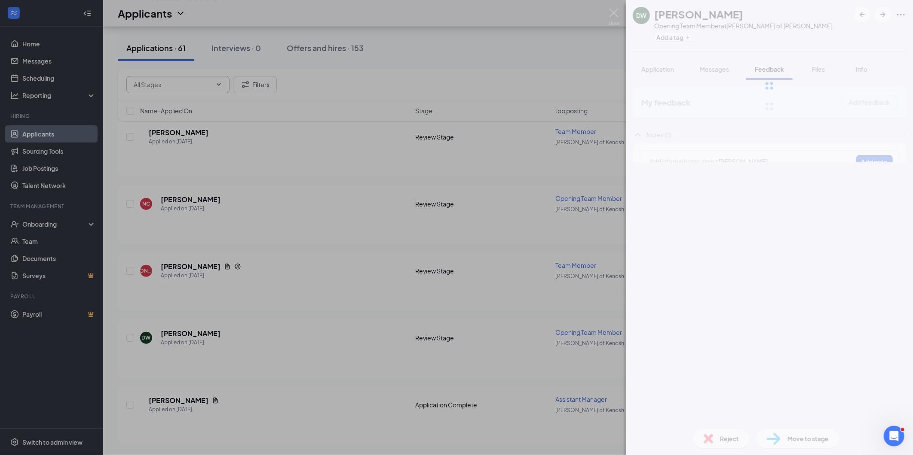
scroll to position [3835, 0]
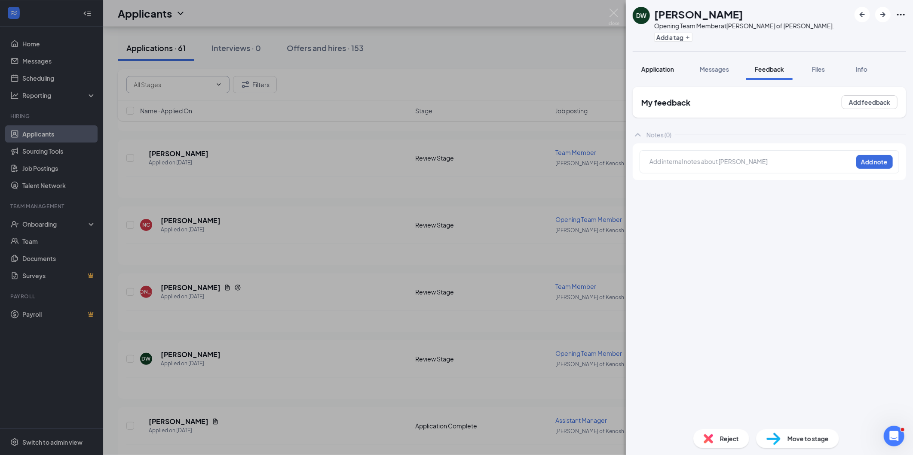
click at [665, 76] on button "Application" at bounding box center [657, 68] width 50 height 21
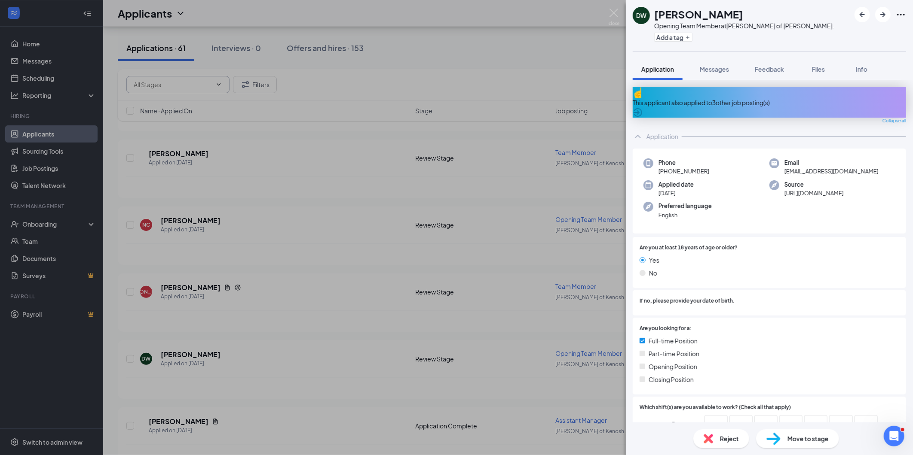
scroll to position [238, 0]
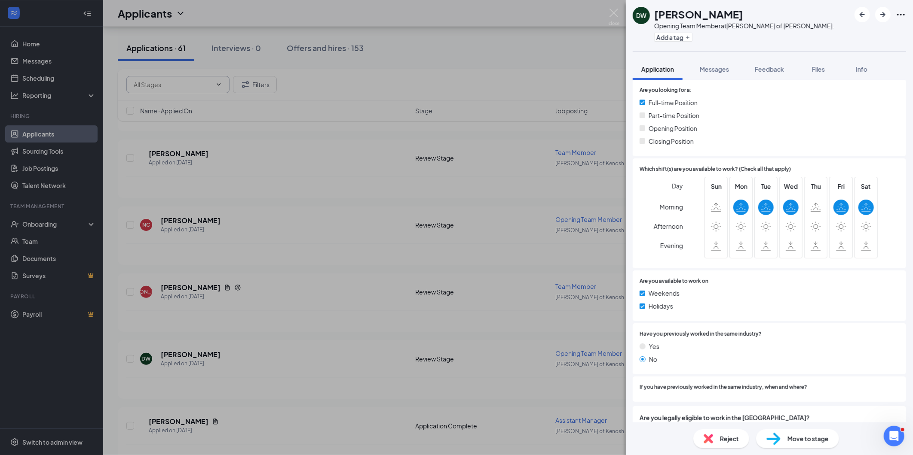
click at [722, 441] on span "Reject" at bounding box center [729, 438] width 19 height 9
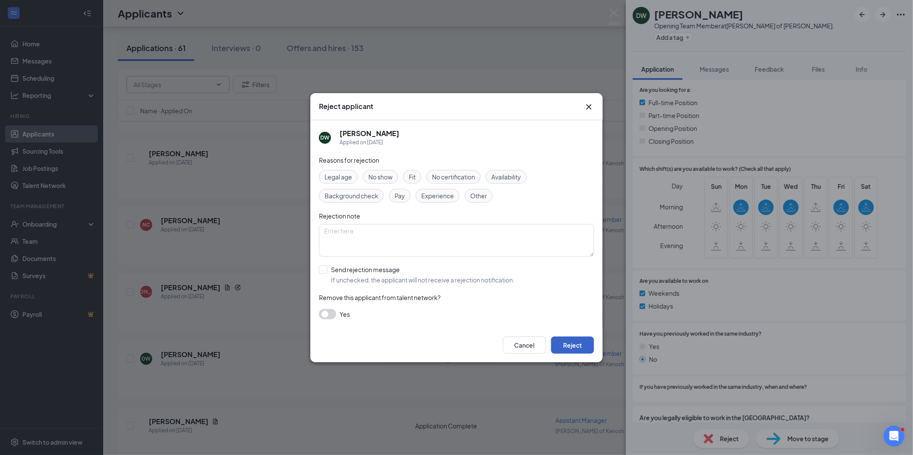
click at [556, 337] on button "Reject" at bounding box center [572, 345] width 43 height 17
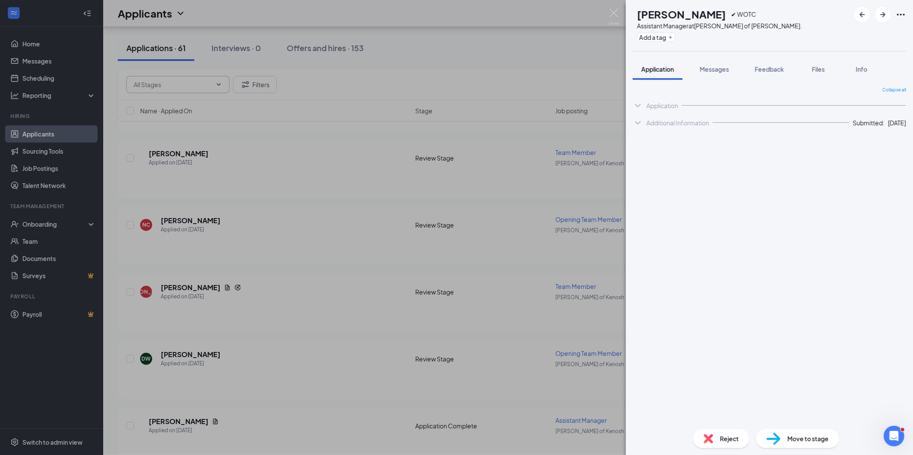
click at [316, 157] on div "WL Wonnie Lminggio ✔ WOTC Assistant Manager at Culver's of Kenosha Sheridan Rd.…" at bounding box center [456, 227] width 913 height 455
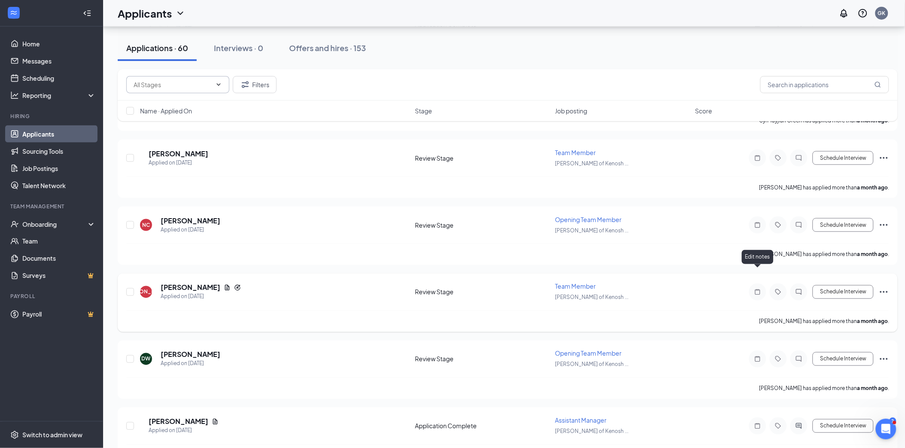
click at [754, 289] on icon "Note" at bounding box center [758, 292] width 10 height 7
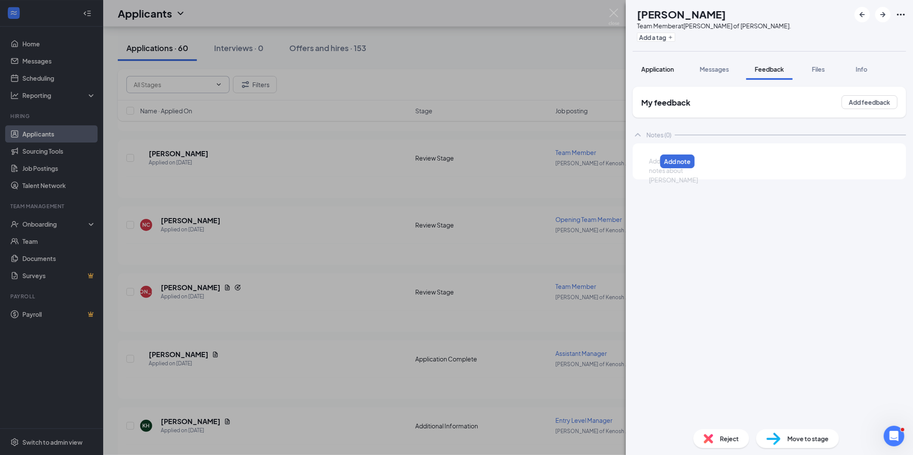
drag, startPoint x: 650, startPoint y: 83, endPoint x: 647, endPoint y: 76, distance: 7.3
click at [650, 83] on div "My feedback Add feedback Notes (0) Add internal notes about Jared Olsen Add note" at bounding box center [769, 251] width 287 height 343
click at [647, 76] on button "Application" at bounding box center [657, 68] width 50 height 21
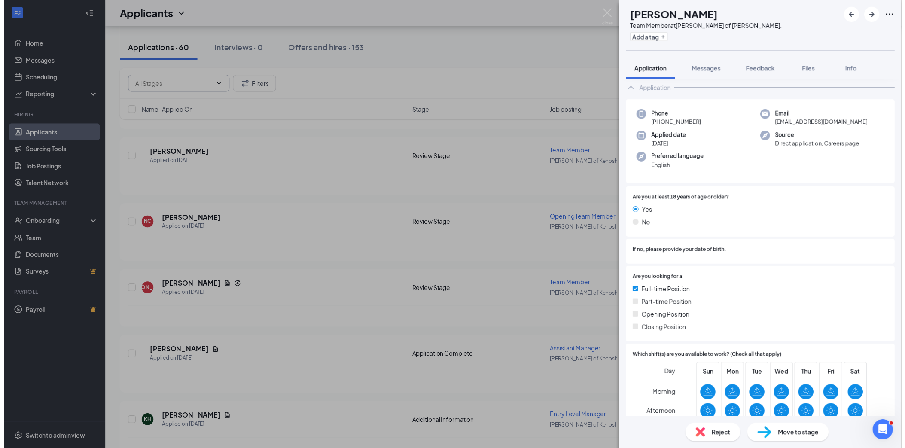
scroll to position [143, 0]
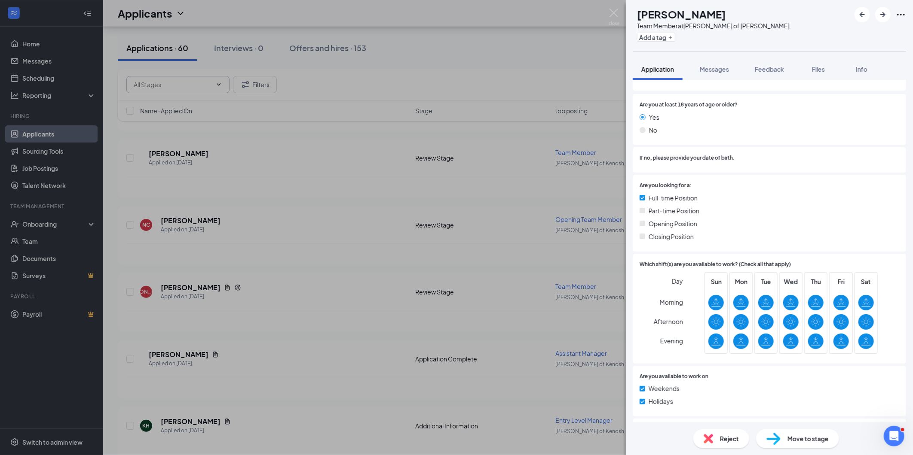
click at [709, 432] on div "Reject" at bounding box center [721, 439] width 56 height 19
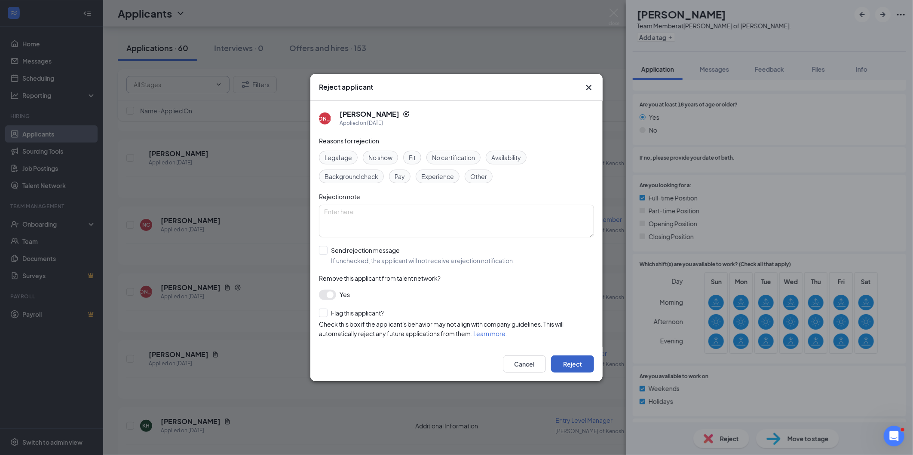
drag, startPoint x: 574, startPoint y: 361, endPoint x: 571, endPoint y: 357, distance: 4.6
click at [574, 361] on button "Reject" at bounding box center [572, 364] width 43 height 17
click at [241, 123] on div "JO Jared Olsen Team Member at Culver's of Kenosha Sheridan Rd. Add a tag Applic…" at bounding box center [456, 227] width 913 height 455
click at [248, 84] on div "JO Jared Olsen Team Member at Culver's of Kenosha Sheridan Rd. Add a tag Applic…" at bounding box center [456, 227] width 913 height 455
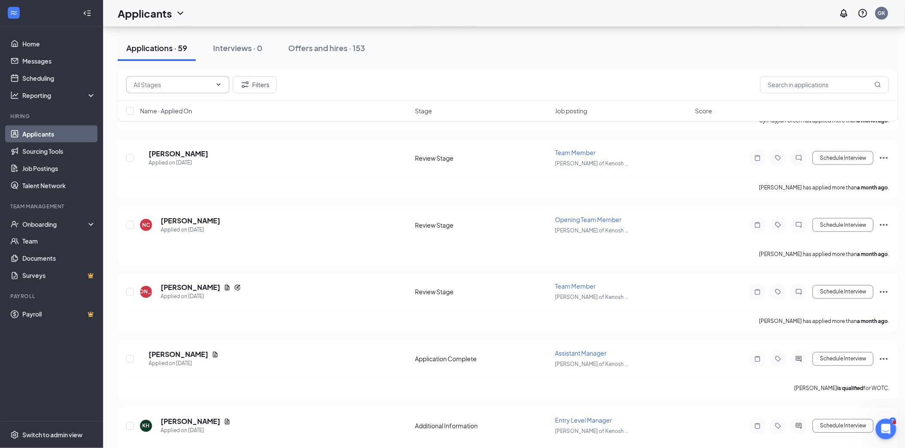
click at [255, 101] on div "Name · Applied On Stage Job posting Score" at bounding box center [508, 111] width 780 height 21
click at [255, 91] on button "Filters" at bounding box center [255, 84] width 44 height 17
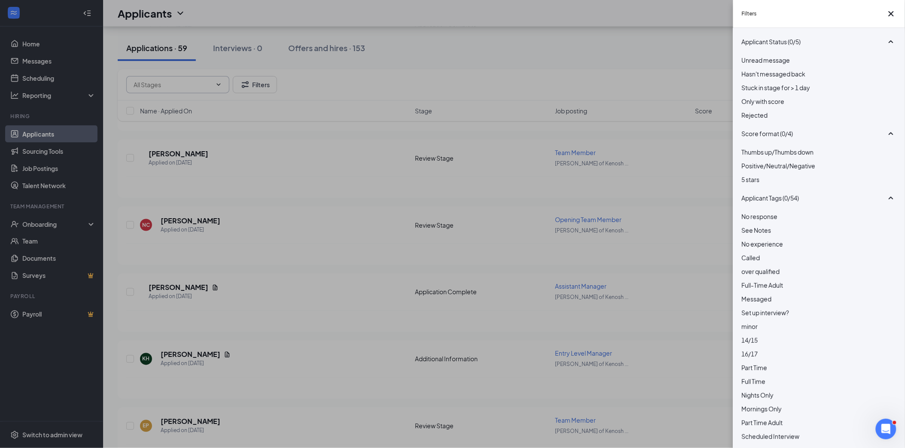
click at [787, 92] on span "Stuck in stage for > 1 day" at bounding box center [776, 88] width 69 height 8
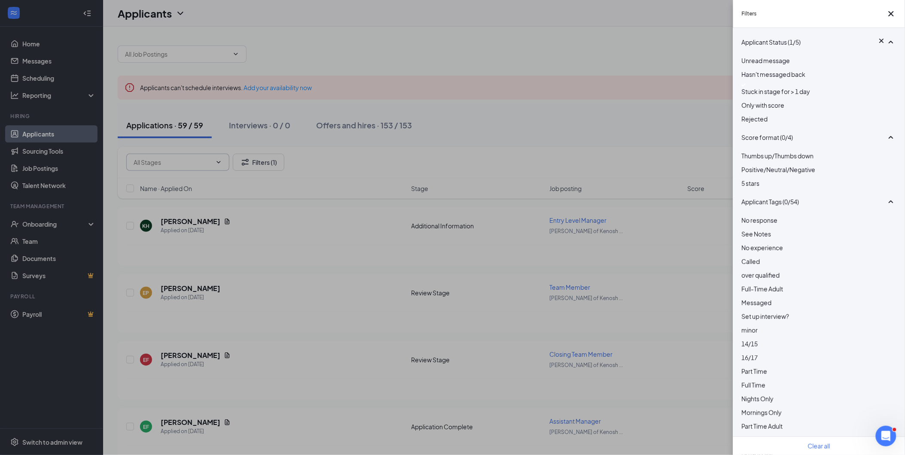
click at [345, 157] on div "Filters Applicant Status (1/5) Unread message Hasn't messaged back Stuck in sta…" at bounding box center [452, 227] width 905 height 455
click at [513, 131] on div "Filters Applicant Status (1/5) Unread message Hasn't messaged back Stuck in sta…" at bounding box center [452, 227] width 905 height 455
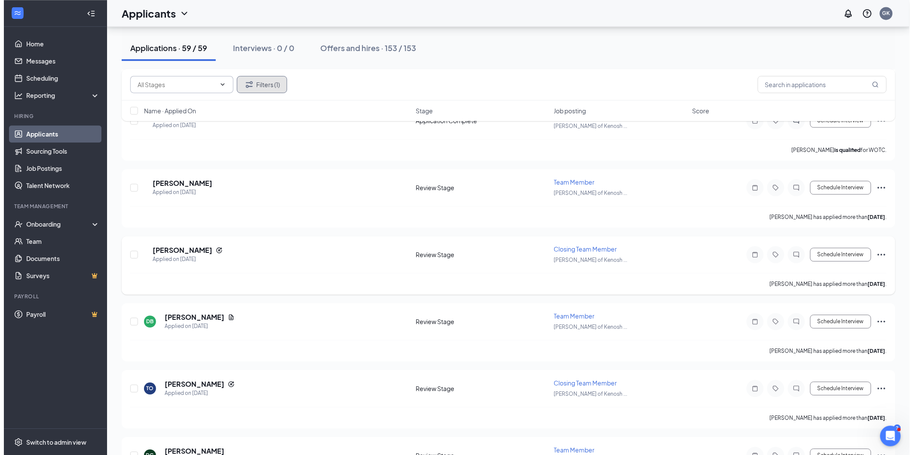
scroll to position [1814, 0]
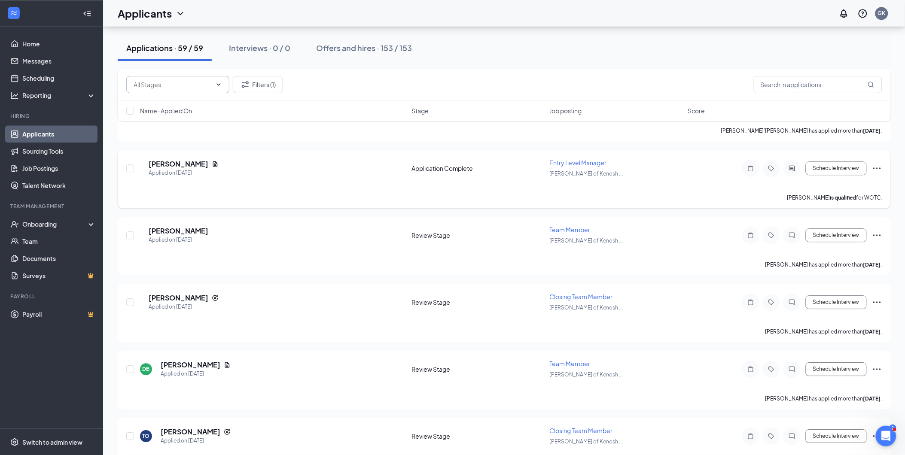
click at [745, 160] on div at bounding box center [750, 168] width 17 height 17
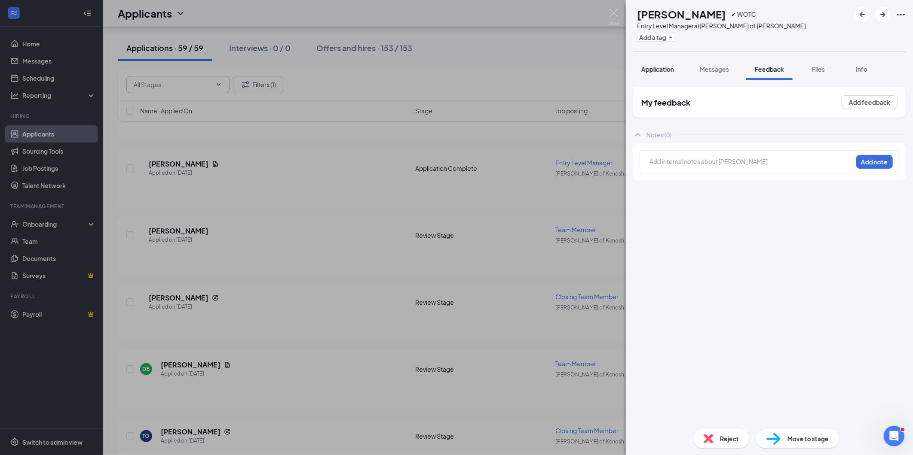
click at [663, 70] on span "Application" at bounding box center [657, 69] width 33 height 8
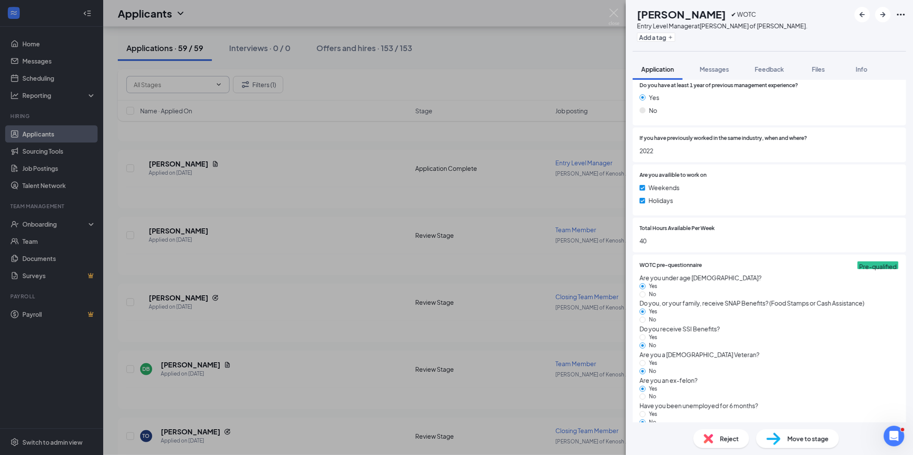
scroll to position [504, 0]
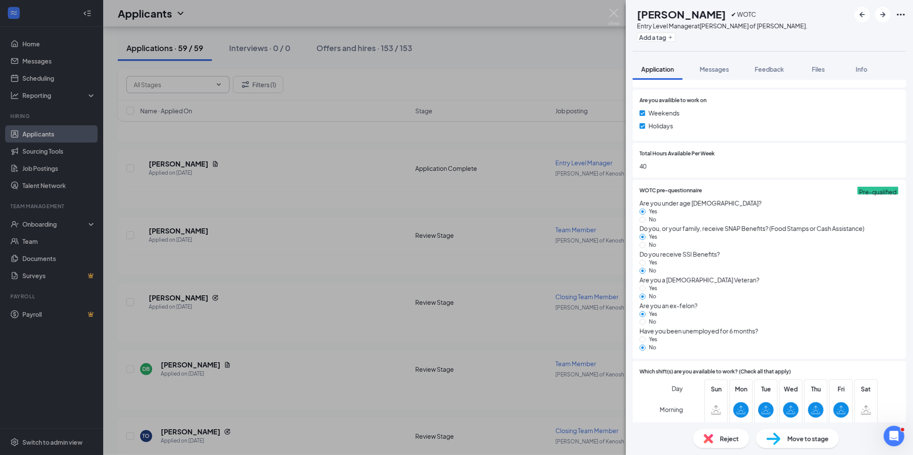
click at [723, 441] on span "Reject" at bounding box center [729, 438] width 19 height 9
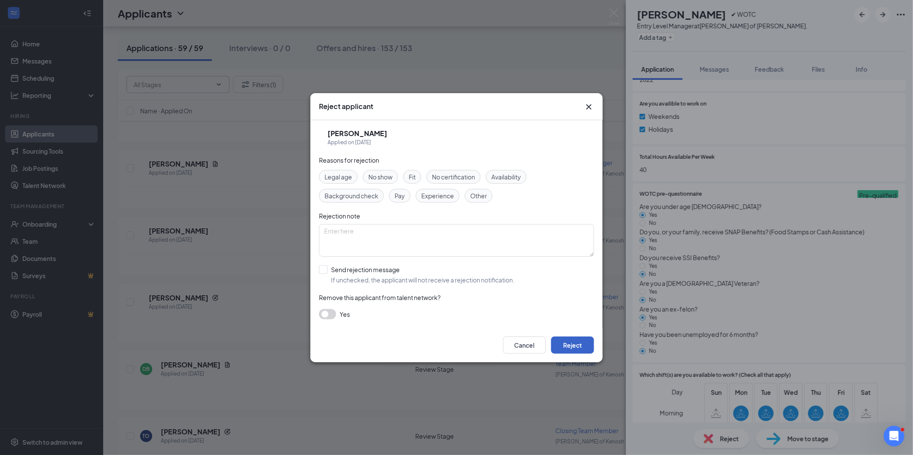
click at [572, 344] on button "Reject" at bounding box center [572, 345] width 43 height 17
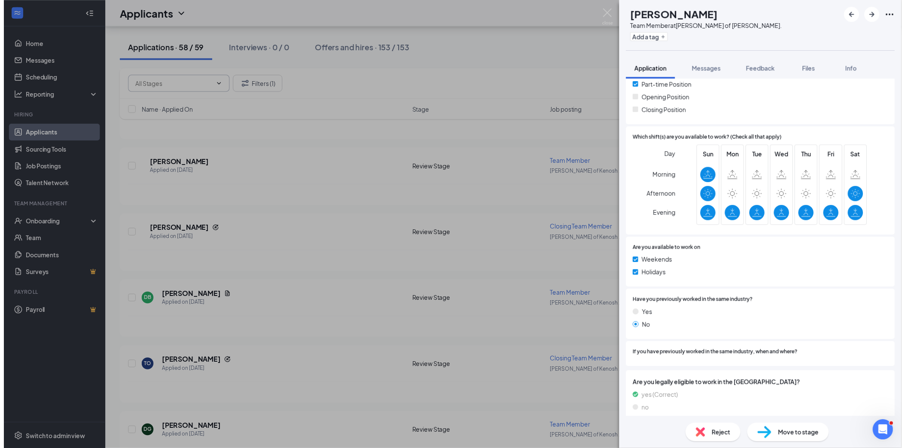
scroll to position [230, 0]
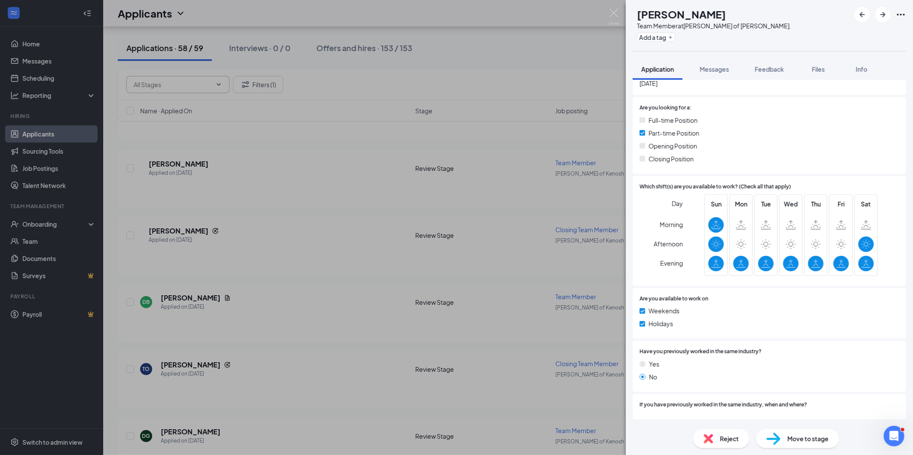
click at [431, 204] on div "MH maxwell hacker Team Member at Culver's of Kenosha Sheridan Rd. Add a tag App…" at bounding box center [456, 227] width 913 height 455
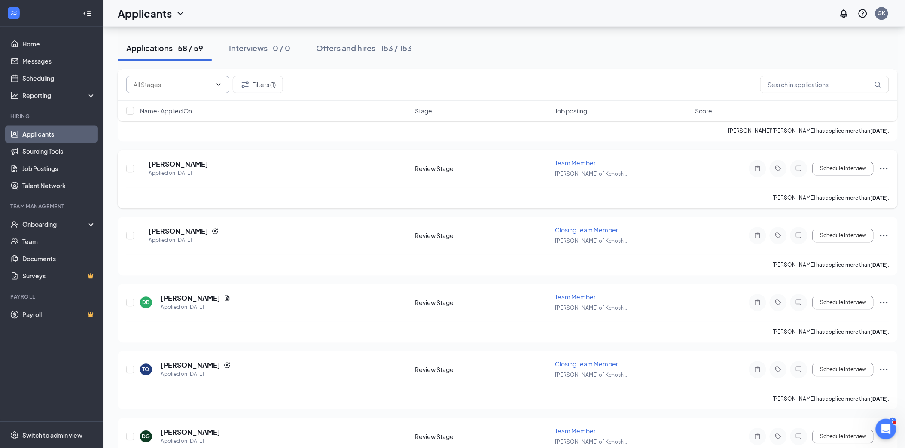
click at [759, 164] on div at bounding box center [757, 168] width 17 height 17
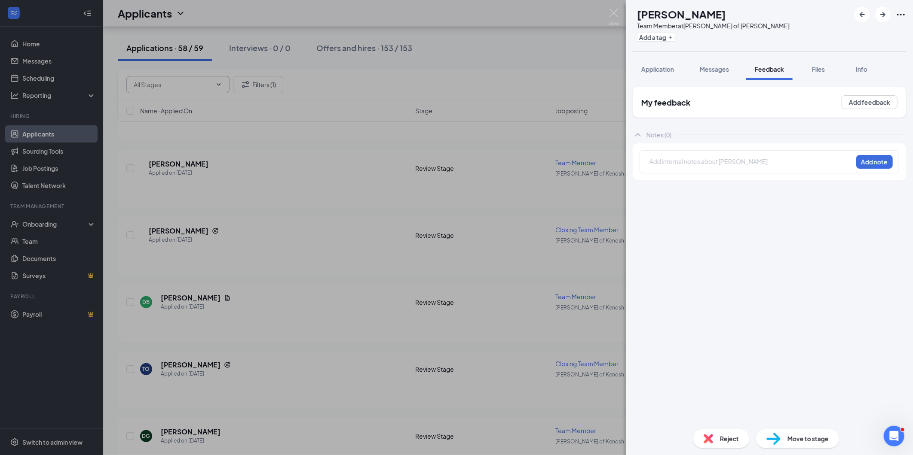
drag, startPoint x: 532, startPoint y: 133, endPoint x: 349, endPoint y: 201, distance: 195.2
click at [531, 133] on div "MH maxwell hacker Team Member at Culver's of Kenosha Sheridan Rd. Add a tag App…" at bounding box center [456, 227] width 913 height 455
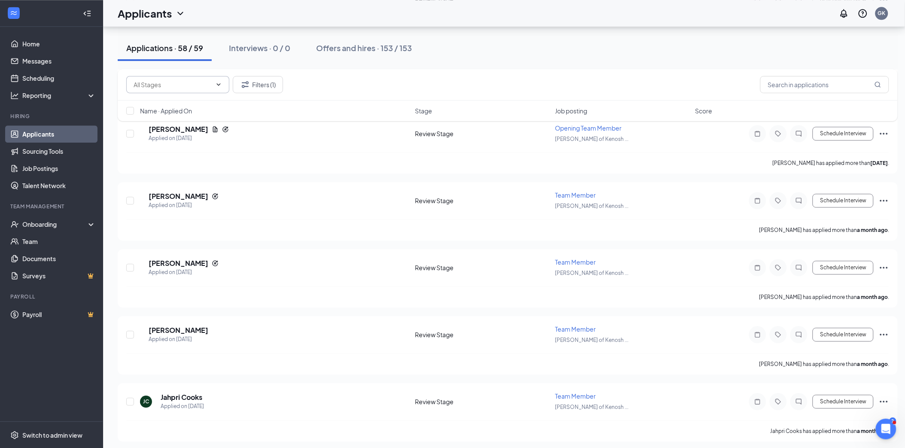
scroll to position [3341, 0]
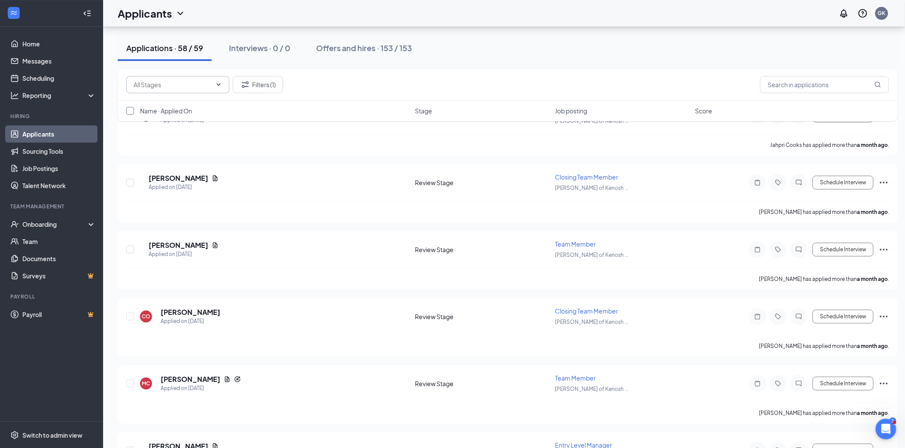
click at [128, 110] on input "checkbox" at bounding box center [130, 111] width 8 height 8
checkbox input "true"
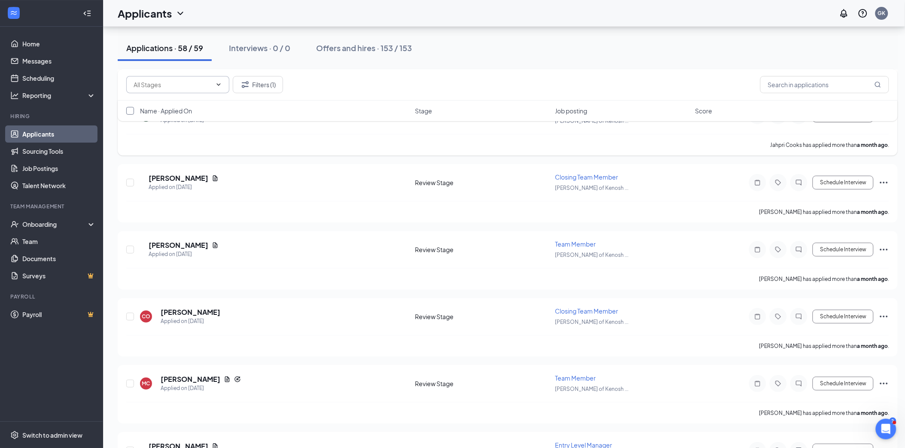
checkbox input "true"
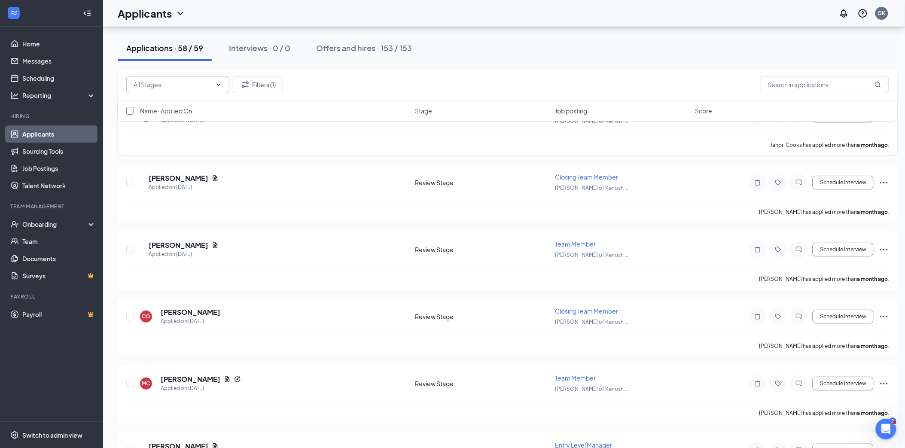
checkbox input "true"
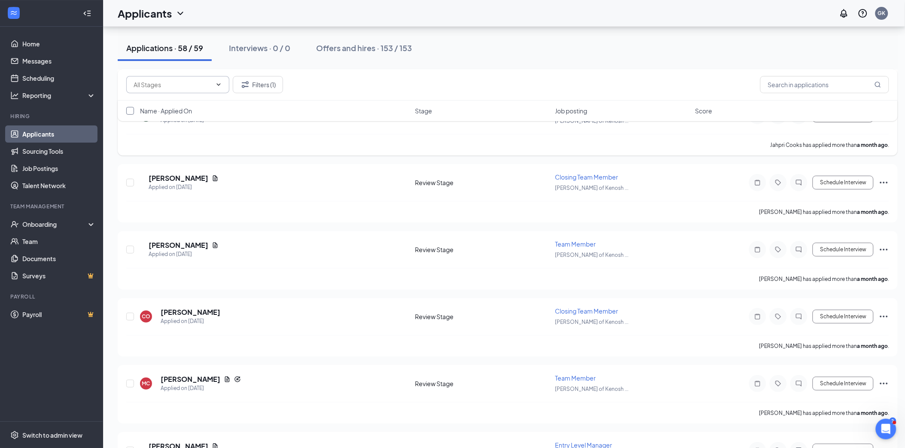
checkbox input "true"
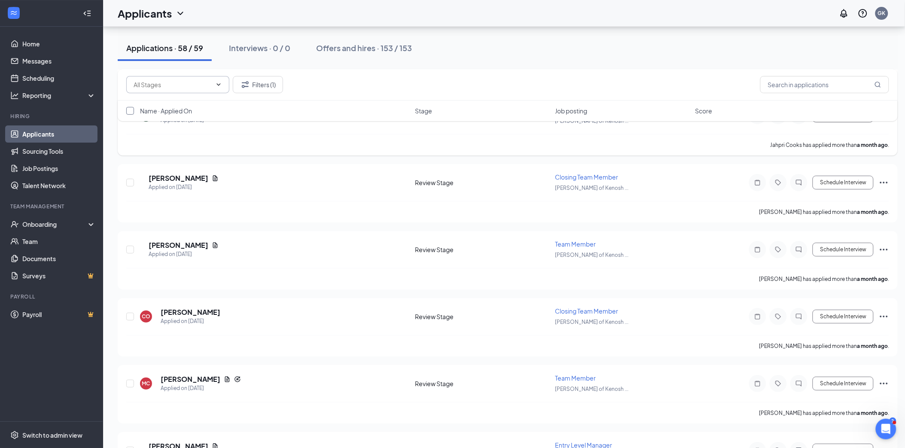
checkbox input "true"
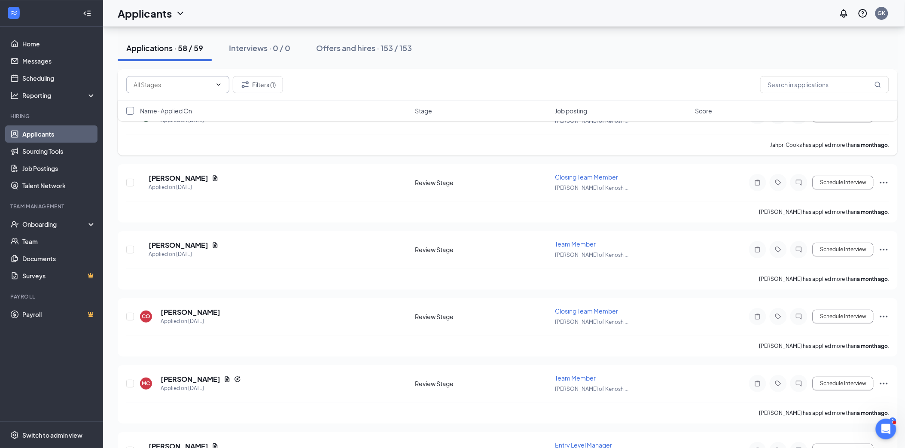
checkbox input "true"
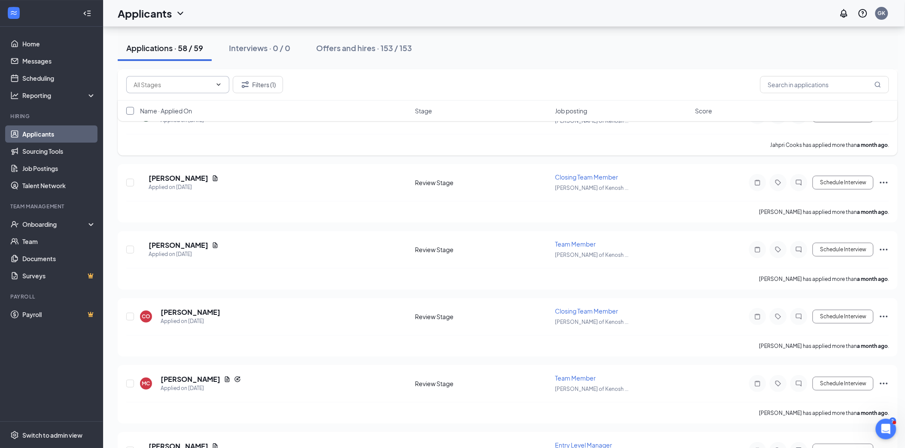
checkbox input "true"
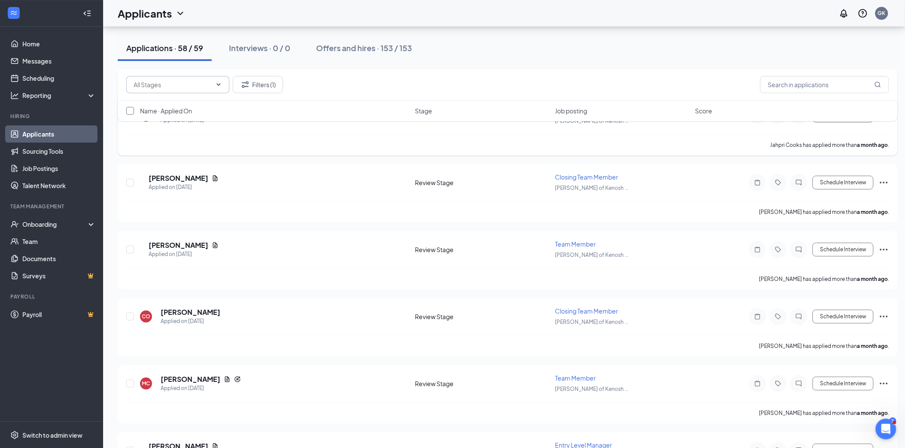
checkbox input "true"
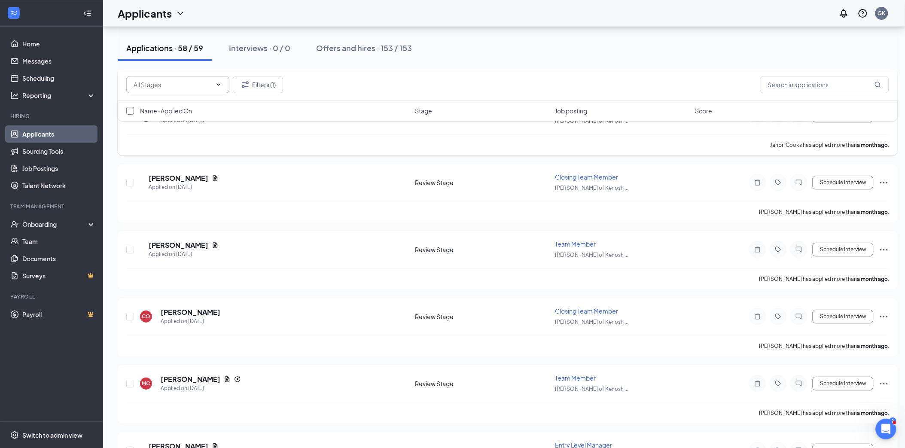
checkbox input "true"
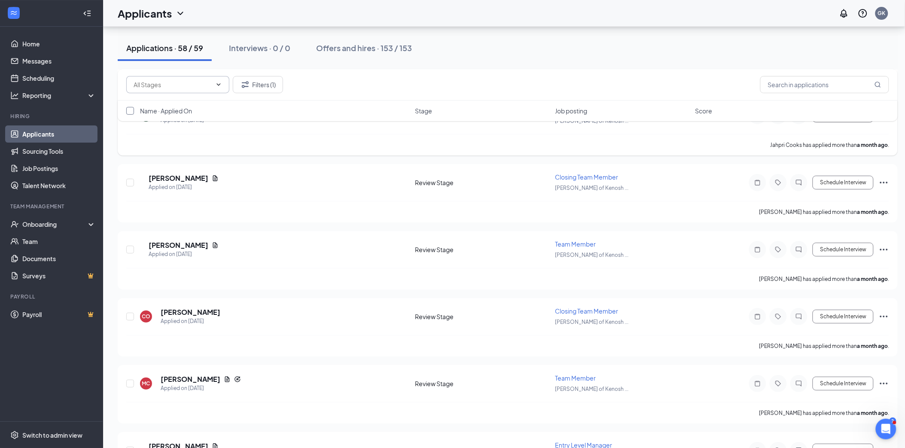
checkbox input "true"
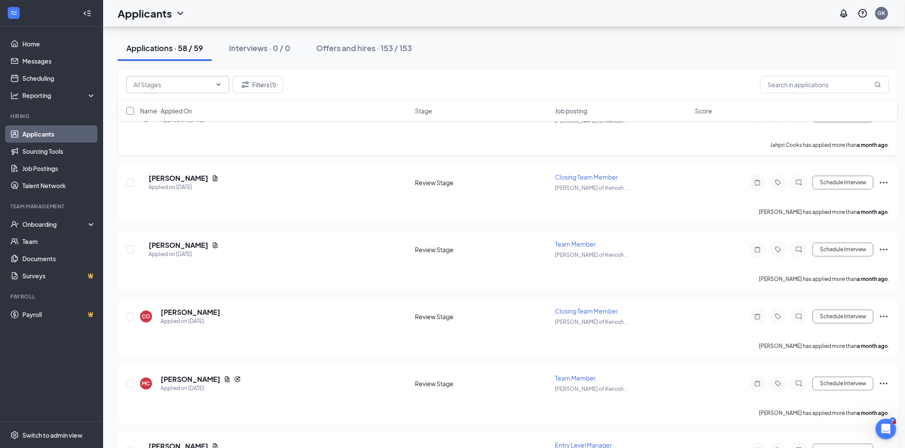
checkbox input "true"
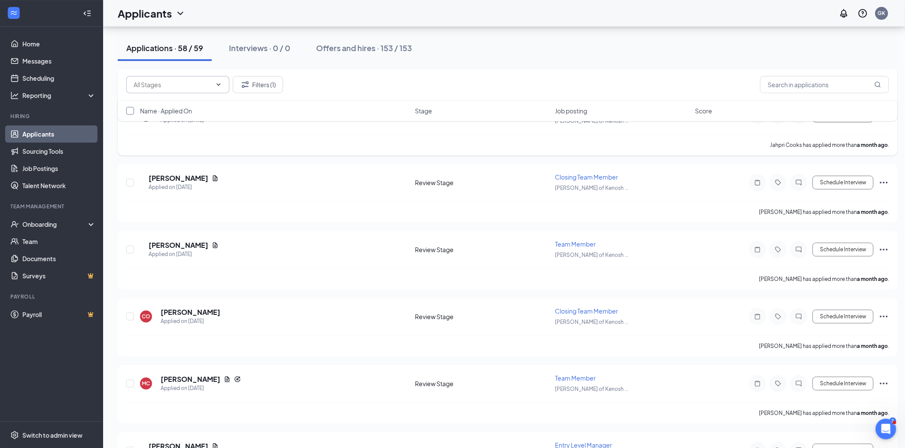
checkbox input "true"
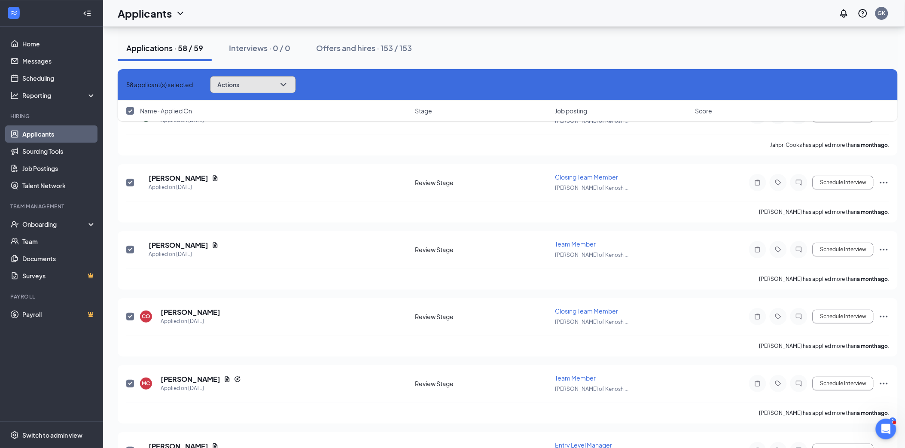
click at [250, 80] on button "Actions" at bounding box center [253, 84] width 86 height 17
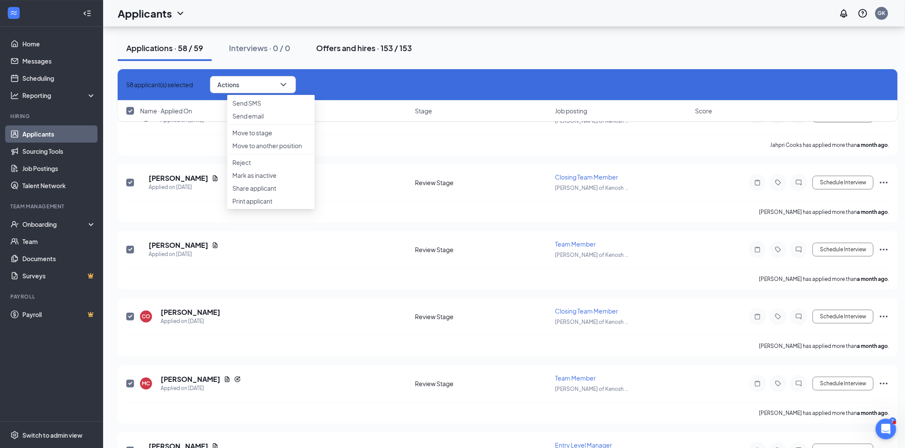
click at [351, 52] on div "Offers and hires · 153 / 153" at bounding box center [364, 48] width 96 height 11
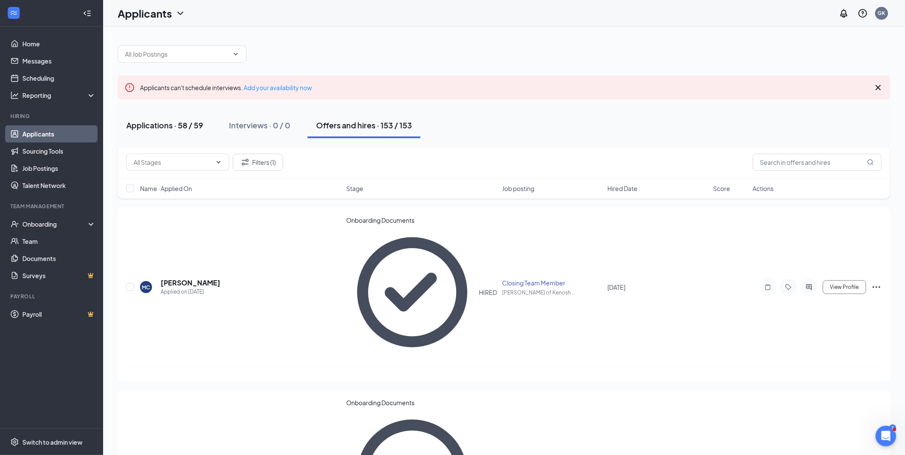
click at [172, 128] on div "Applications · 58 / 59" at bounding box center [164, 125] width 77 height 11
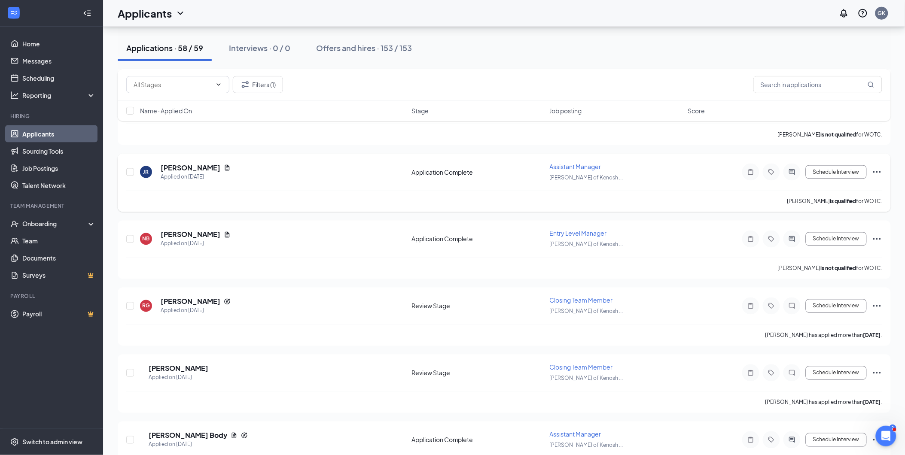
scroll to position [436, 0]
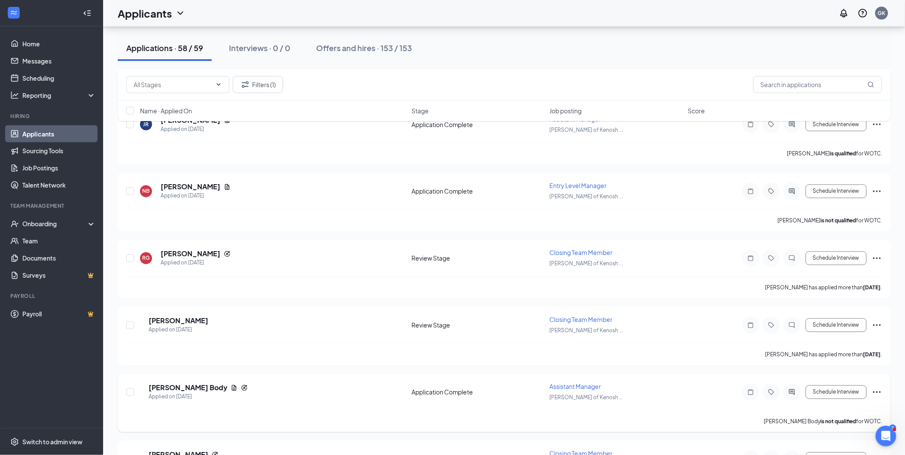
click at [125, 388] on div "YB Yolanda Body Applied on Sep 8 Application Complete Assistant Manager Culver'…" at bounding box center [504, 403] width 773 height 58
click at [131, 393] on div at bounding box center [130, 393] width 9 height 20
click at [131, 389] on input "checkbox" at bounding box center [130, 393] width 8 height 8
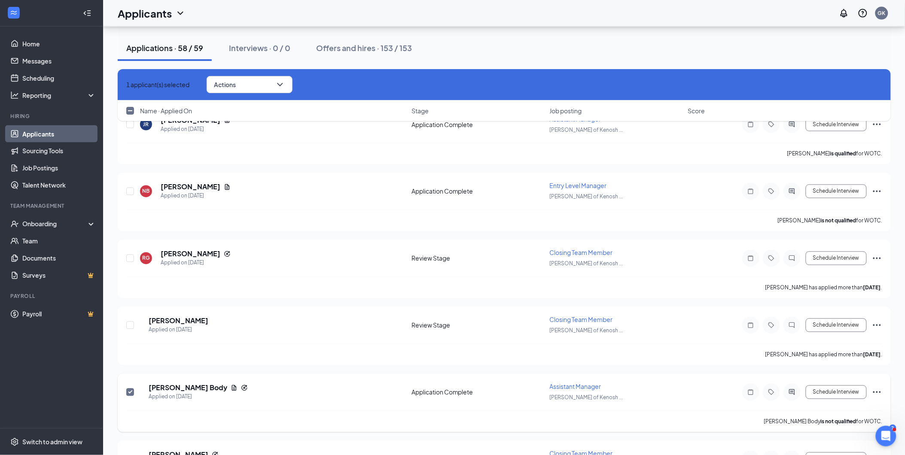
drag, startPoint x: 131, startPoint y: 387, endPoint x: 357, endPoint y: 420, distance: 228.4
click at [132, 389] on input "checkbox" at bounding box center [130, 393] width 8 height 8
checkbox input "false"
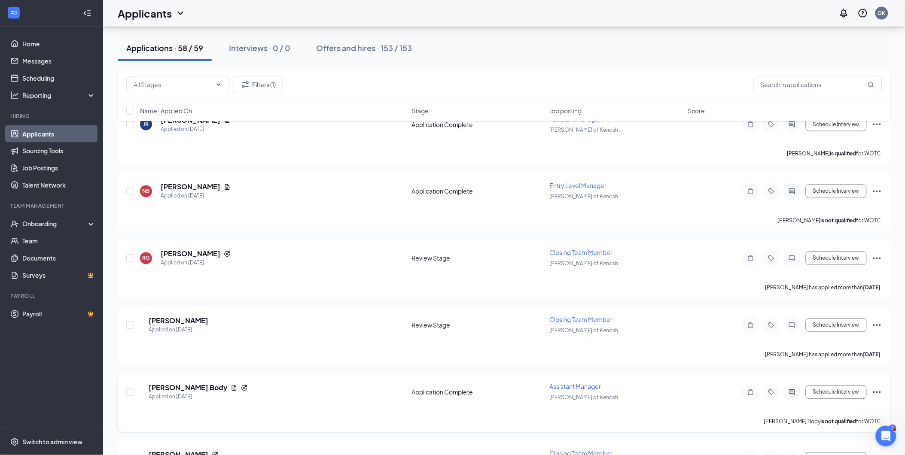
click at [879, 390] on icon "Ellipses" at bounding box center [877, 393] width 10 height 10
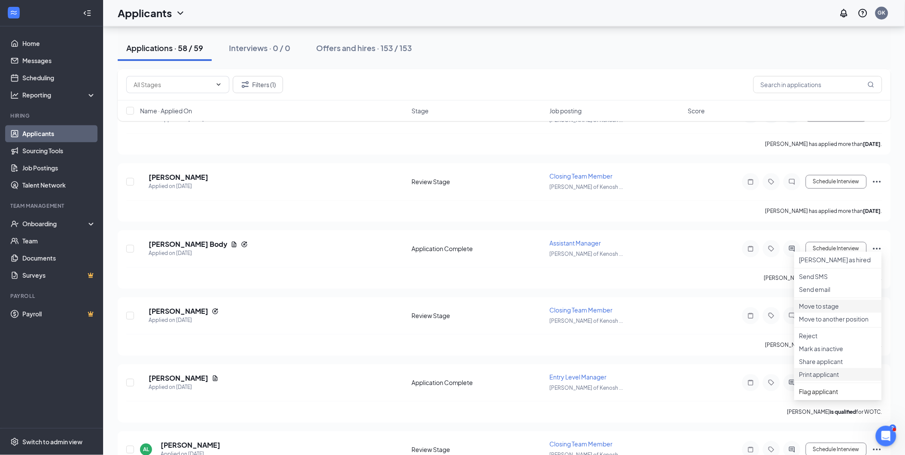
scroll to position [675, 0]
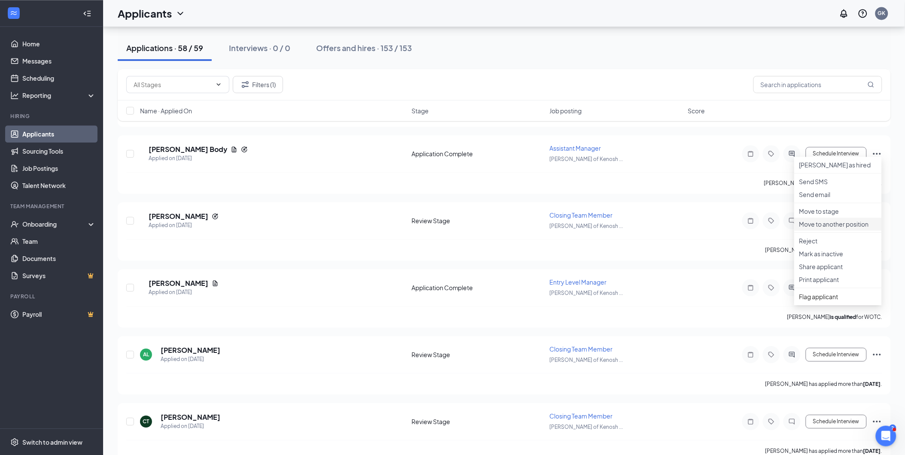
click at [831, 231] on li "Move to another position" at bounding box center [838, 224] width 88 height 13
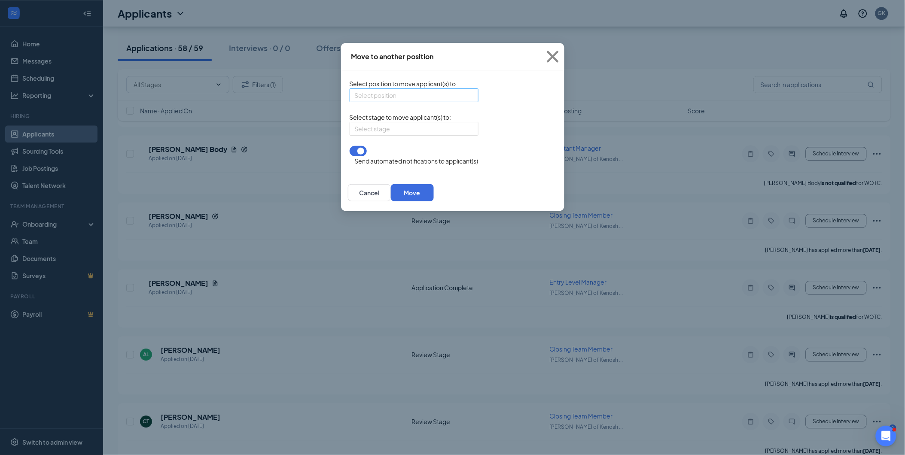
click at [358, 102] on input "search" at bounding box center [411, 95] width 113 height 13
click at [531, 73] on div "Select position to move applicant(s) to : Select position 258439 258376 258367 …" at bounding box center [452, 122] width 223 height 104
click at [516, 45] on div "Move to another position" at bounding box center [452, 56] width 223 height 27
click at [565, 53] on icon "Cross" at bounding box center [552, 56] width 23 height 23
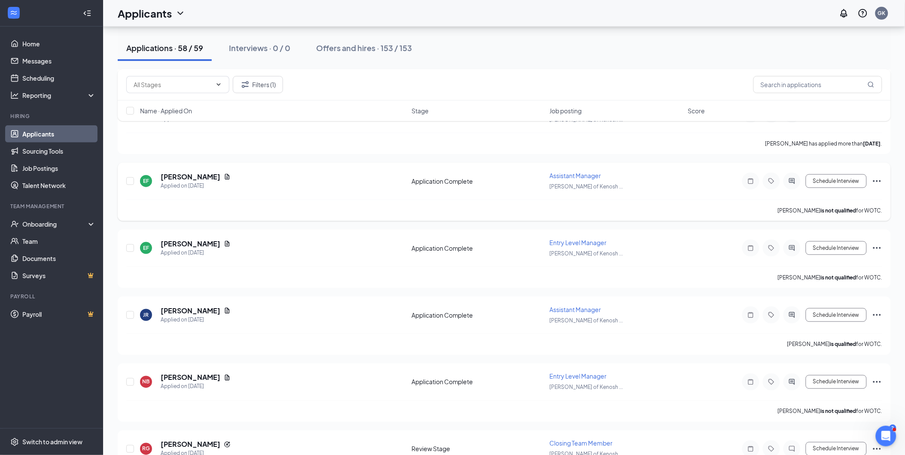
scroll to position [0, 0]
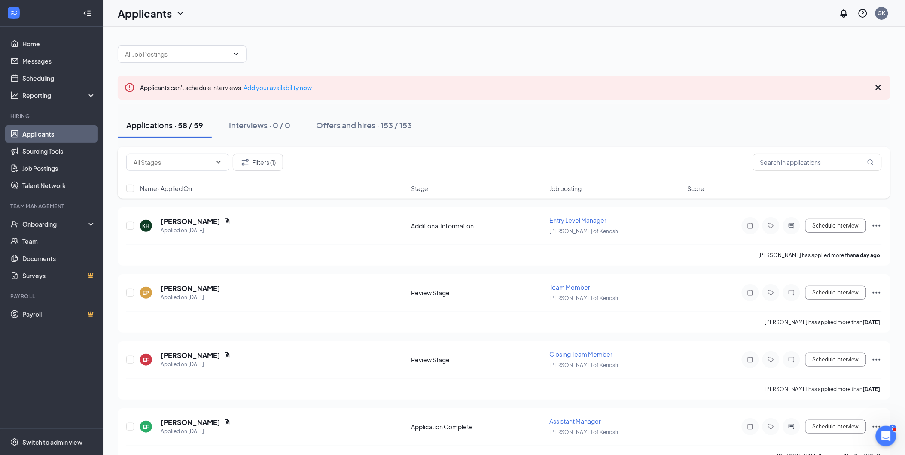
click at [22, 257] on link "Documents" at bounding box center [58, 258] width 73 height 17
